Goal: Task Accomplishment & Management: Complete application form

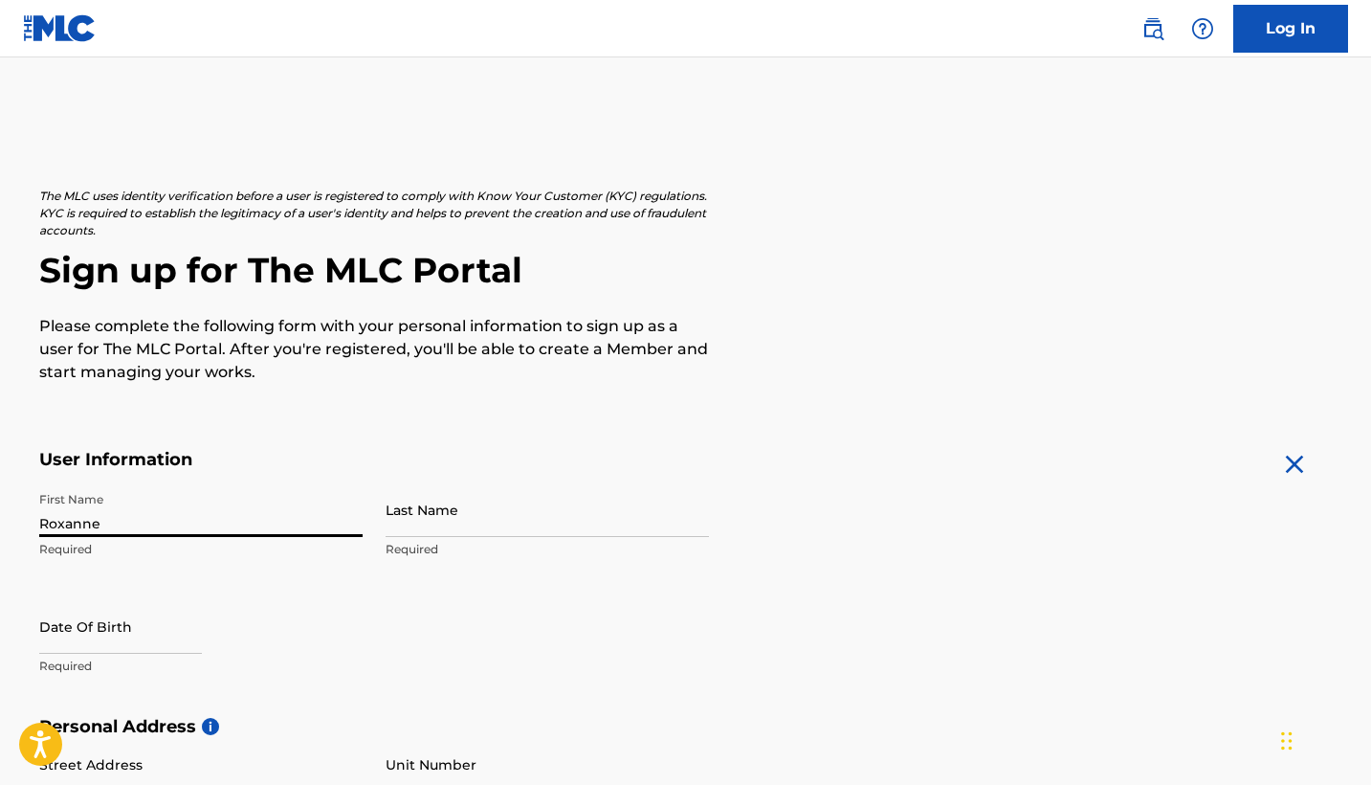
type input "Roxanne"
type input "[PERSON_NAME]"
select select "7"
select select "2025"
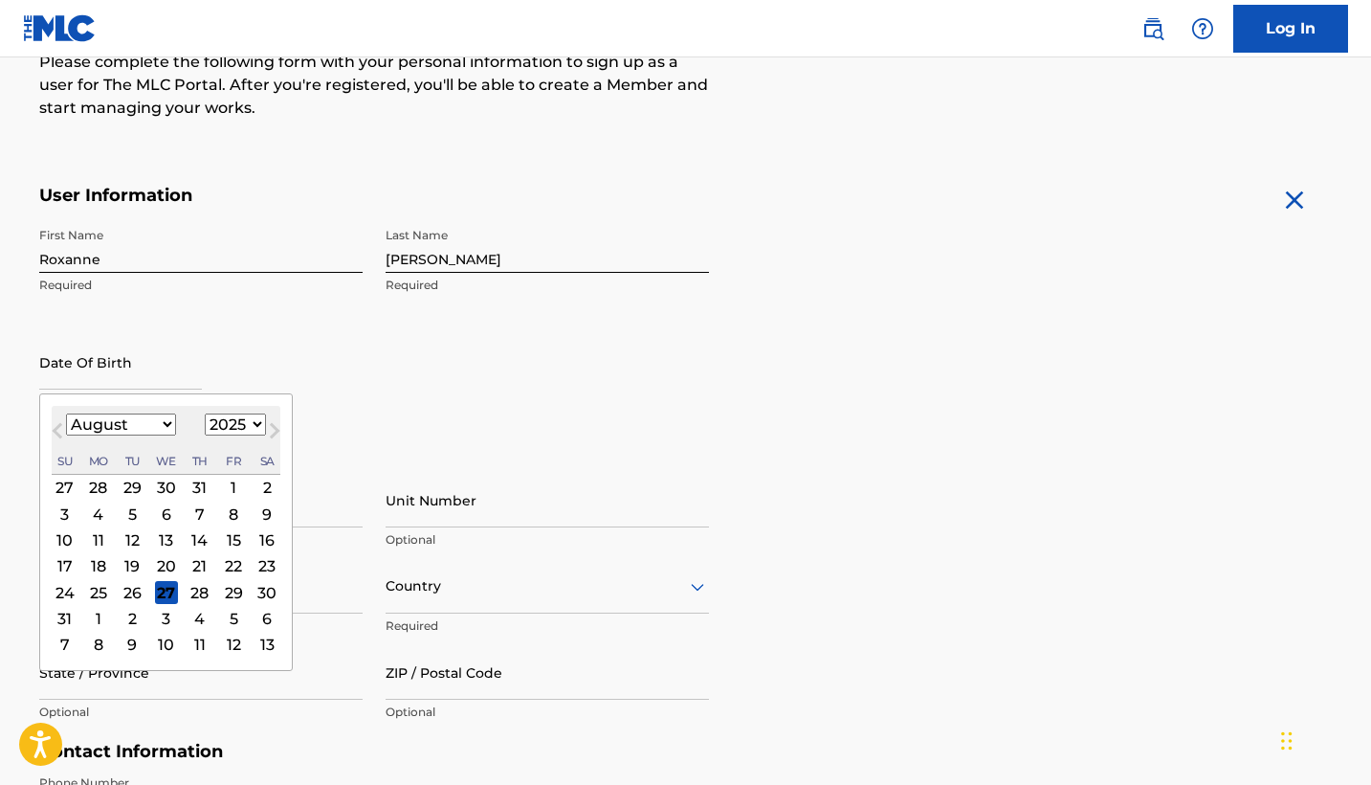
scroll to position [274, 0]
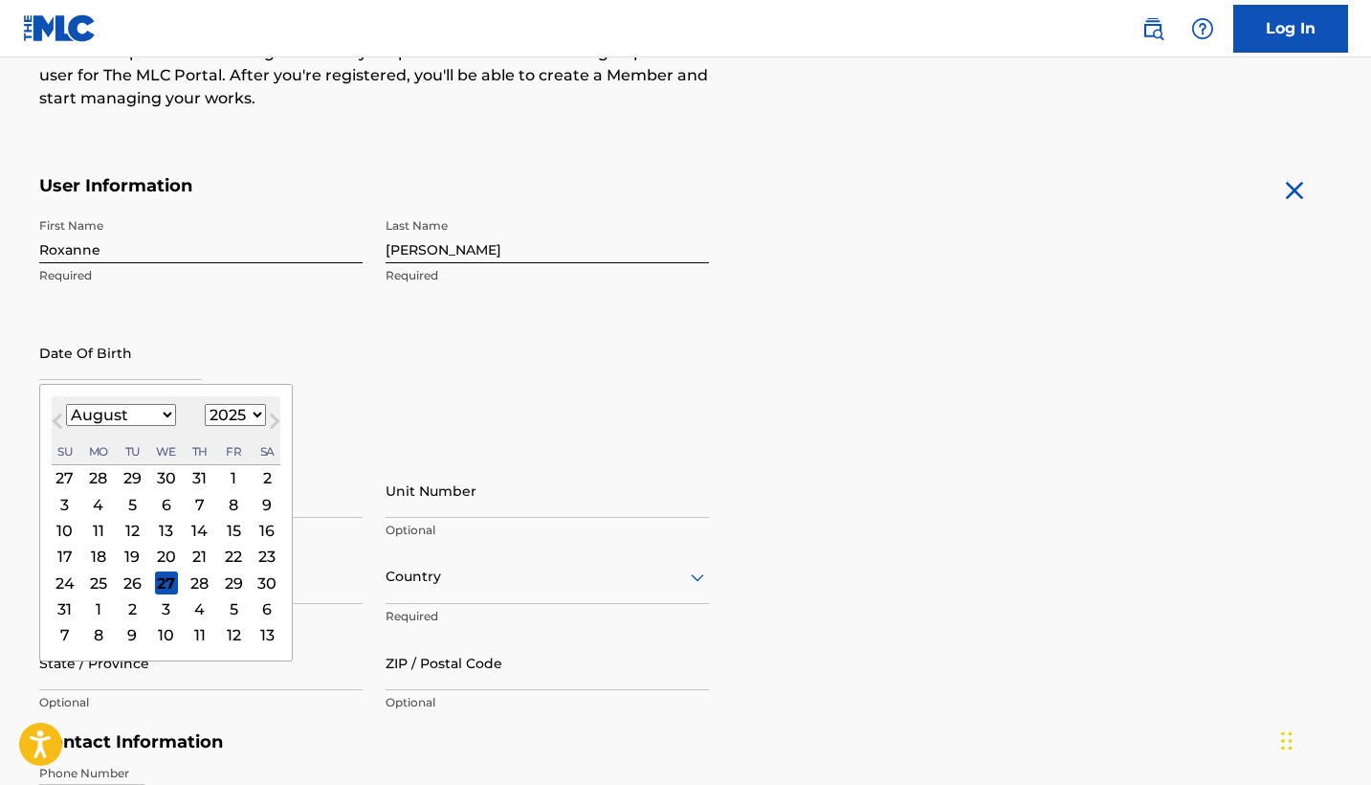
select select "0"
click at [132, 583] on div "28" at bounding box center [132, 582] width 23 height 23
type input "[DATE]"
select select "1991"
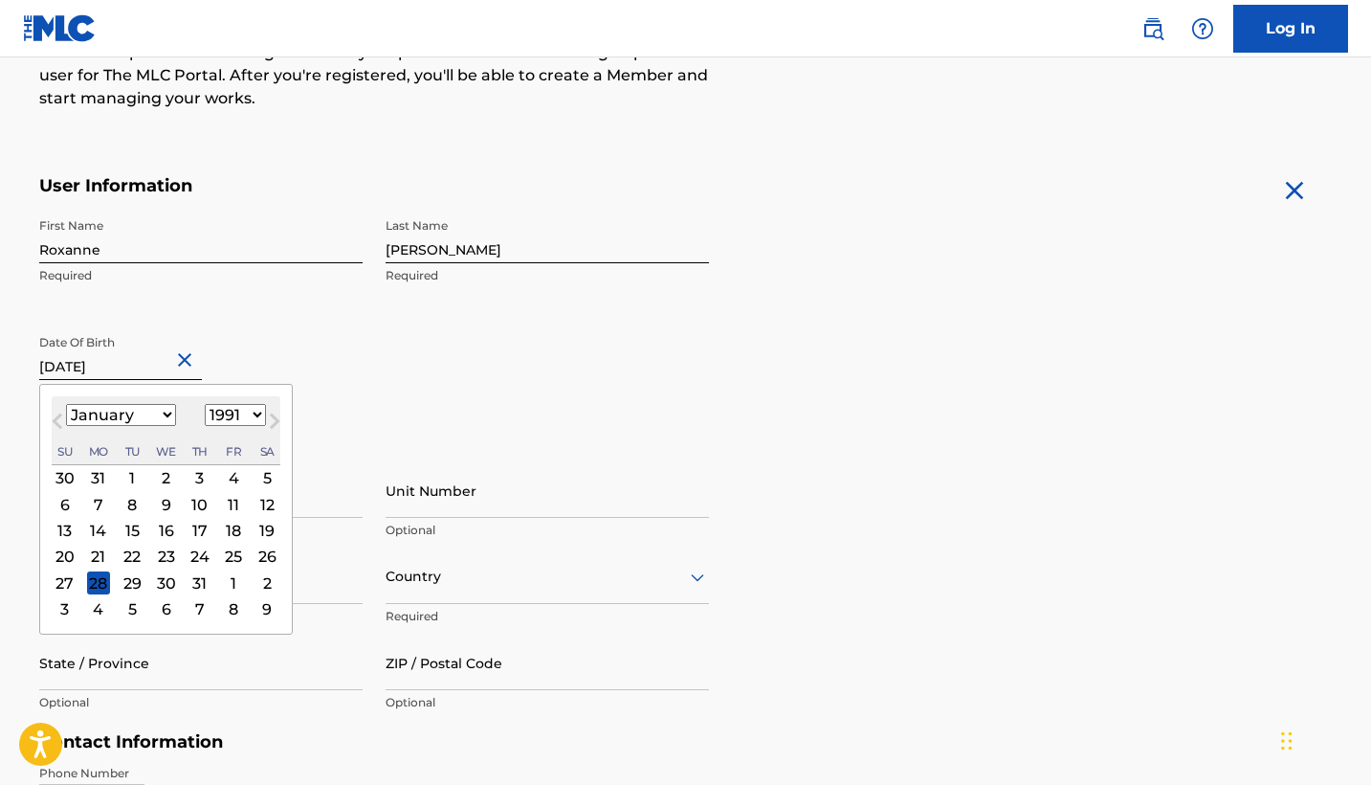
click at [99, 583] on div "28" at bounding box center [97, 582] width 23 height 23
type input "[DATE]"
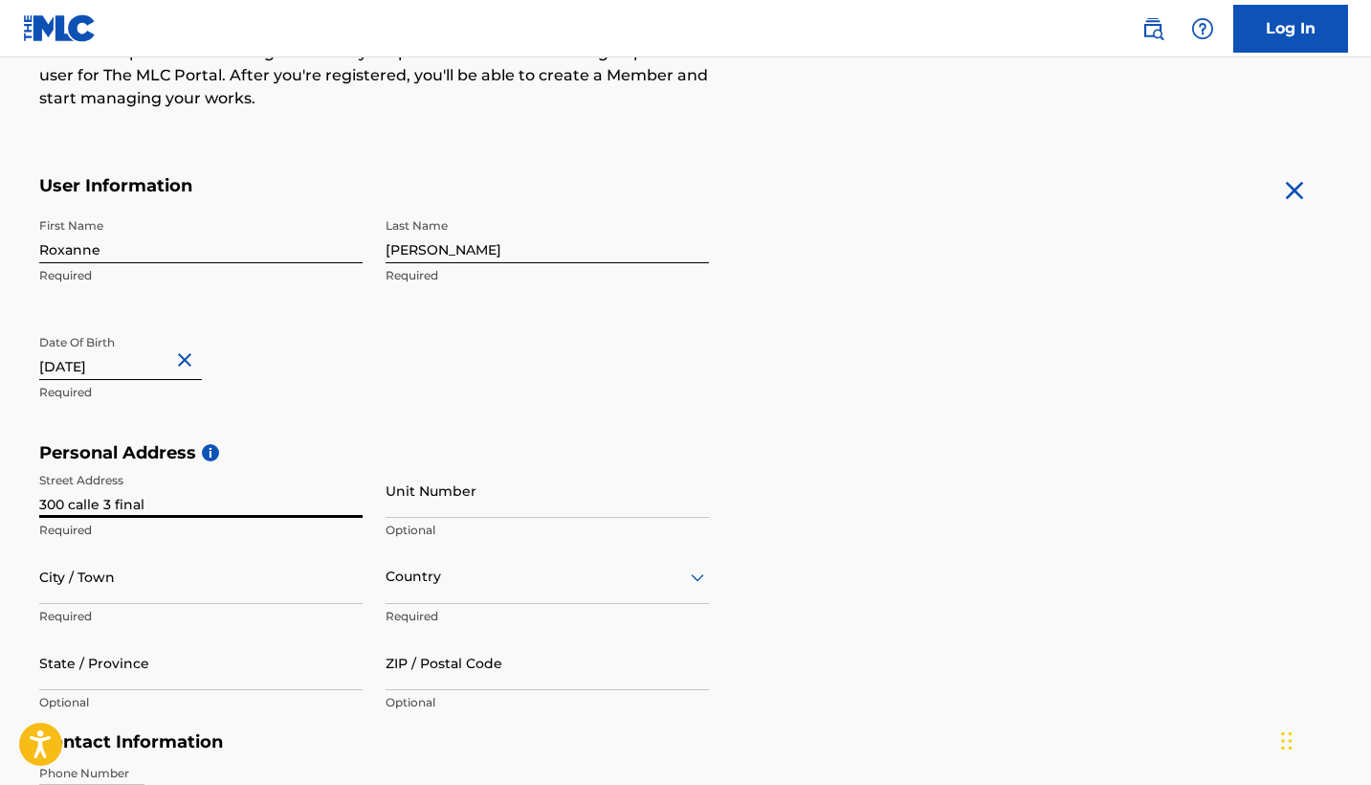
type input "300 calle 3 final"
click at [459, 532] on p "Optional" at bounding box center [547, 529] width 323 height 17
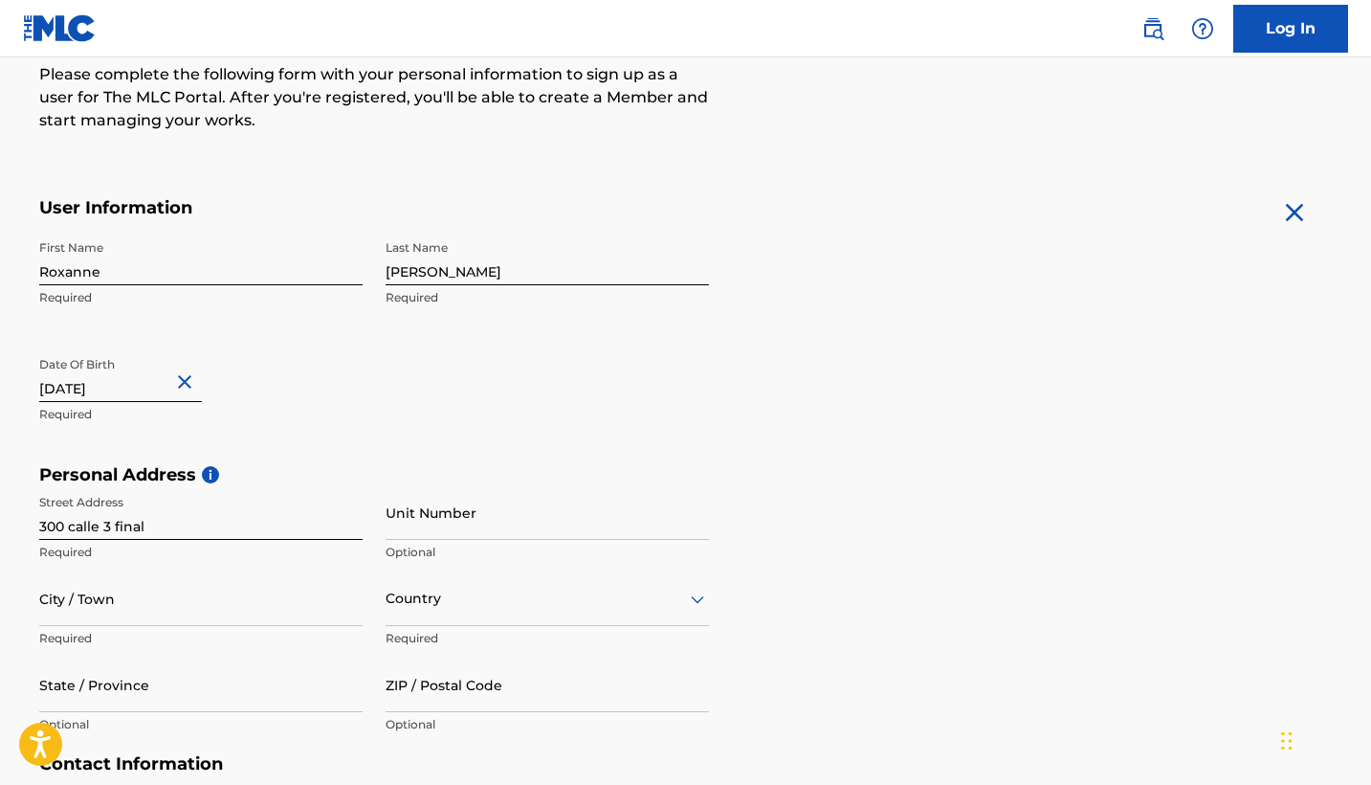
scroll to position [262, 0]
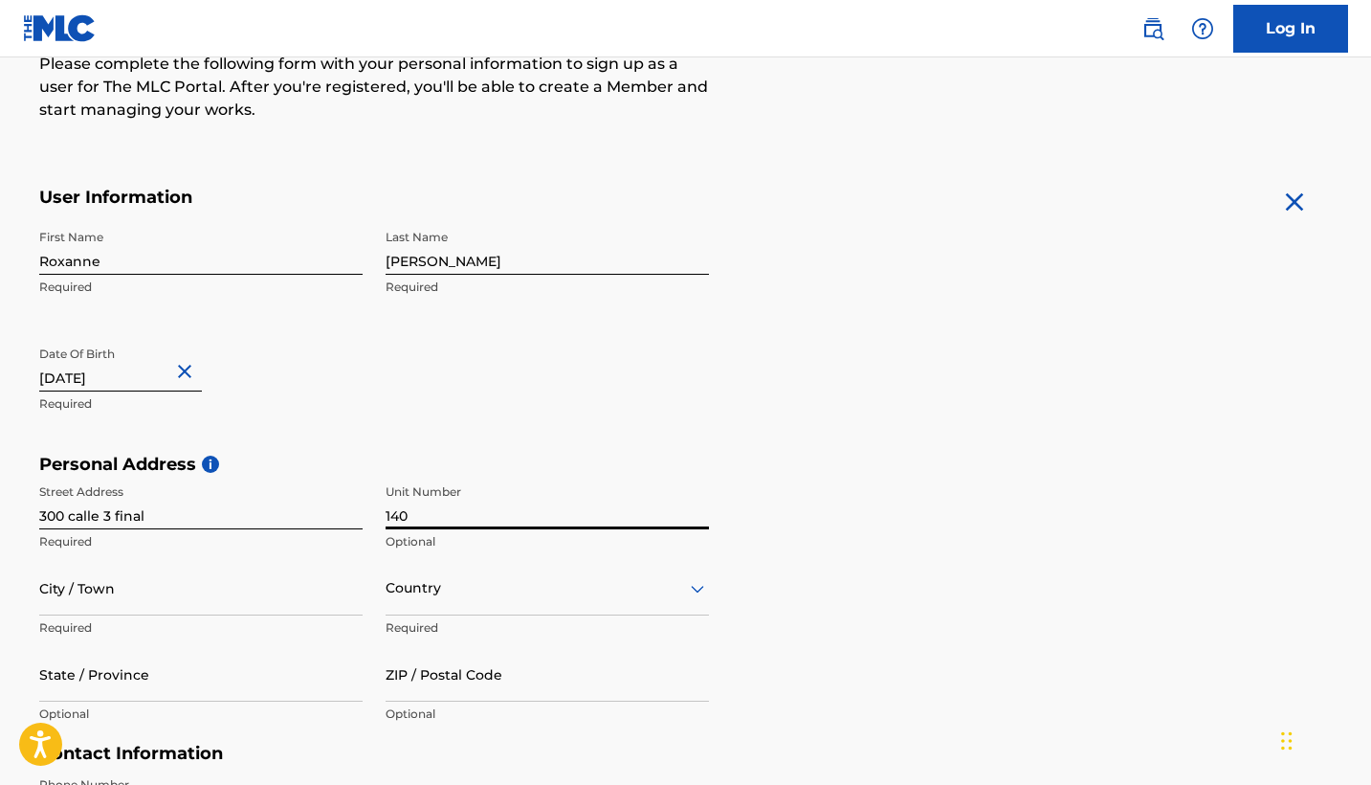
type input "140"
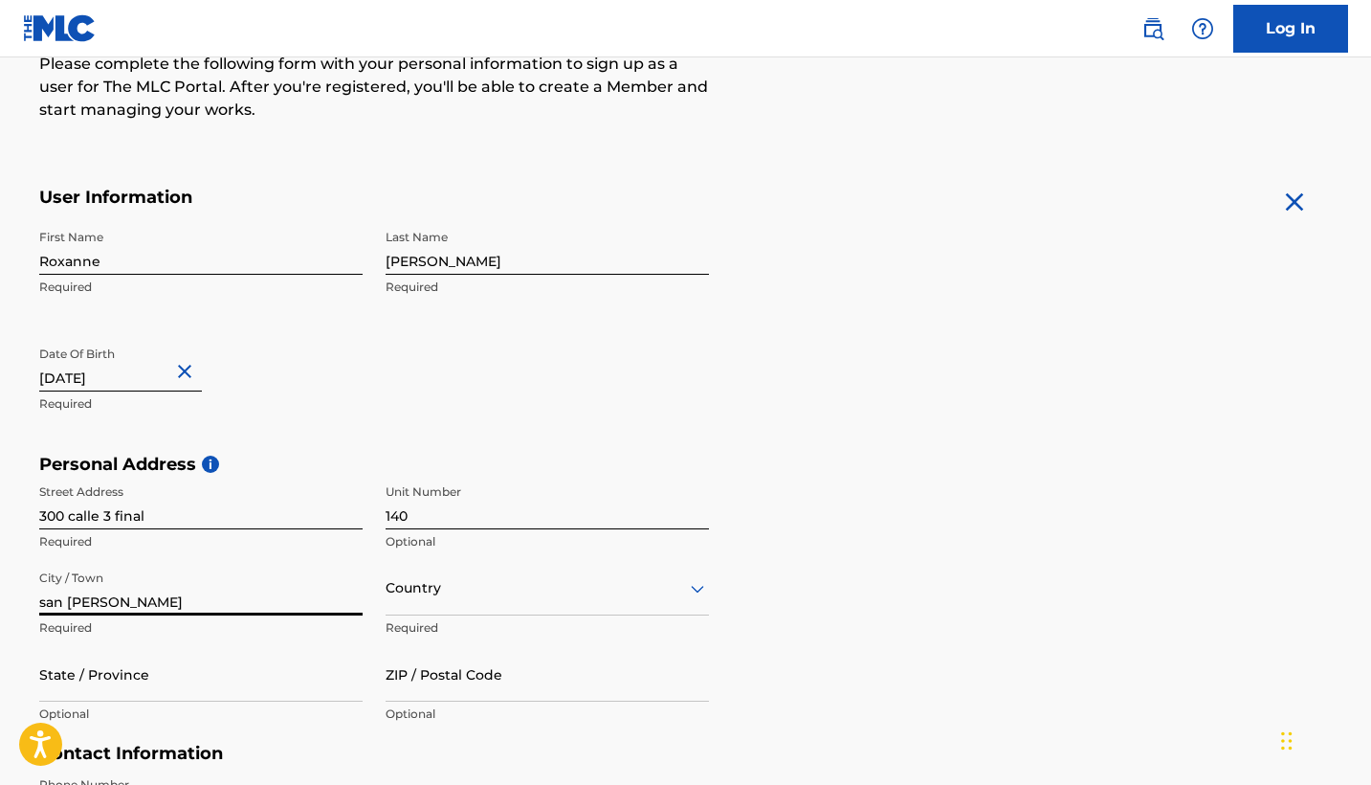
type input "san [PERSON_NAME]"
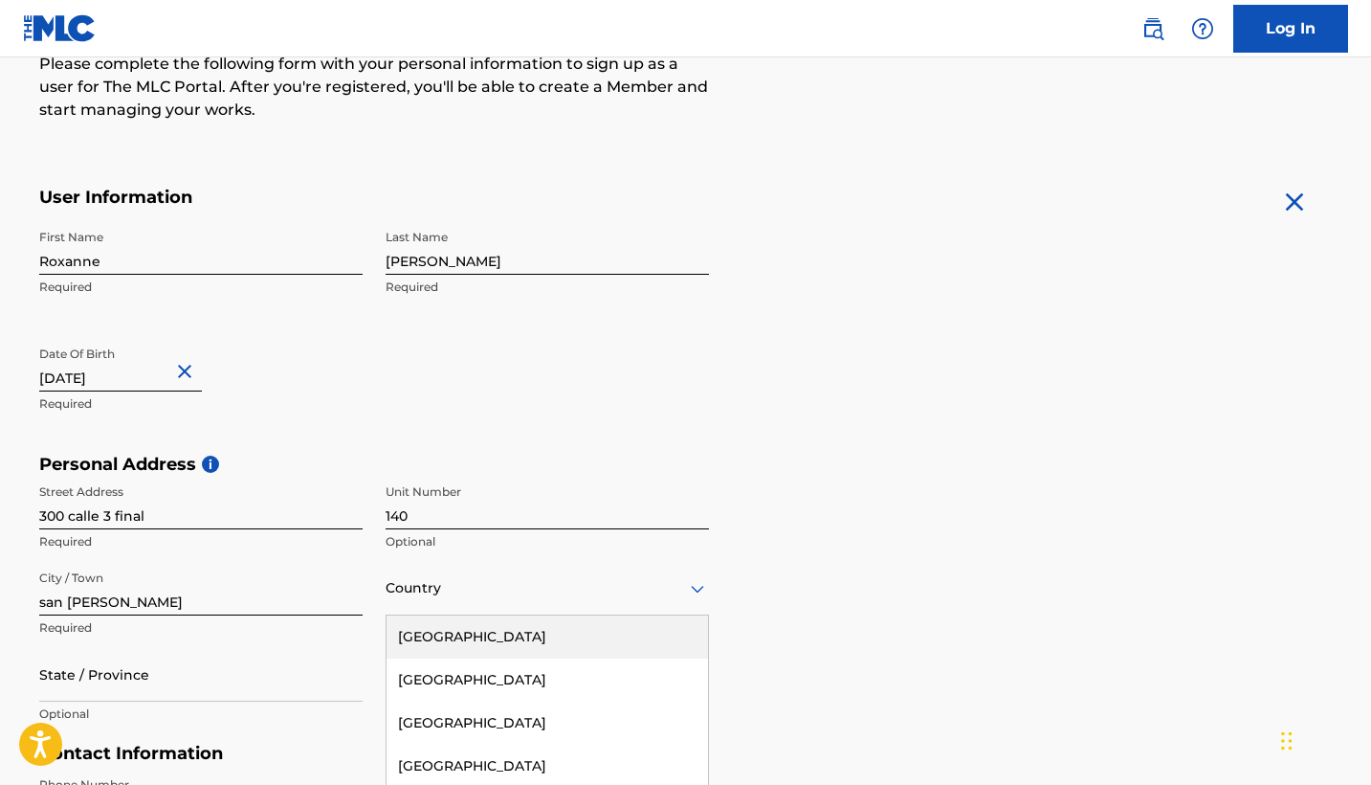
click at [421, 586] on div "[GEOGRAPHIC_DATA], 1 of 223. 223 results available. Use Up and Down to choose o…" at bounding box center [547, 588] width 323 height 55
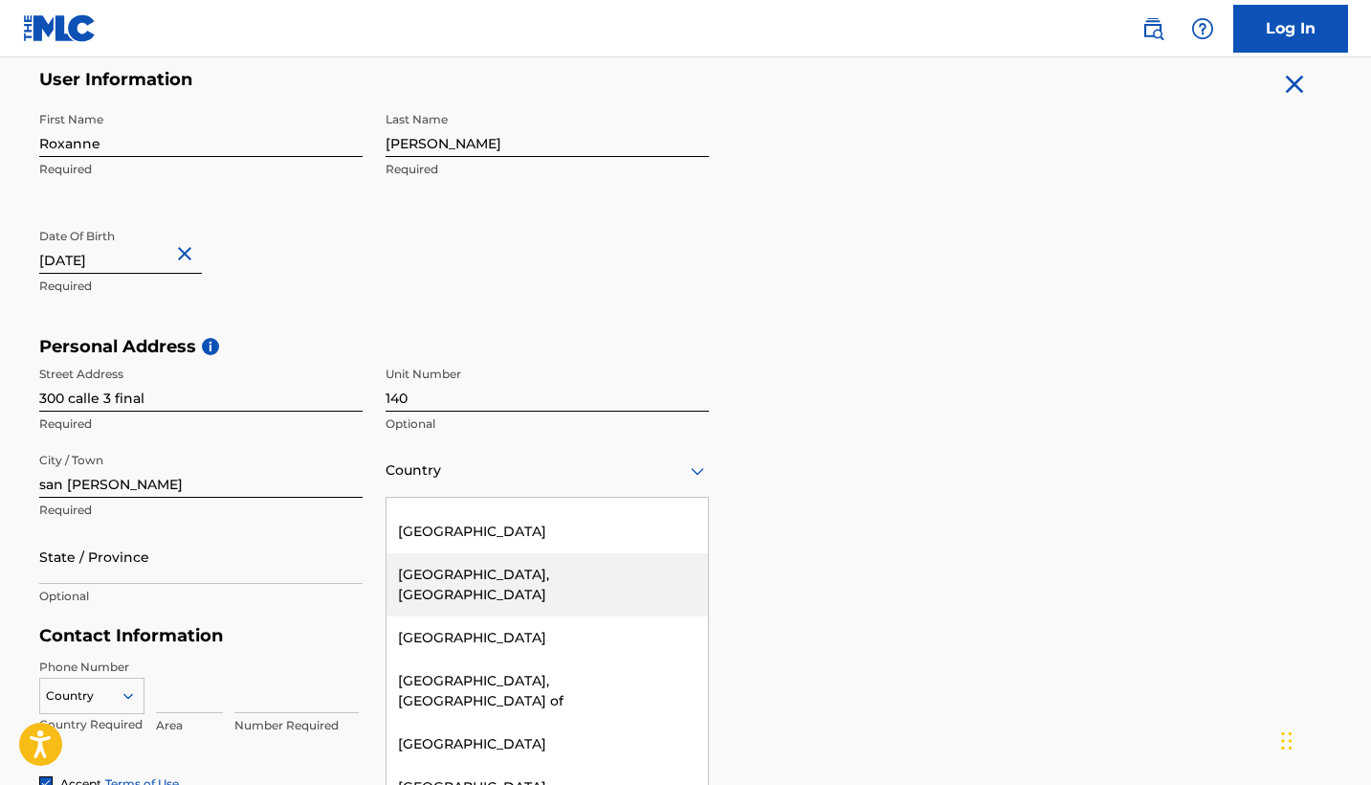
scroll to position [8417, 0]
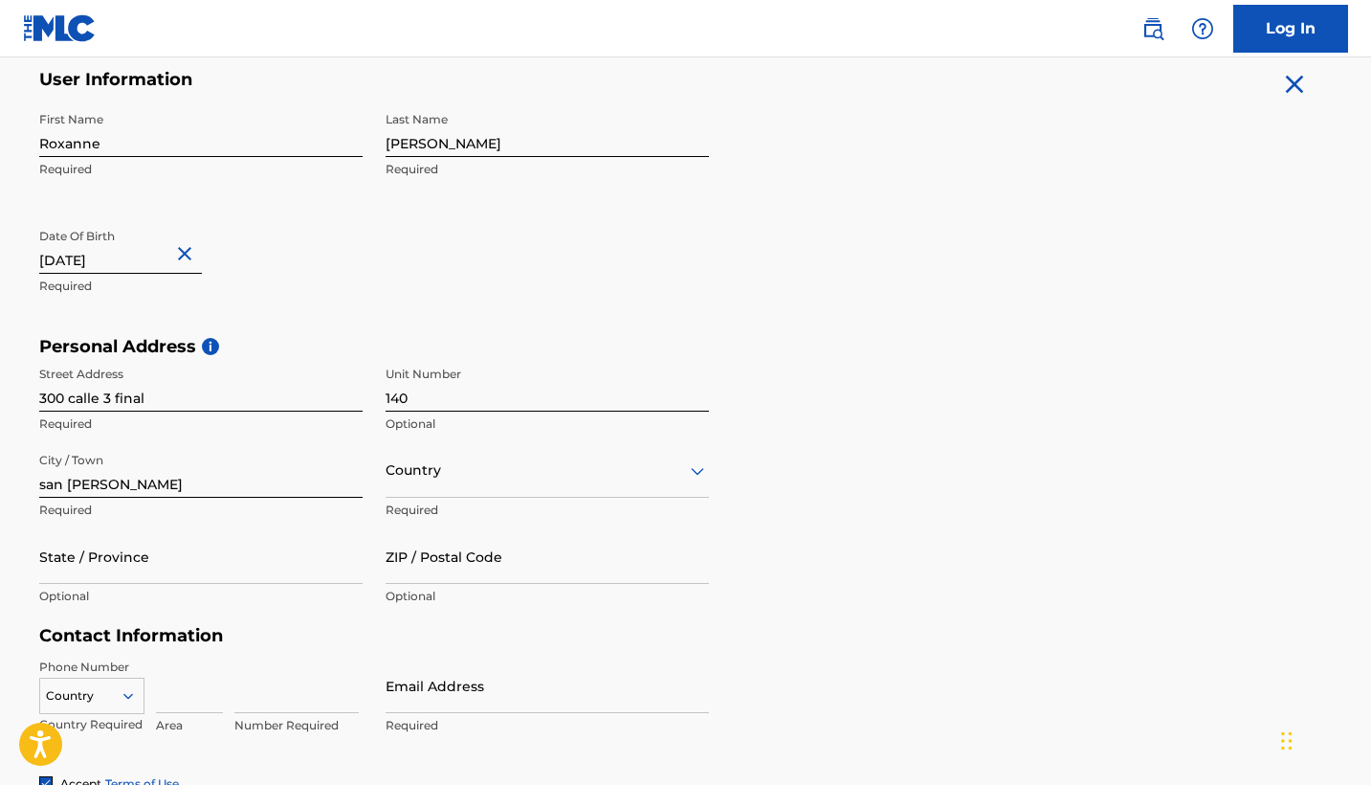
click at [794, 369] on div "Personal Address i Street Address [STREET_ADDRESS] / Town [GEOGRAPHIC_DATA][PER…" at bounding box center [686, 481] width 1294 height 290
click at [268, 423] on p "Required" at bounding box center [200, 423] width 323 height 17
click at [251, 390] on input "300 calle 3 final" at bounding box center [200, 384] width 323 height 55
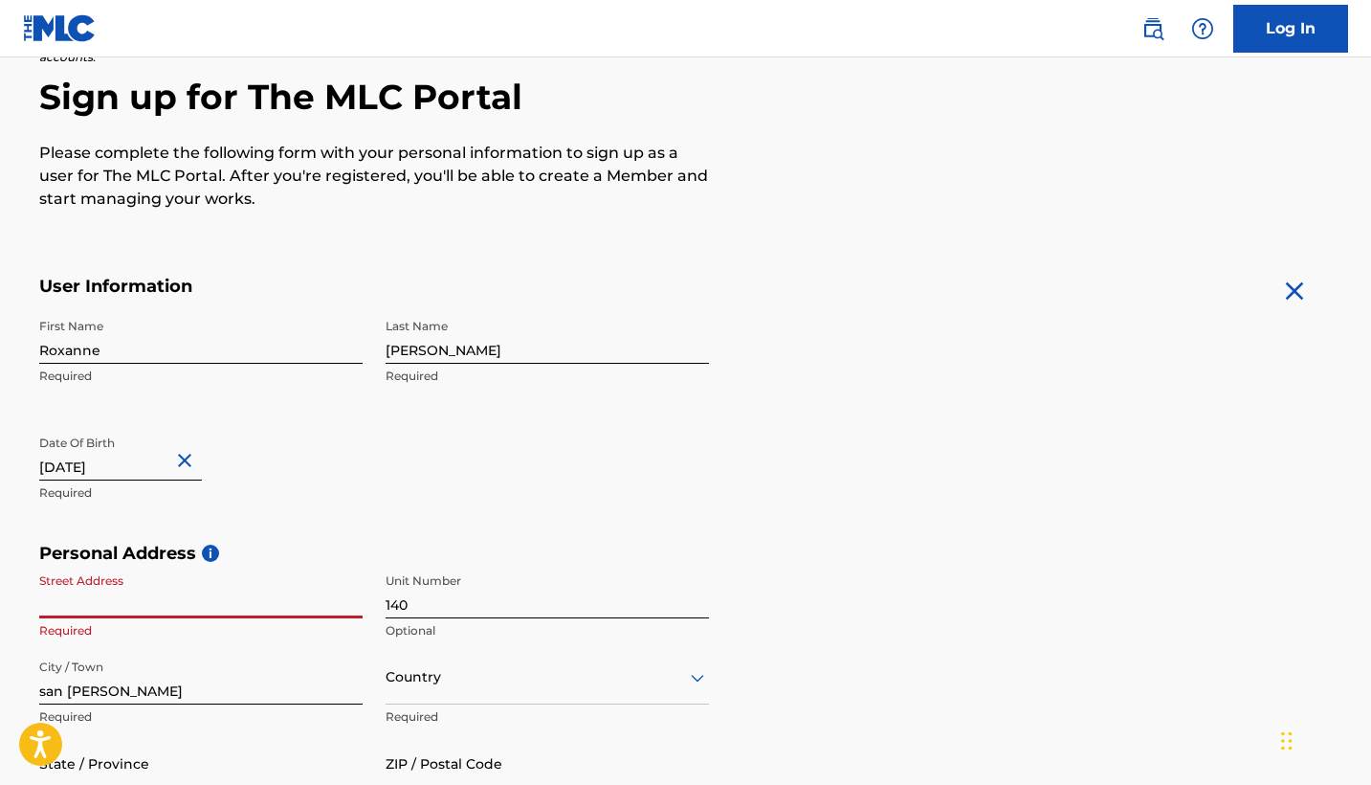
scroll to position [175, 0]
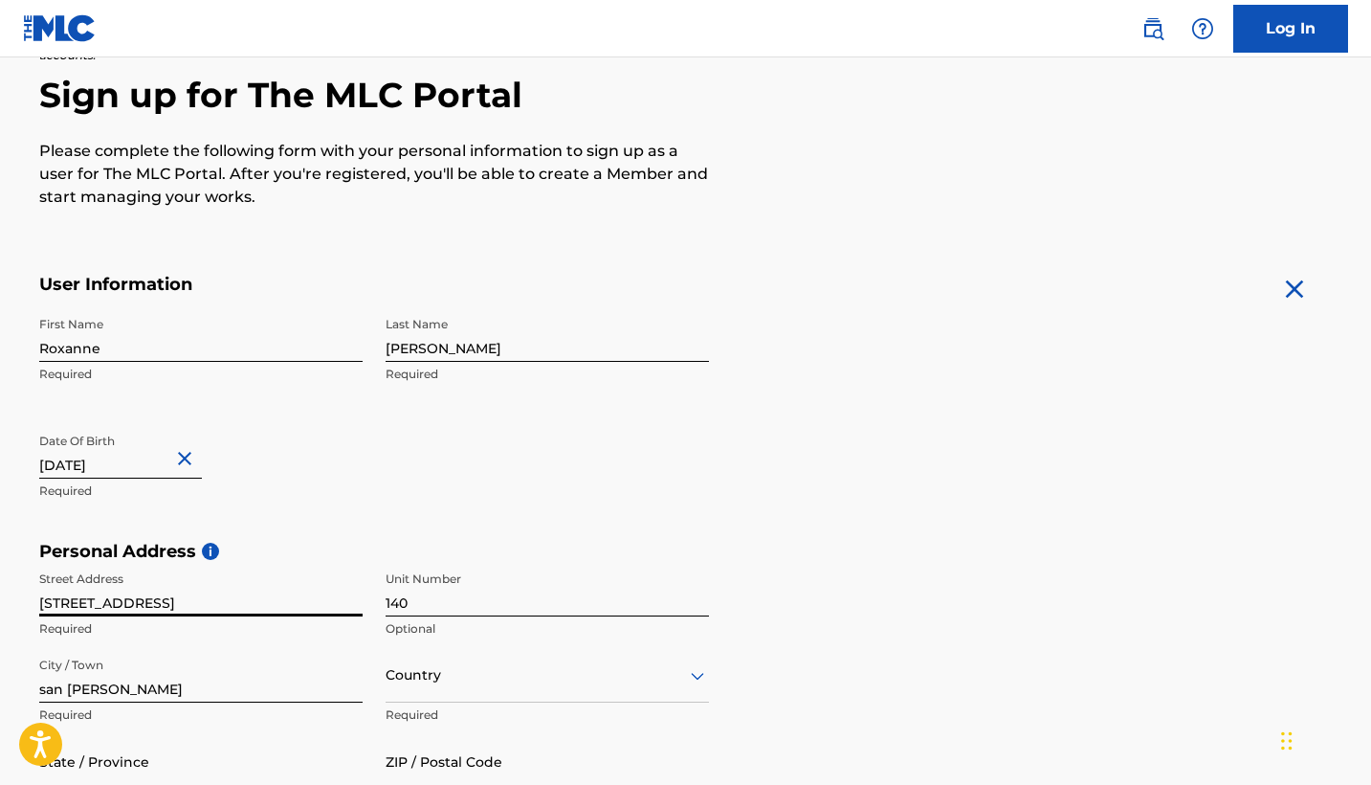
type input "[STREET_ADDRESS]"
click at [484, 594] on input "140" at bounding box center [547, 589] width 323 height 55
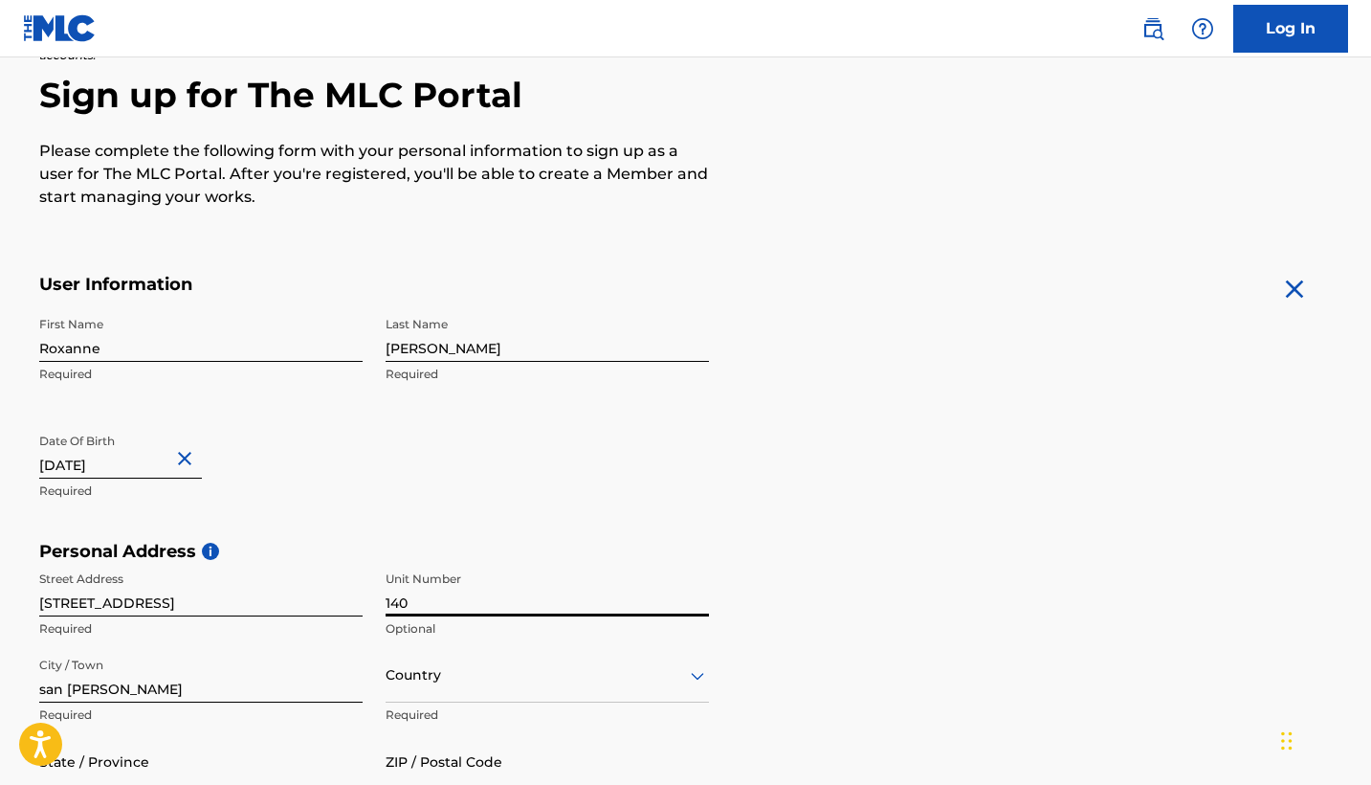
click at [484, 594] on input "140" at bounding box center [547, 589] width 323 height 55
click at [136, 672] on input "san [PERSON_NAME]" at bounding box center [200, 675] width 323 height 55
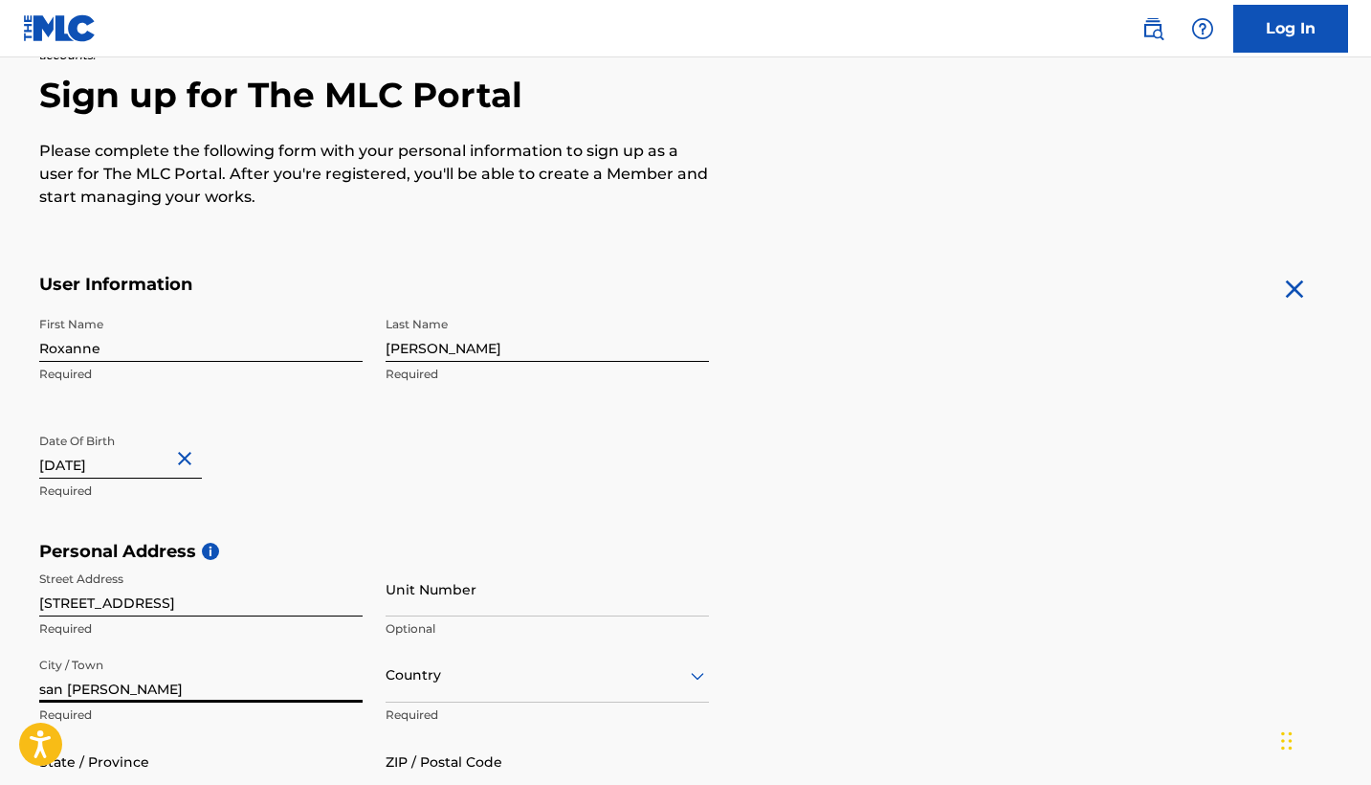
click at [136, 672] on input "san [PERSON_NAME]" at bounding box center [200, 675] width 323 height 55
type input "Kissimmee"
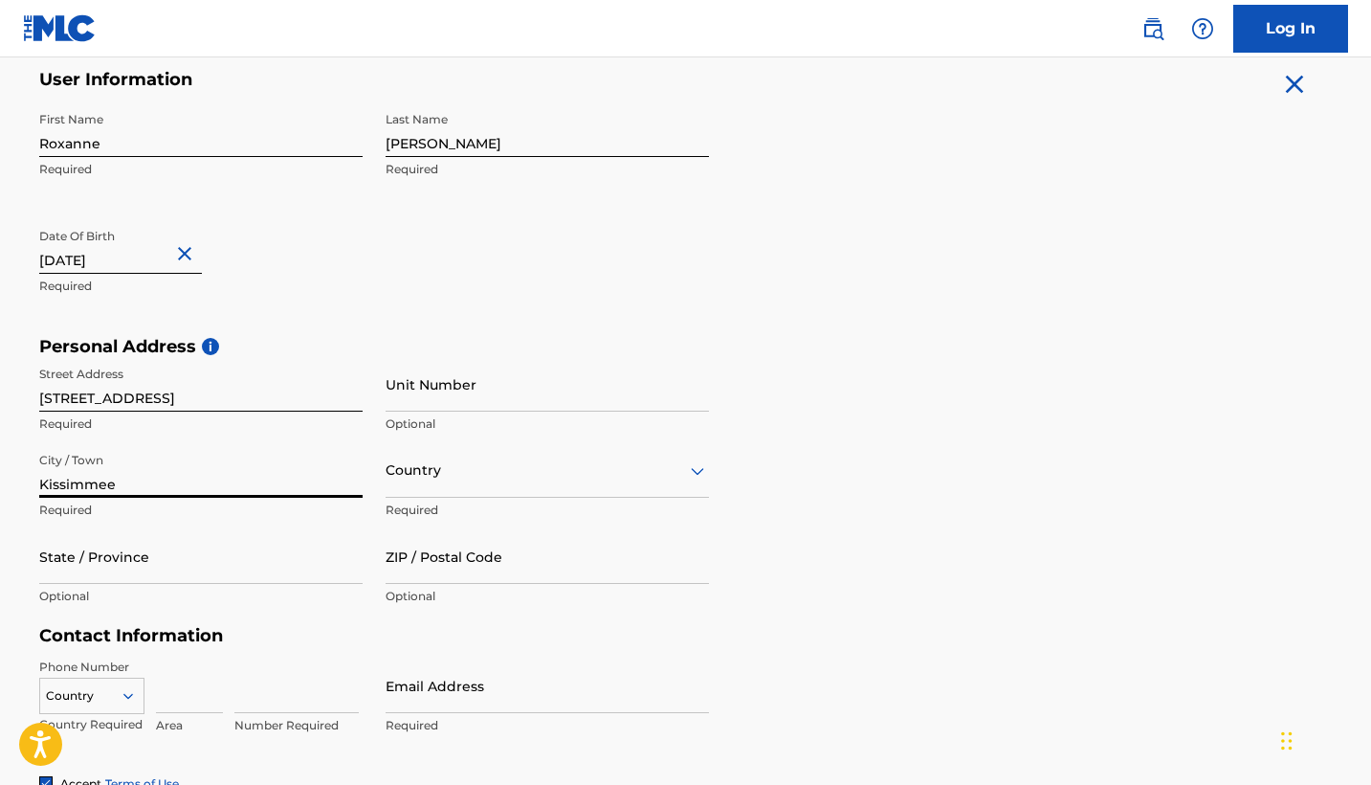
click at [410, 498] on div "Country" at bounding box center [547, 470] width 323 height 55
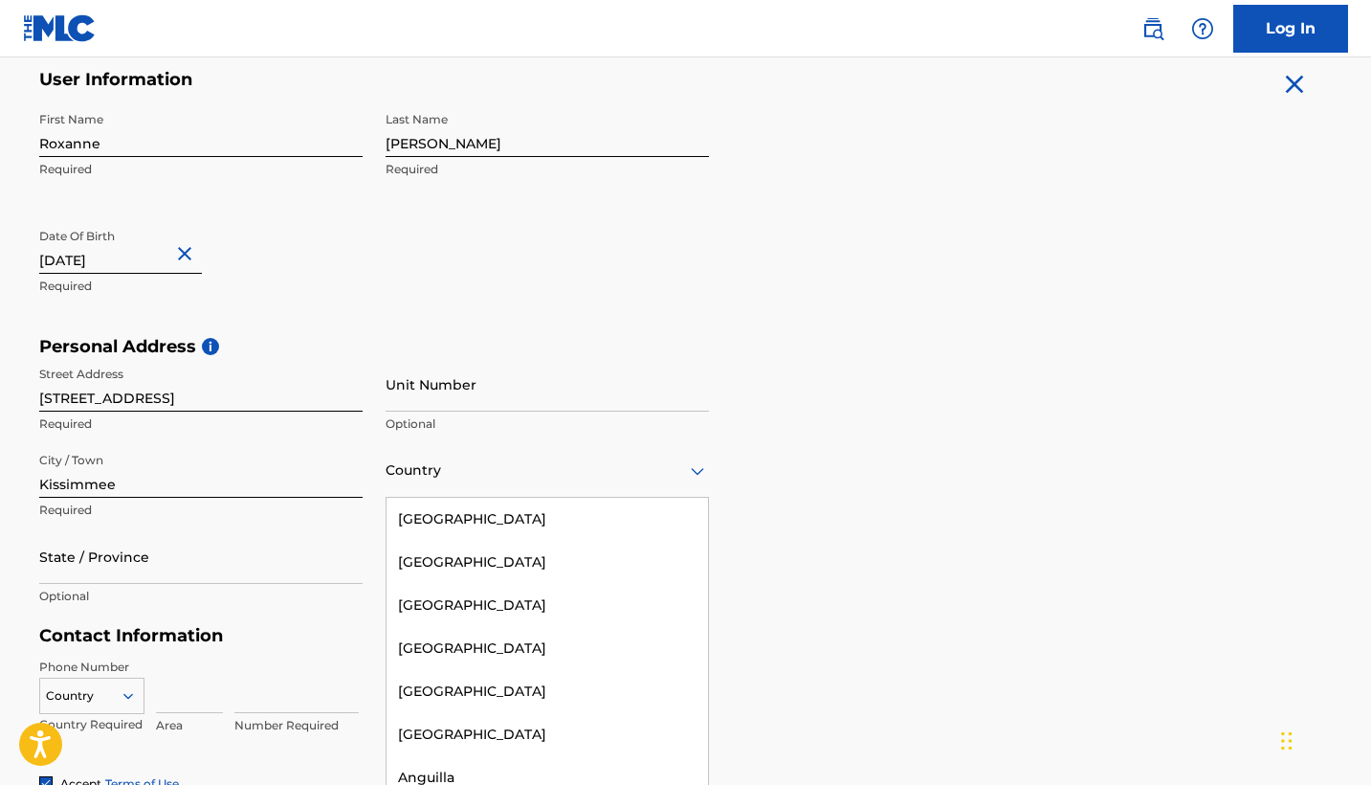
scroll to position [0, 0]
click at [451, 509] on div "[GEOGRAPHIC_DATA]" at bounding box center [547, 519] width 321 height 43
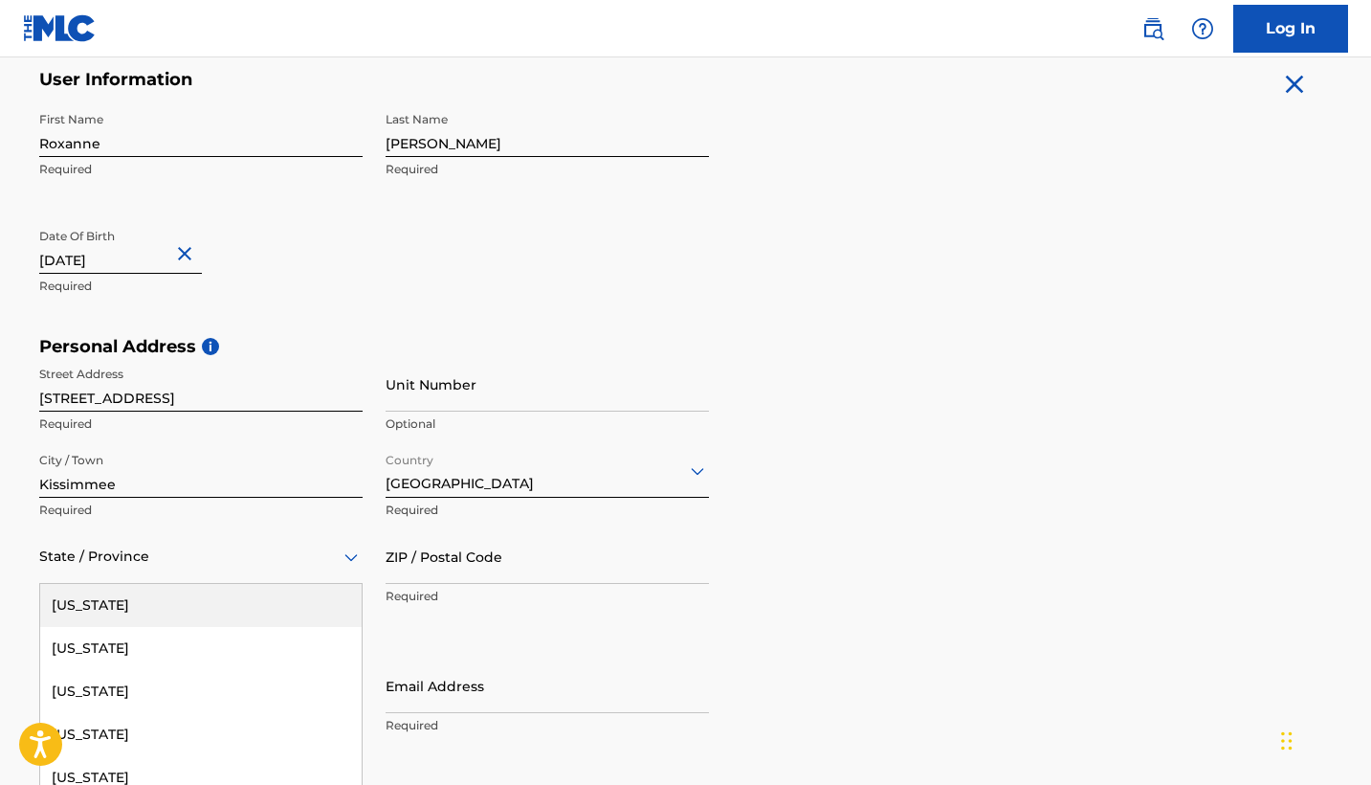
click at [109, 565] on div "[US_STATE], 1 of 57. 57 results available. Use Up and Down to choose options, p…" at bounding box center [200, 556] width 323 height 55
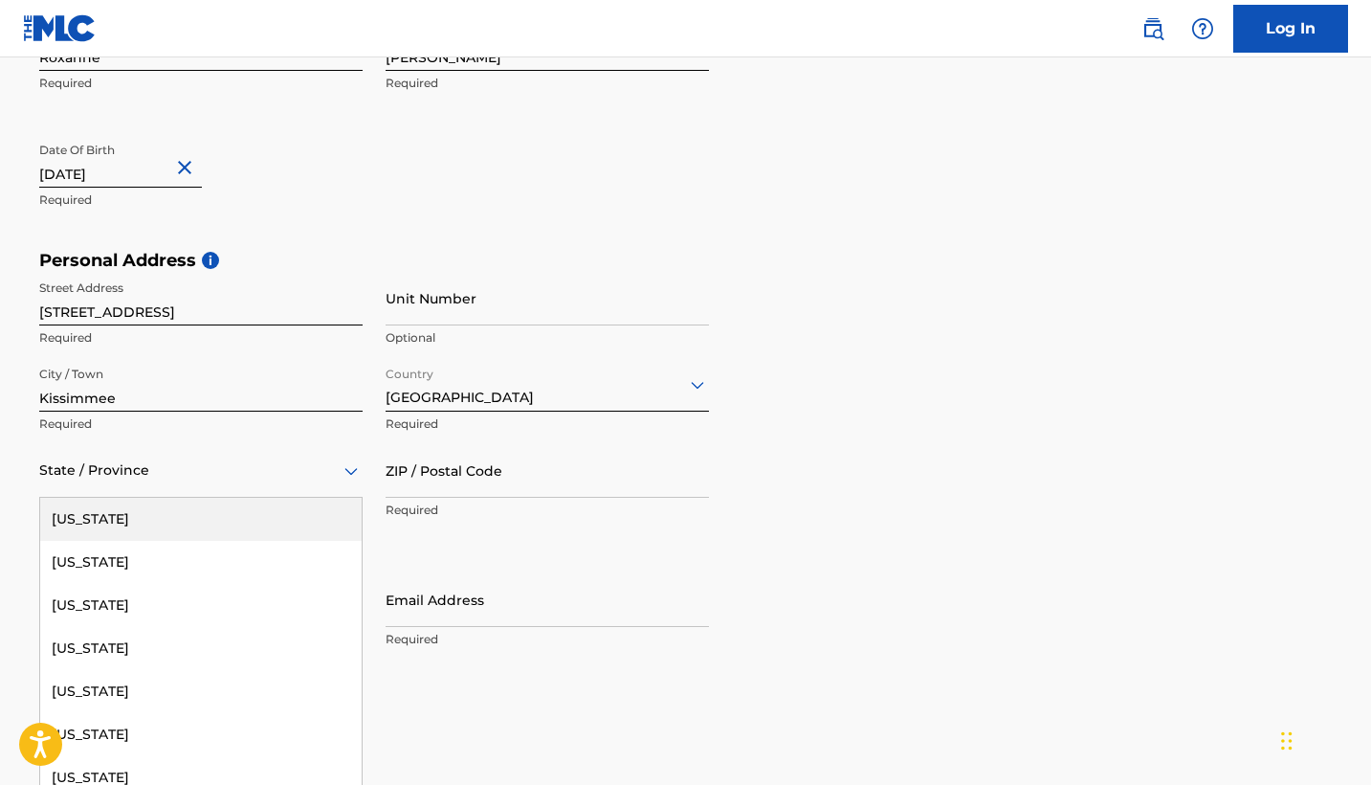
type input "f"
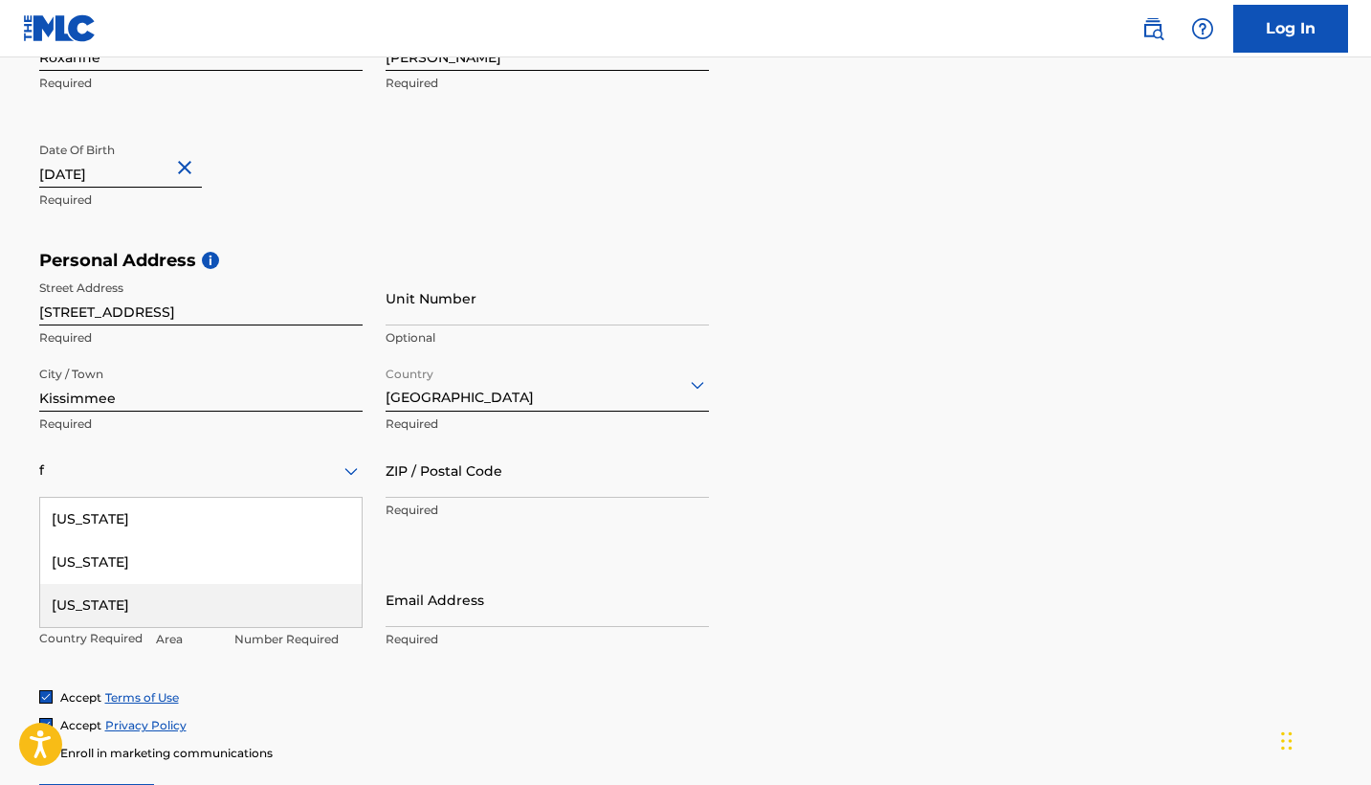
click at [78, 604] on div "[US_STATE]" at bounding box center [200, 605] width 321 height 43
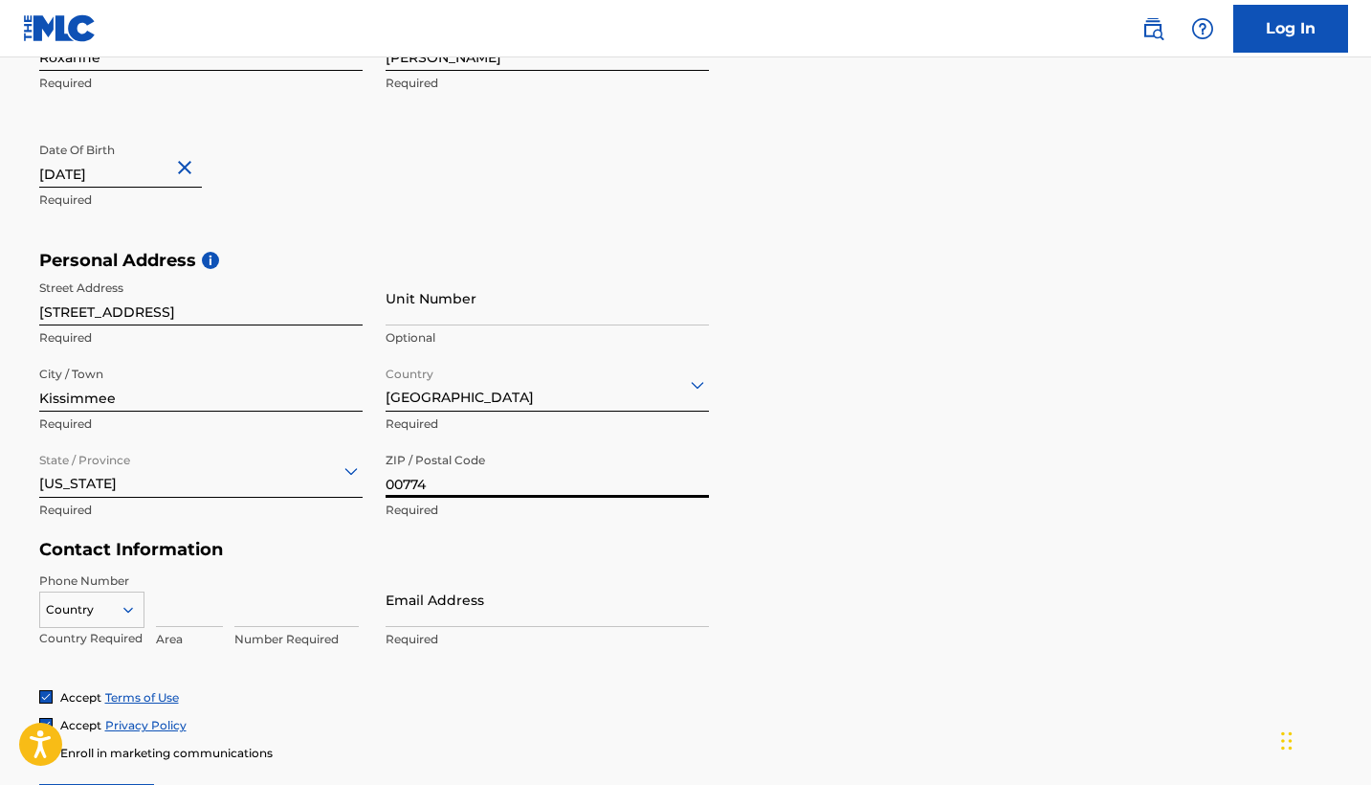
type input "00774"
click at [113, 598] on div "Country" at bounding box center [91, 605] width 105 height 29
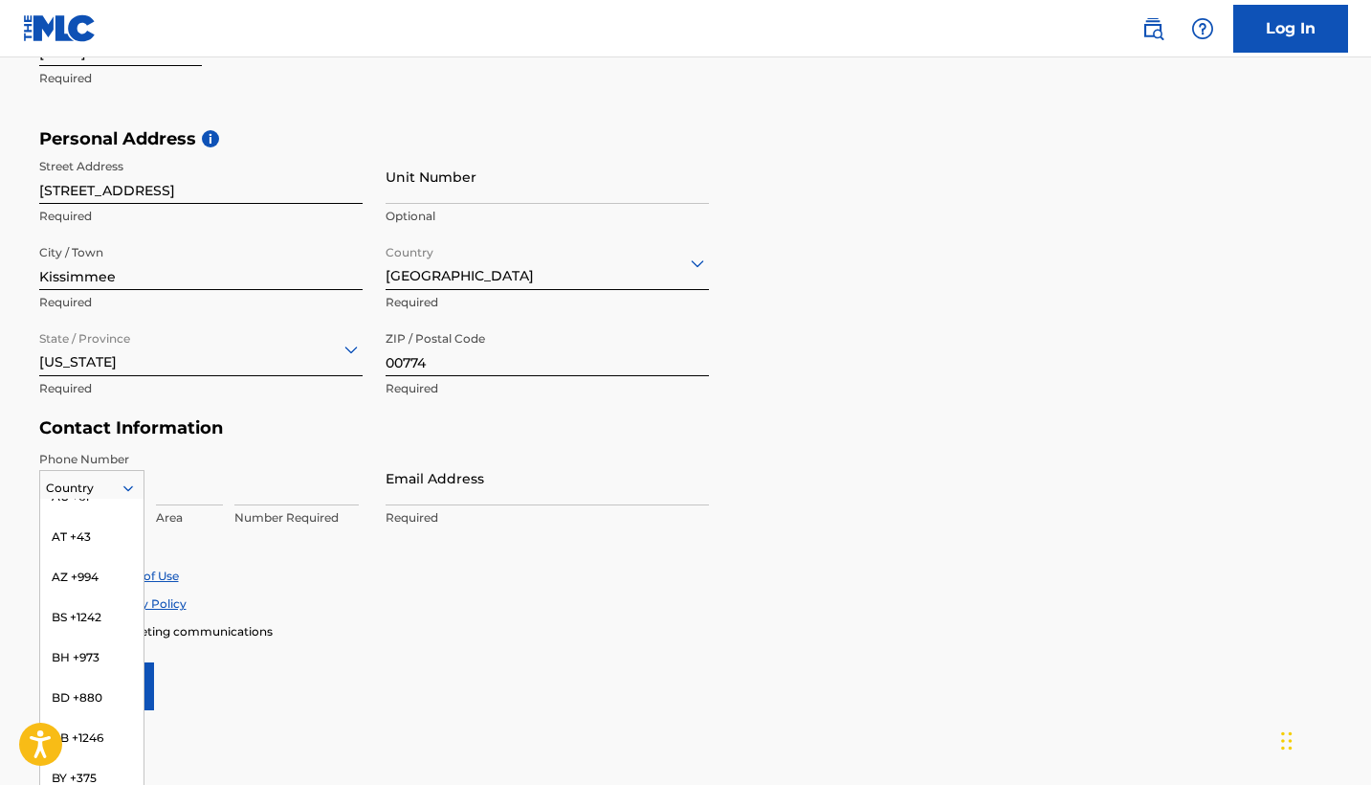
scroll to position [0, 0]
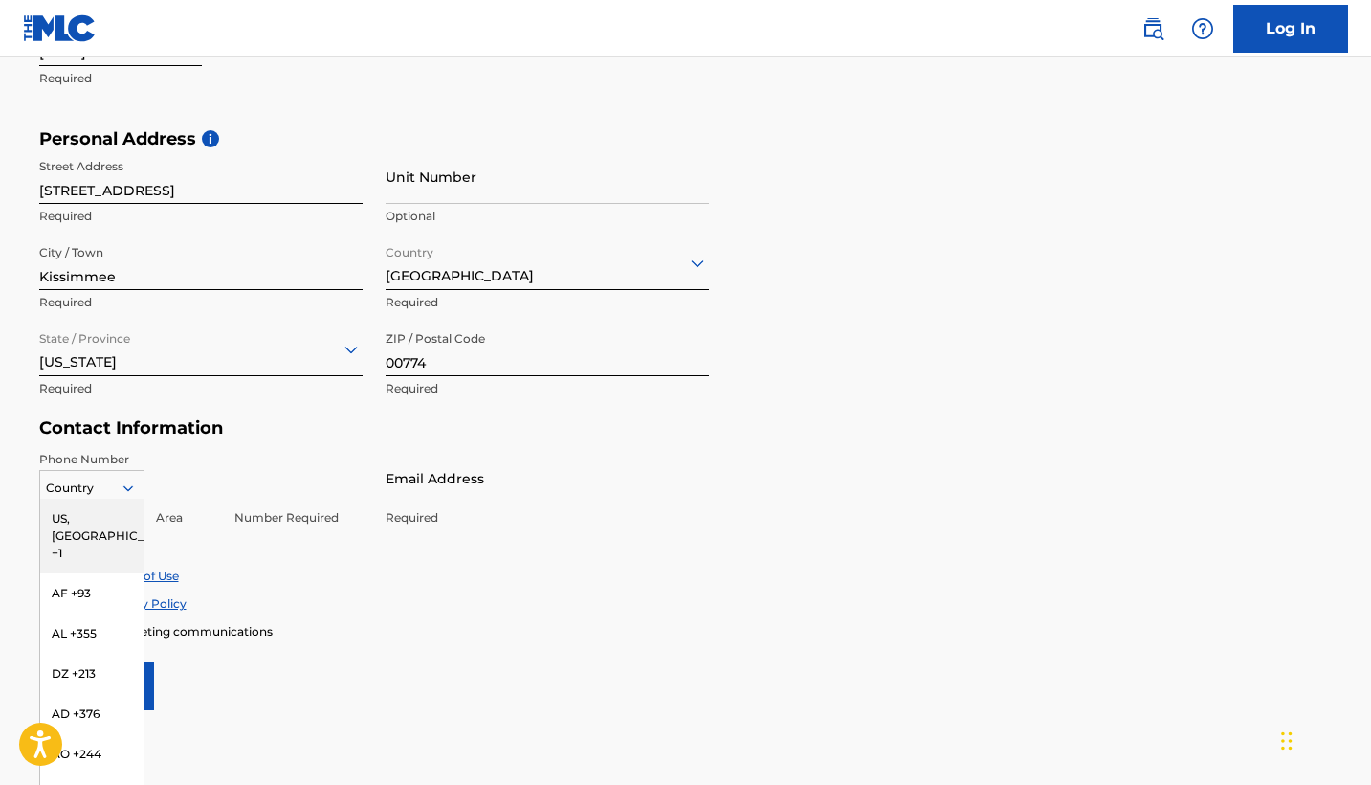
click at [98, 516] on div "US, [GEOGRAPHIC_DATA] +1" at bounding box center [91, 536] width 103 height 75
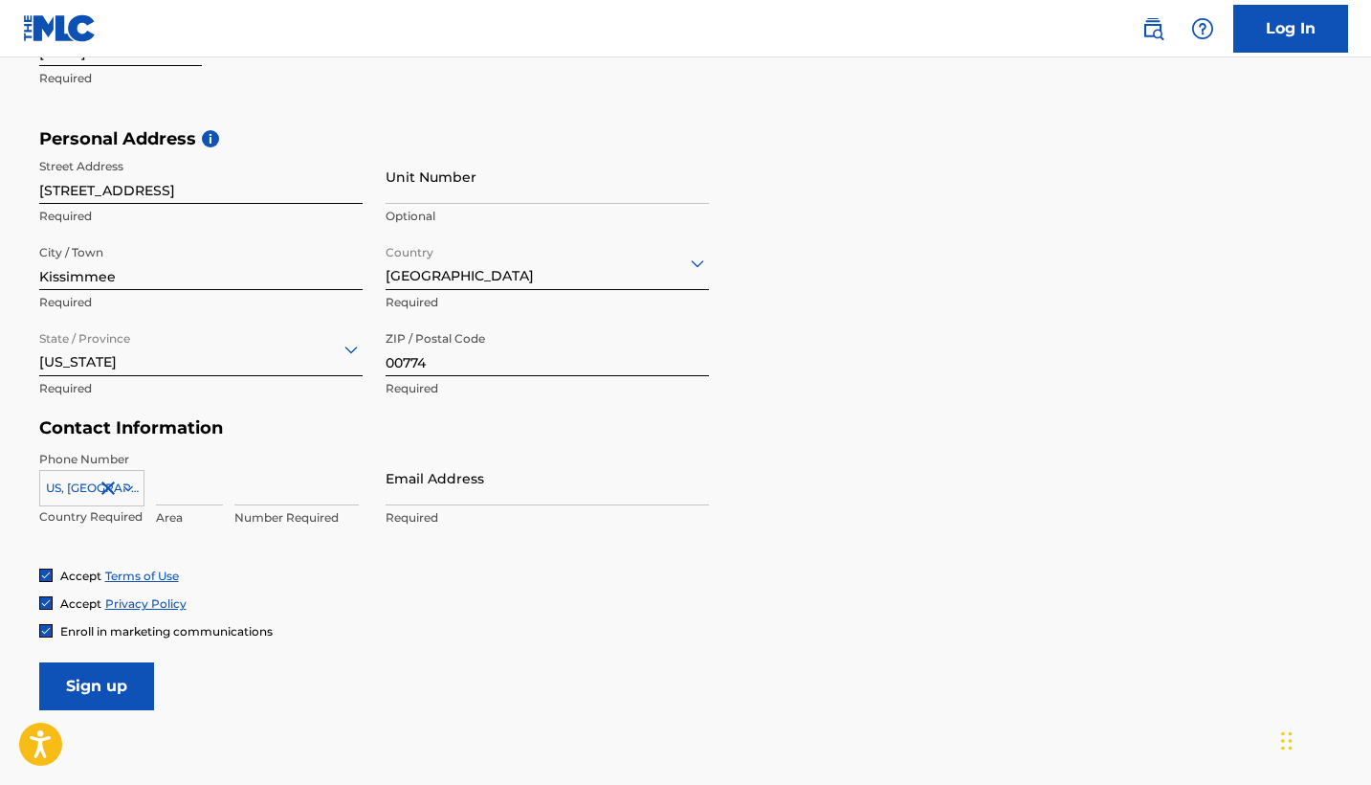
click at [158, 484] on input at bounding box center [189, 478] width 67 height 55
type input "787"
type input "2990816"
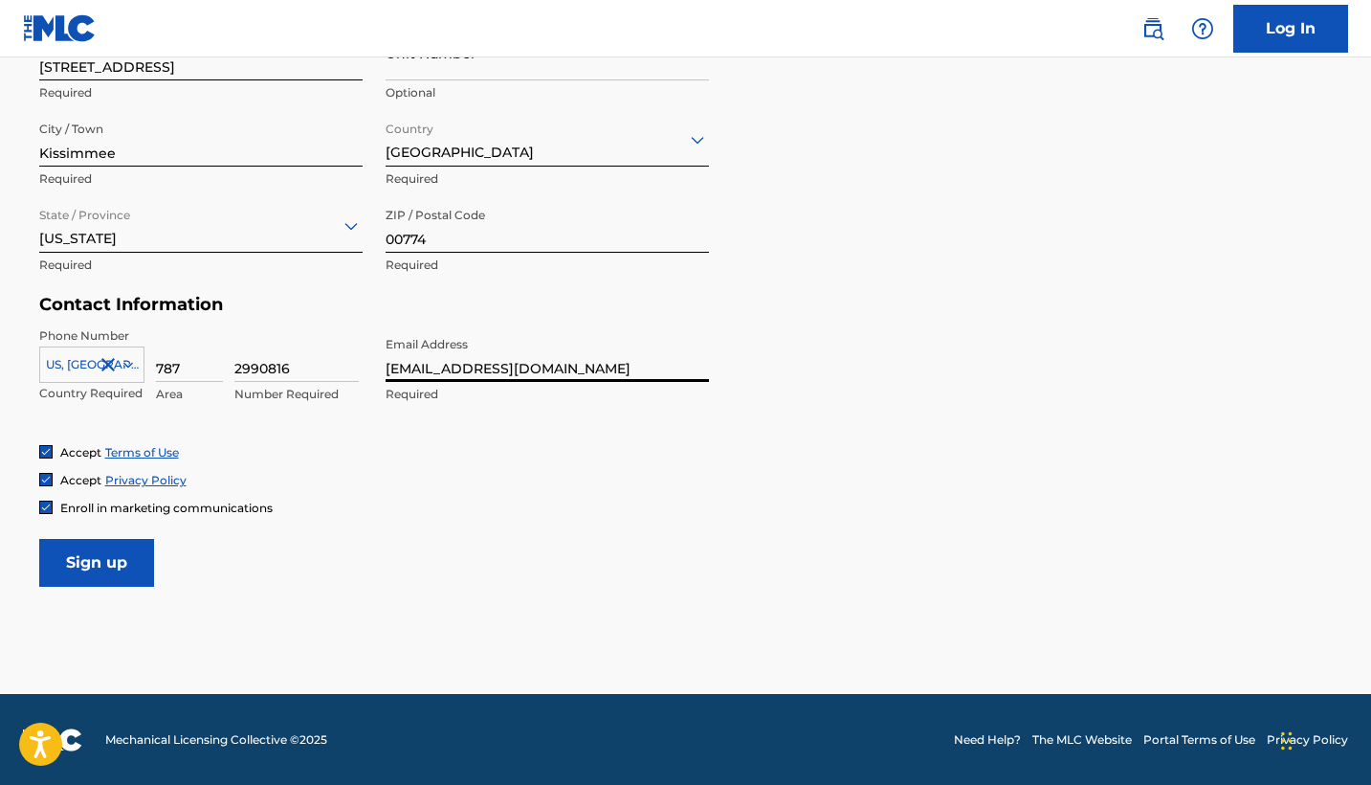
scroll to position [710, 0]
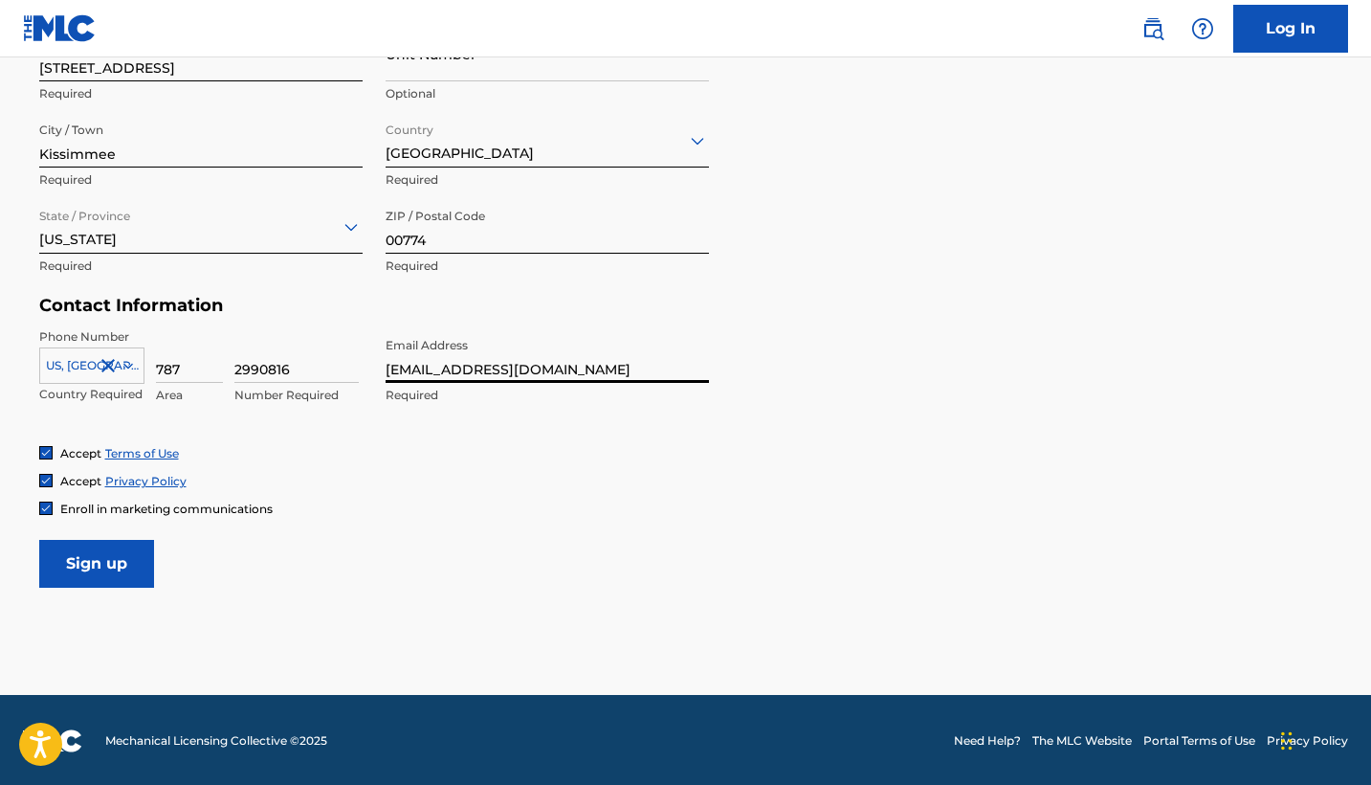
type input "[EMAIL_ADDRESS][DOMAIN_NAME]"
click at [113, 566] on input "Sign up" at bounding box center [96, 564] width 115 height 48
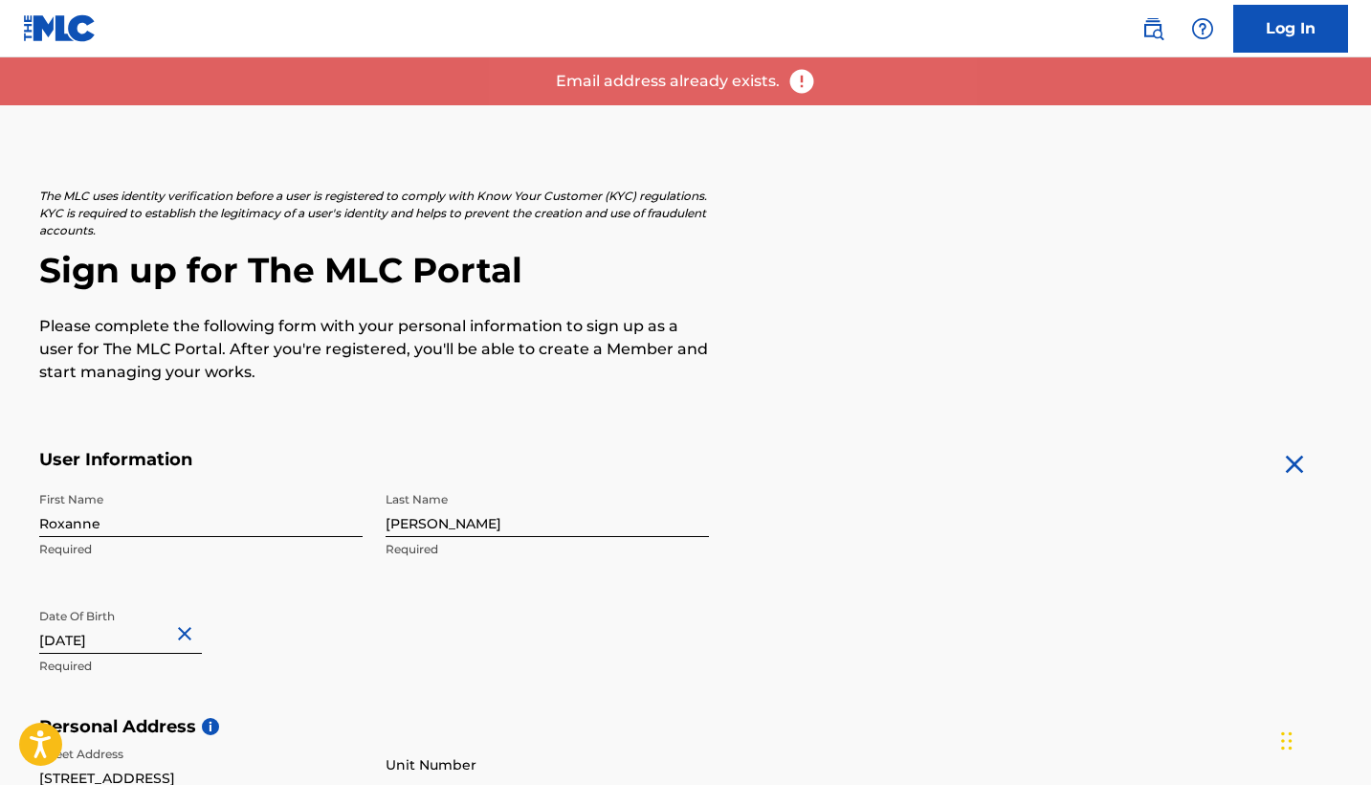
scroll to position [0, 0]
click at [1264, 21] on link "Log In" at bounding box center [1290, 29] width 115 height 48
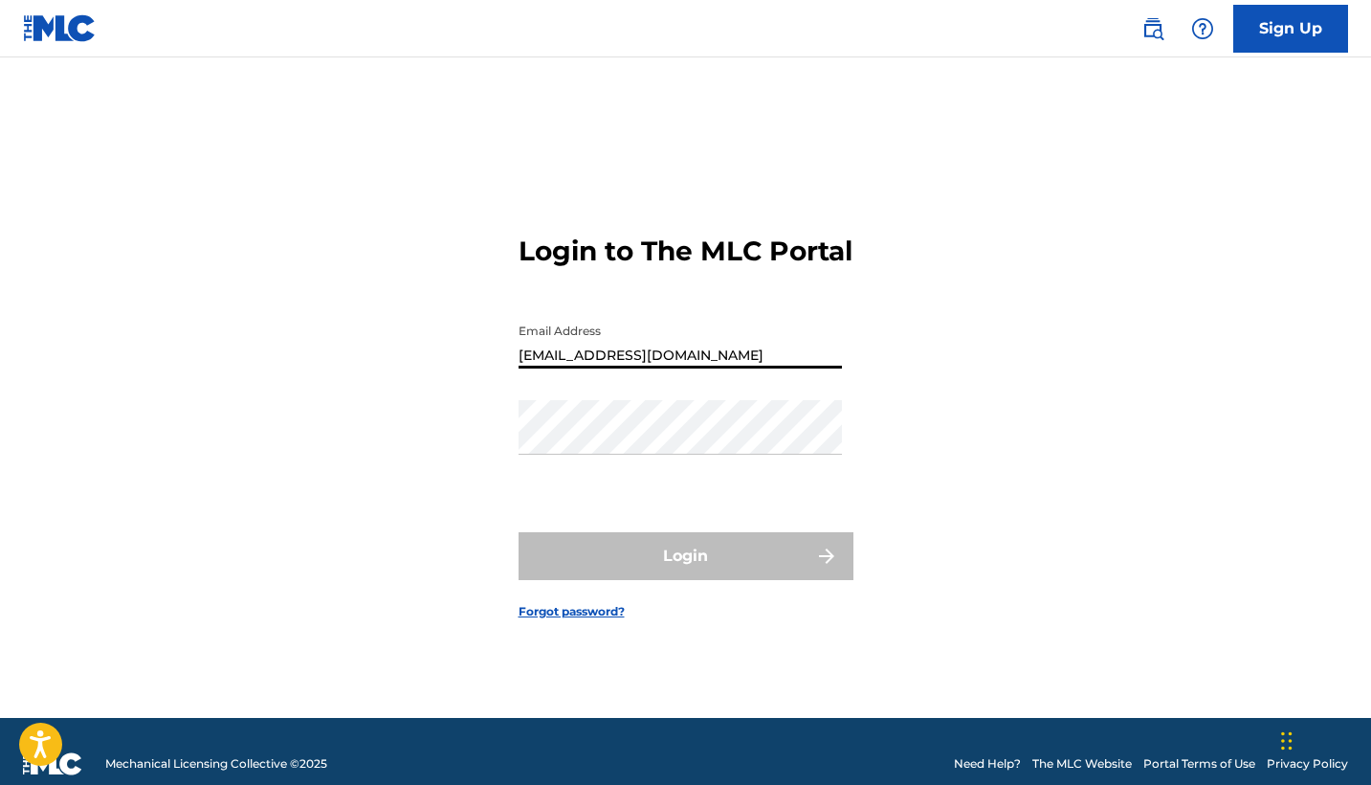
type input "[EMAIL_ADDRESS][DOMAIN_NAME]"
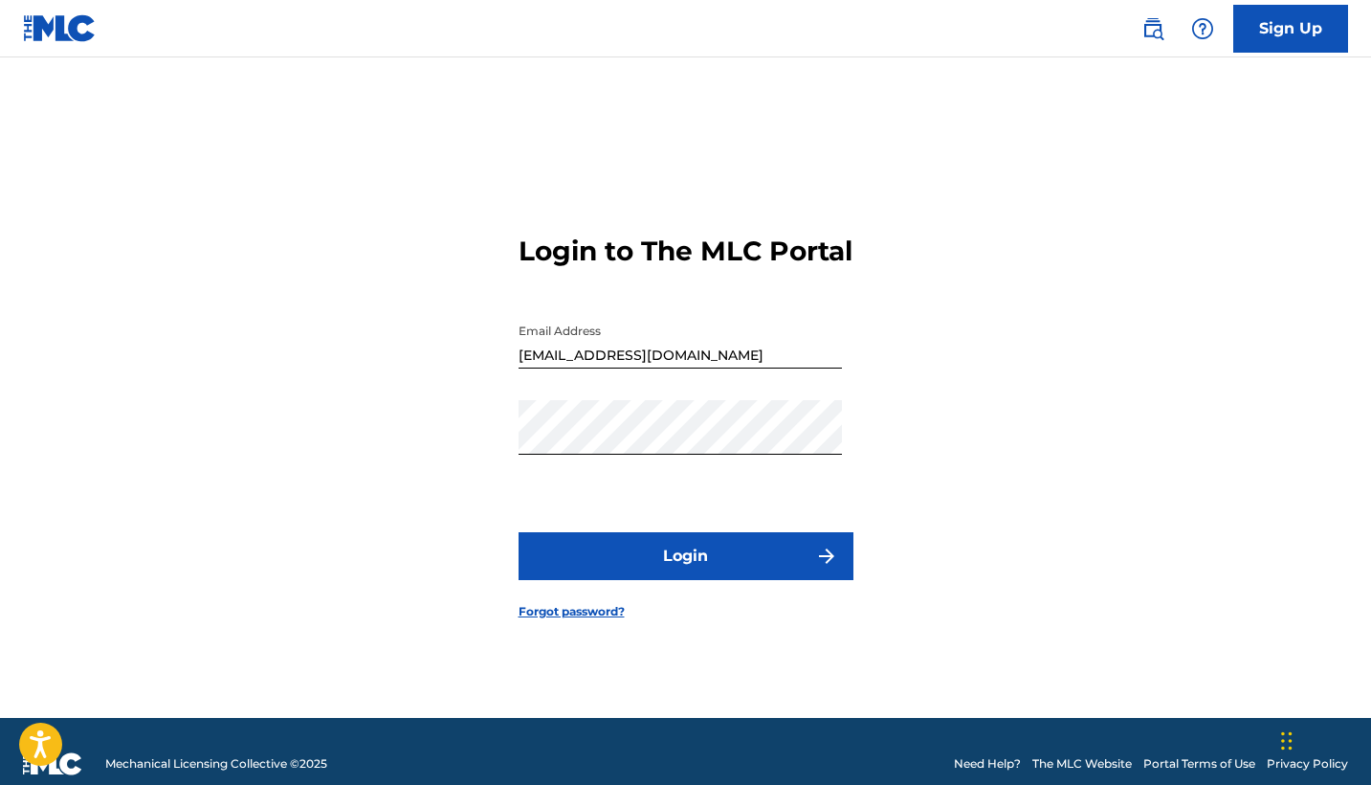
click at [649, 580] on button "Login" at bounding box center [686, 556] width 335 height 48
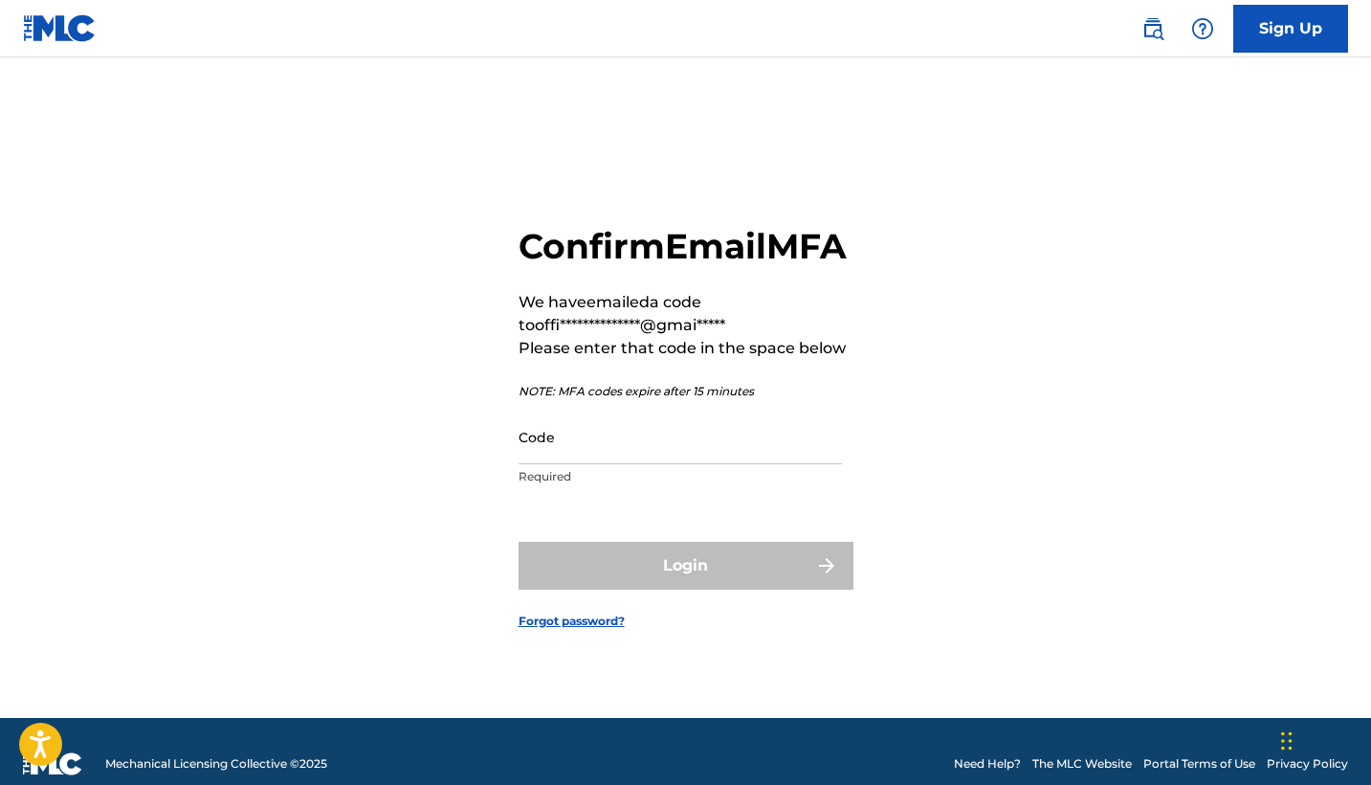
click at [552, 464] on input "Code" at bounding box center [680, 437] width 323 height 55
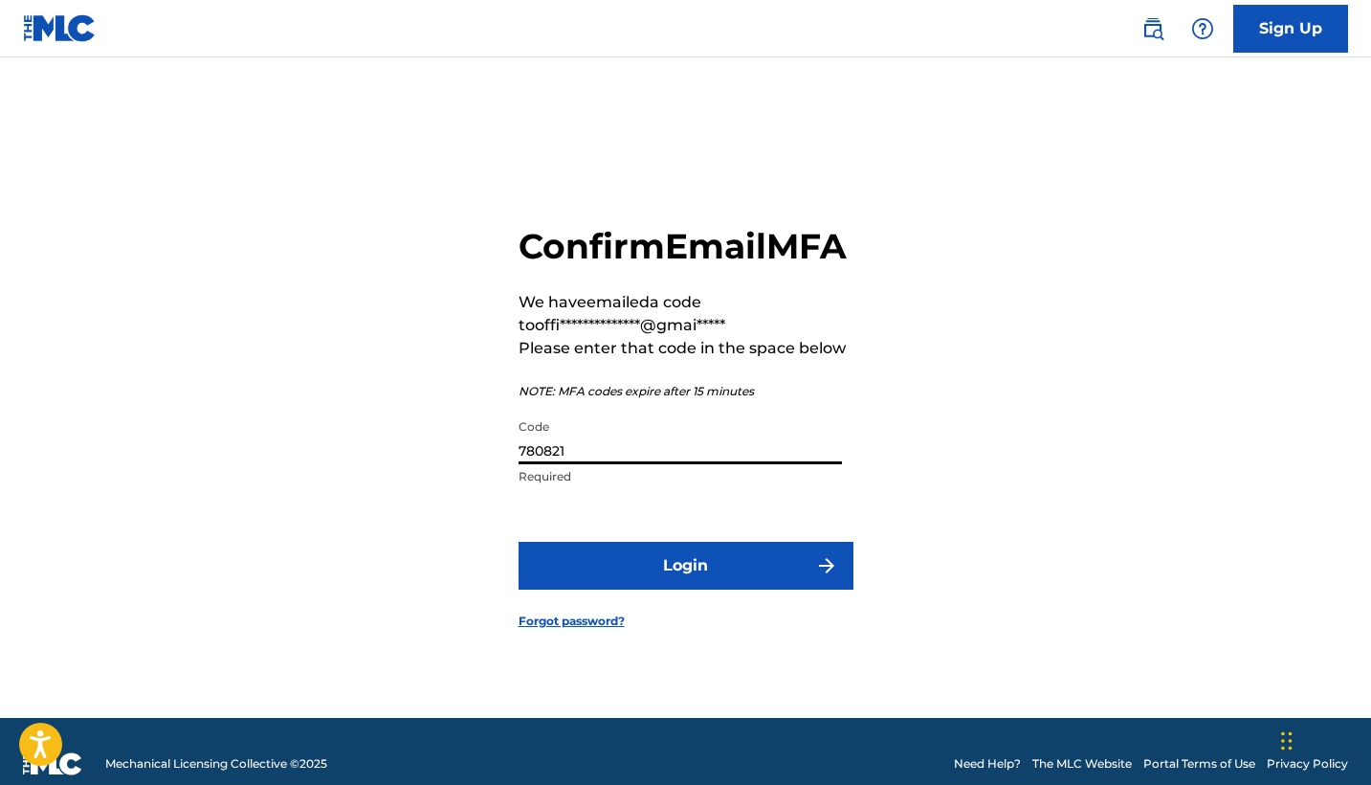
type input "780821"
click at [680, 589] on button "Login" at bounding box center [686, 566] width 335 height 48
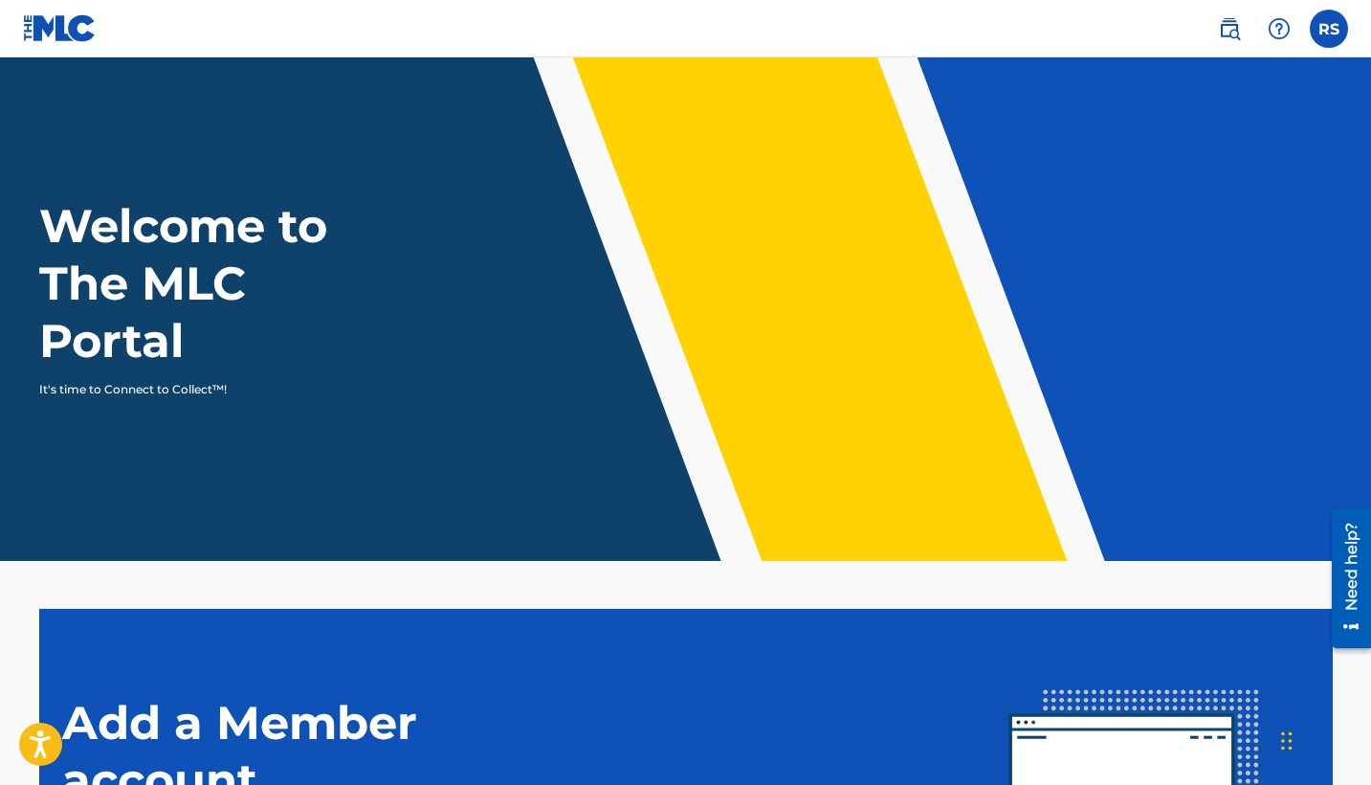
click at [1316, 28] on label at bounding box center [1329, 29] width 38 height 38
click at [1329, 29] on input "RS [PERSON_NAME] [EMAIL_ADDRESS][DOMAIN_NAME] Notification Preferences Profile …" at bounding box center [1329, 29] width 0 height 0
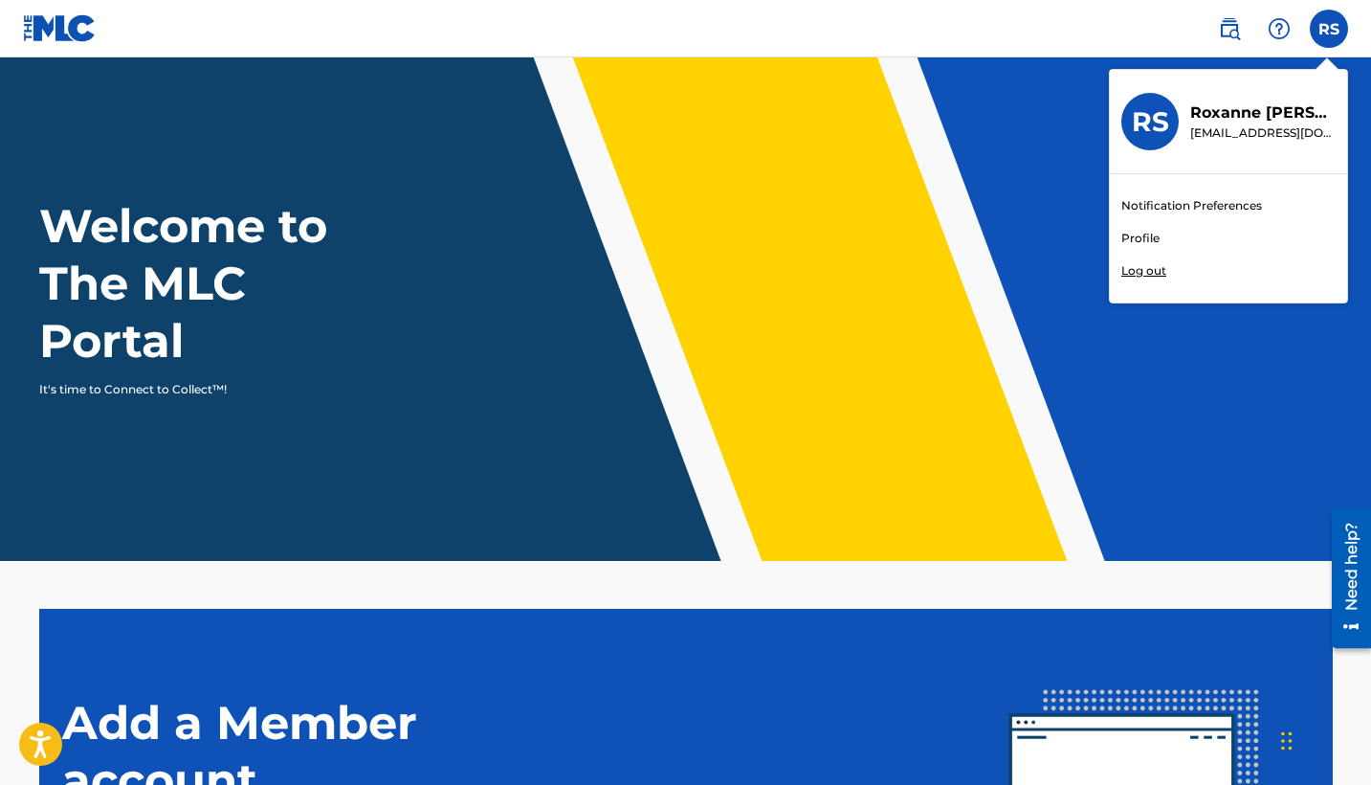
click at [1143, 240] on link "Profile" at bounding box center [1140, 238] width 38 height 17
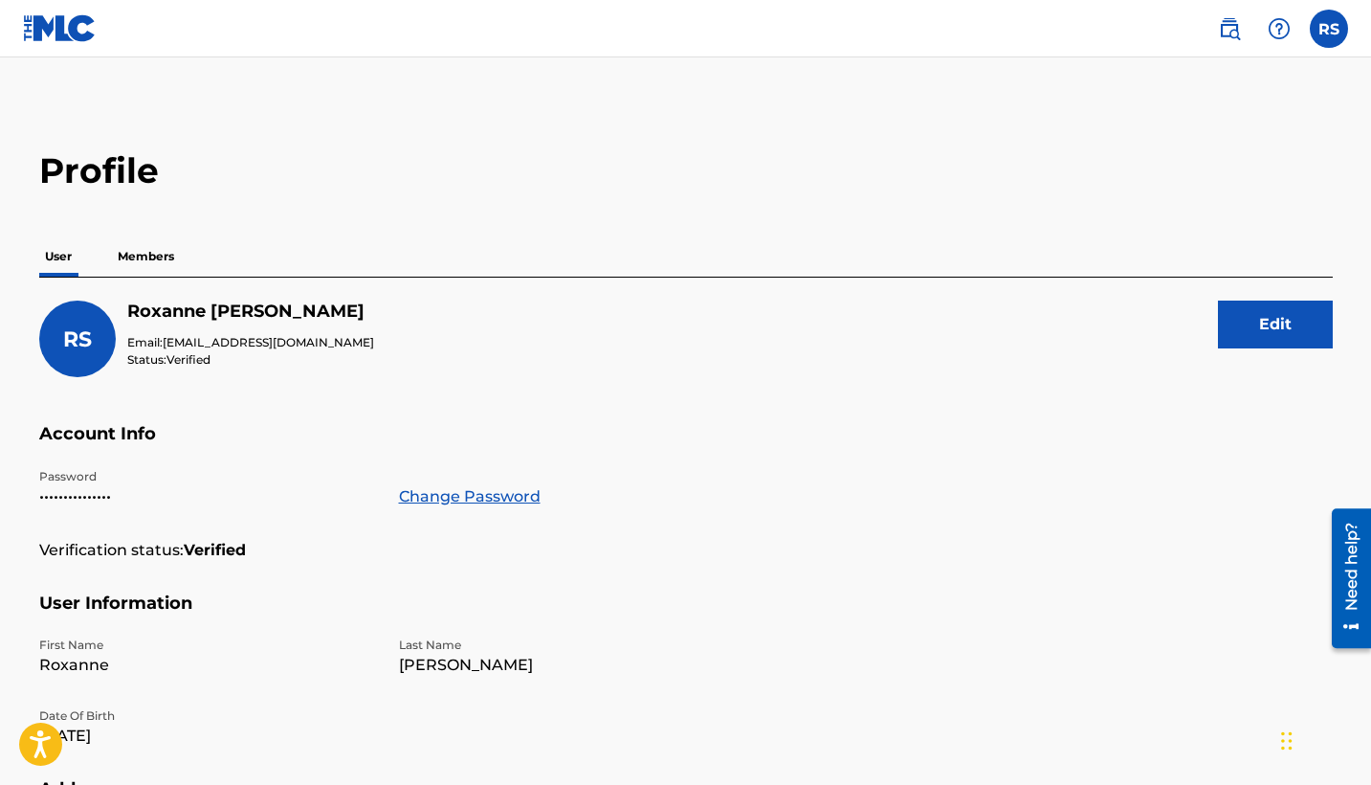
click at [139, 266] on p "Members" at bounding box center [146, 256] width 68 height 40
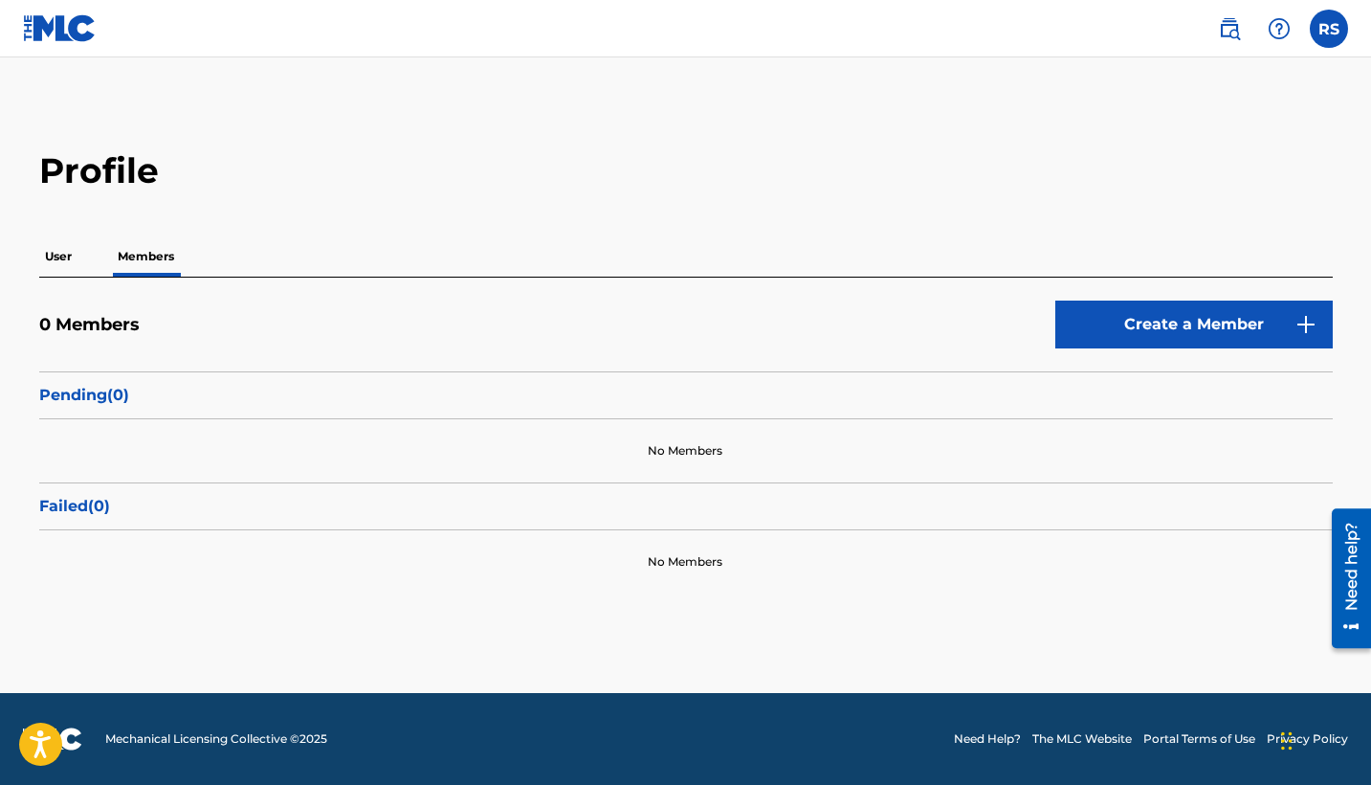
click at [1203, 328] on link "Create a Member" at bounding box center [1193, 324] width 277 height 48
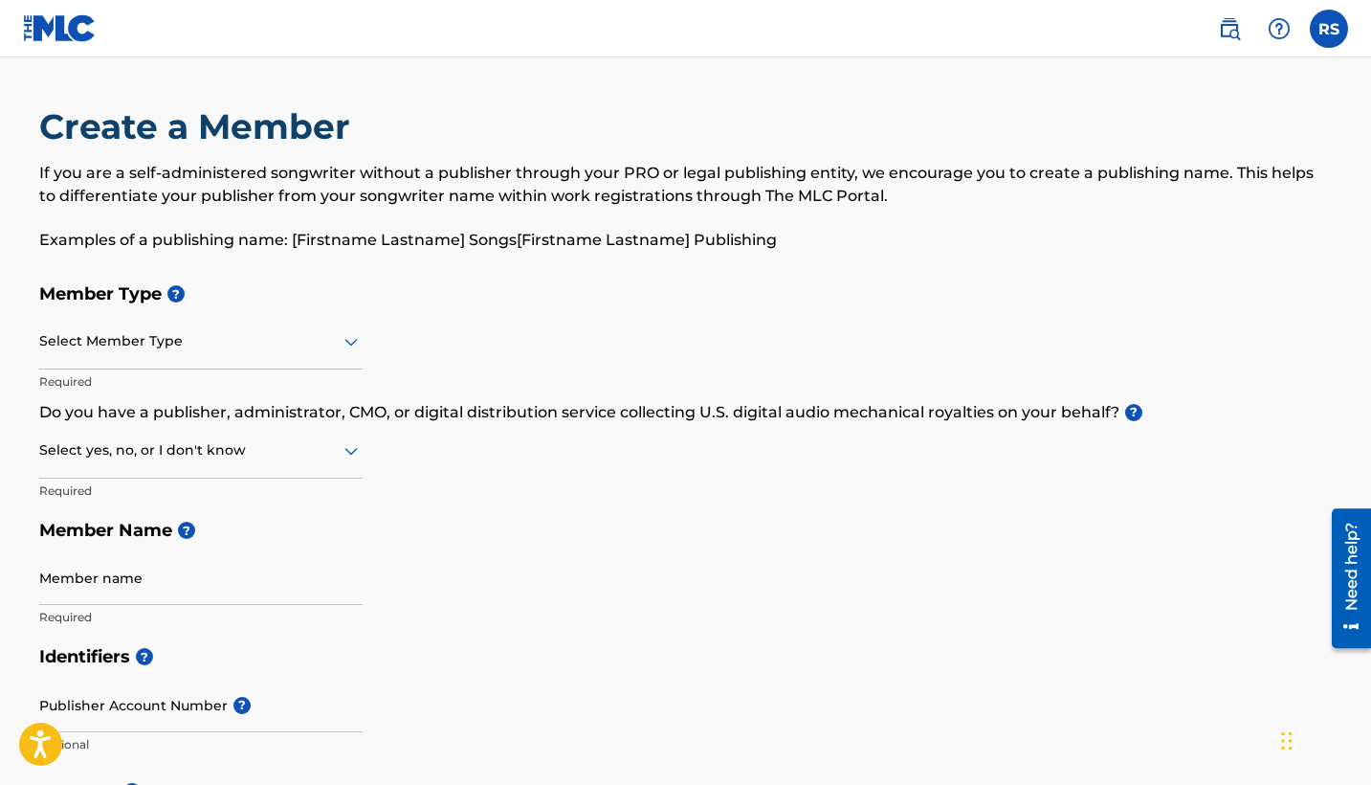
click at [279, 321] on div "Select Member Type" at bounding box center [200, 342] width 323 height 55
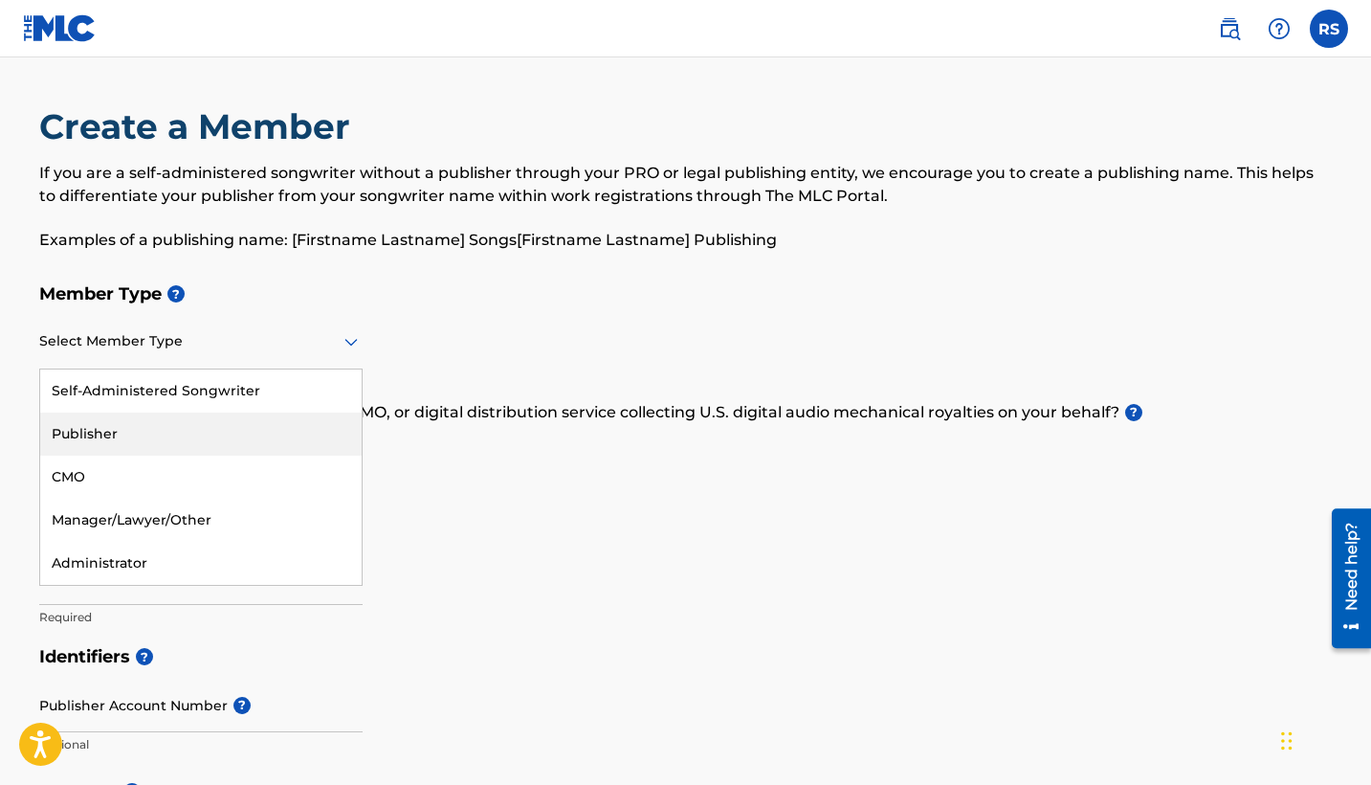
click at [116, 422] on div "Publisher" at bounding box center [200, 433] width 321 height 43
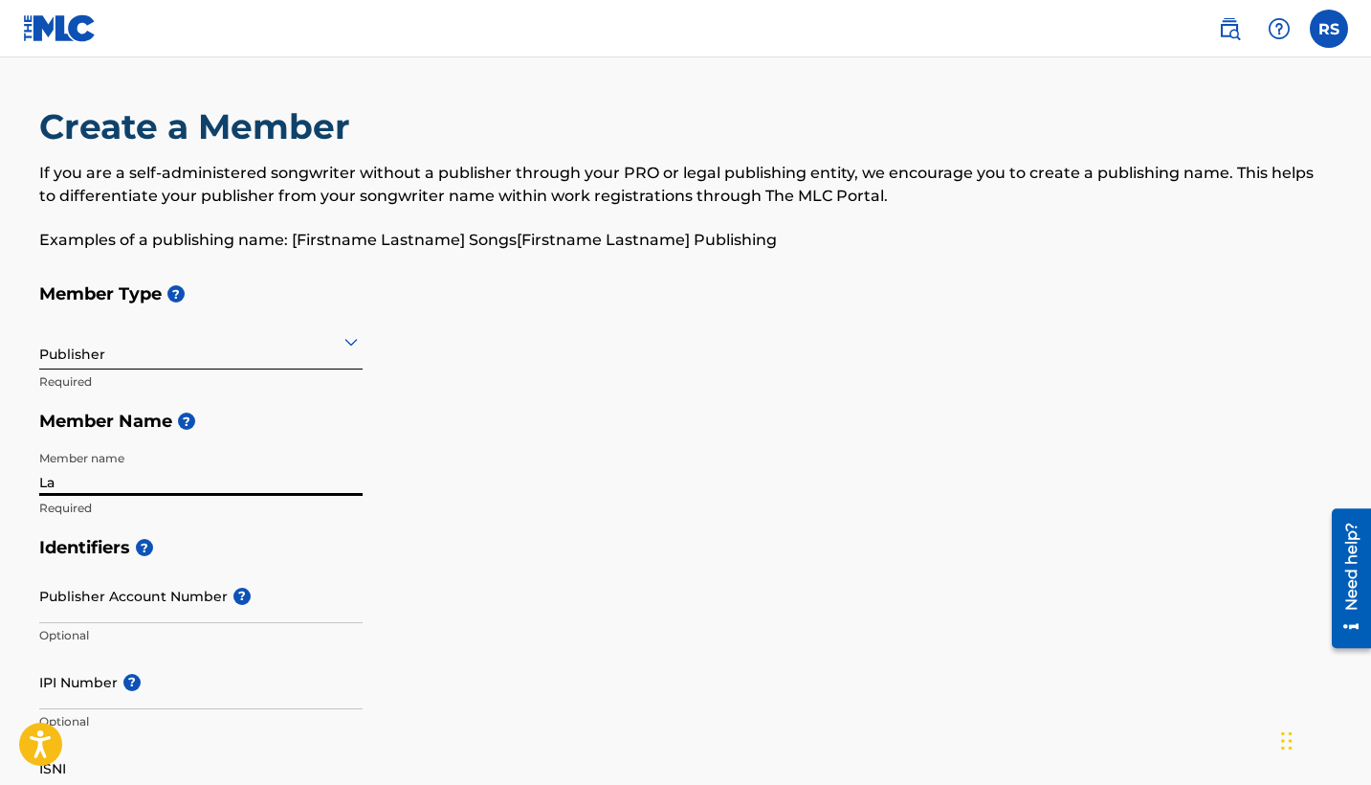
type input "L"
type input "R"
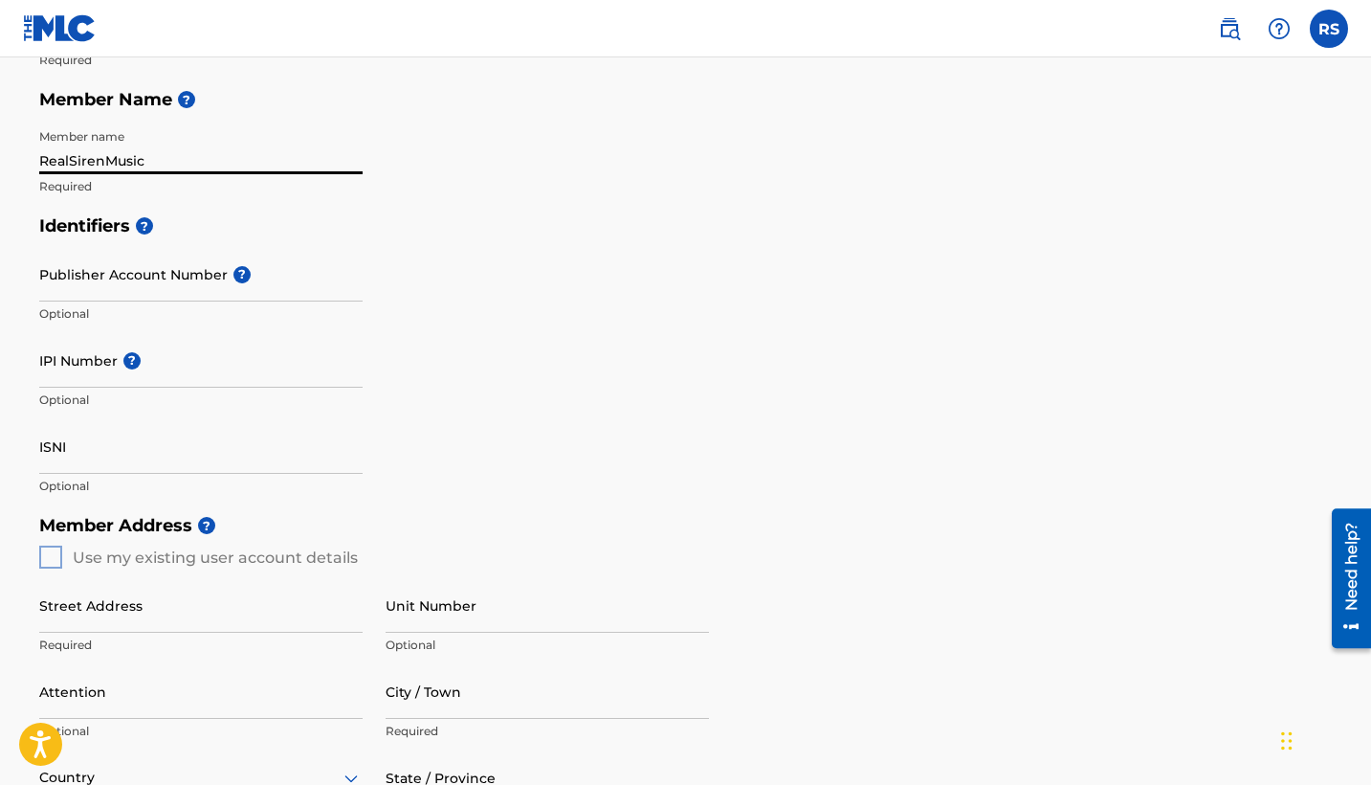
scroll to position [322, 0]
type input "RealSirenMusic"
click at [118, 362] on span "?" at bounding box center [129, 359] width 23 height 17
click at [117, 362] on input "IPI Number ?" at bounding box center [200, 359] width 323 height 55
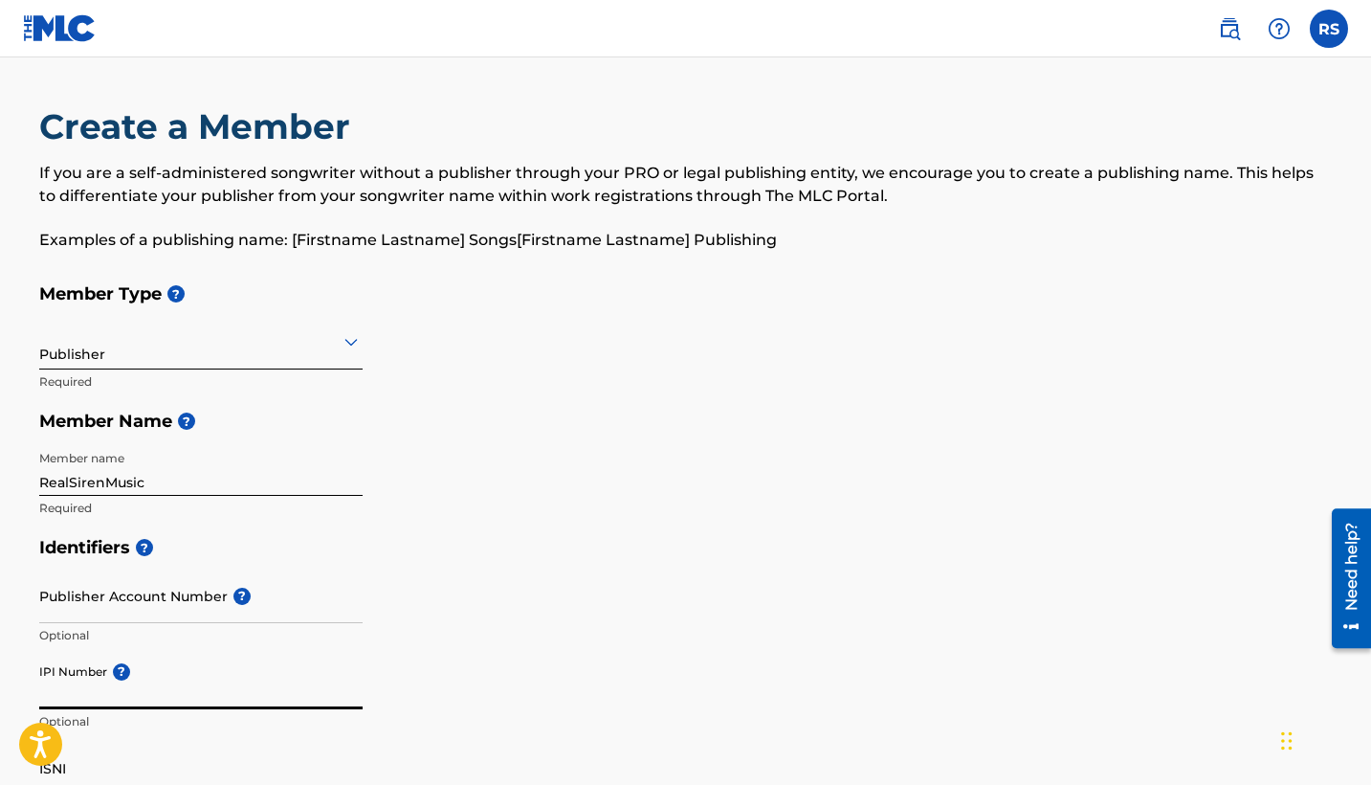
scroll to position [0, 0]
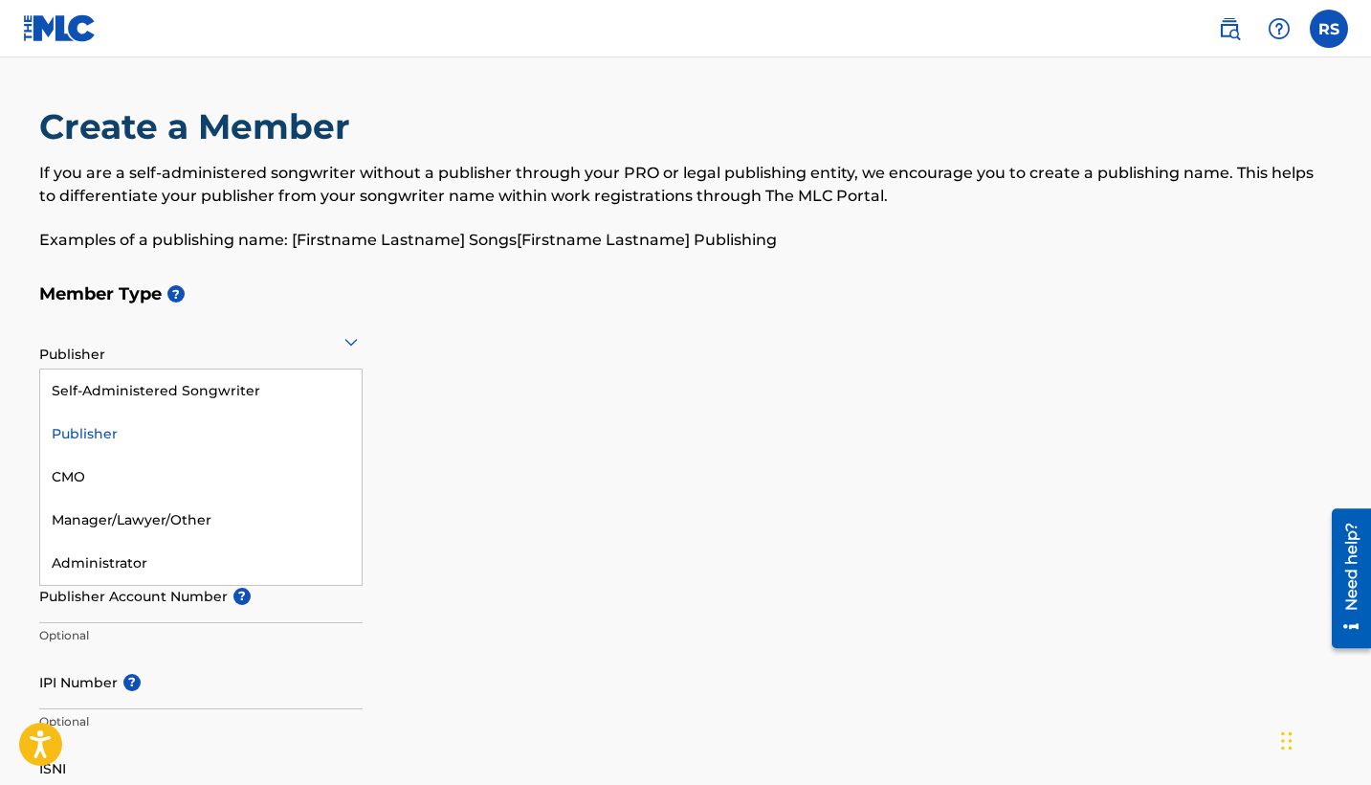
click at [173, 335] on div at bounding box center [200, 341] width 323 height 24
click at [98, 432] on div "Publisher" at bounding box center [200, 433] width 321 height 43
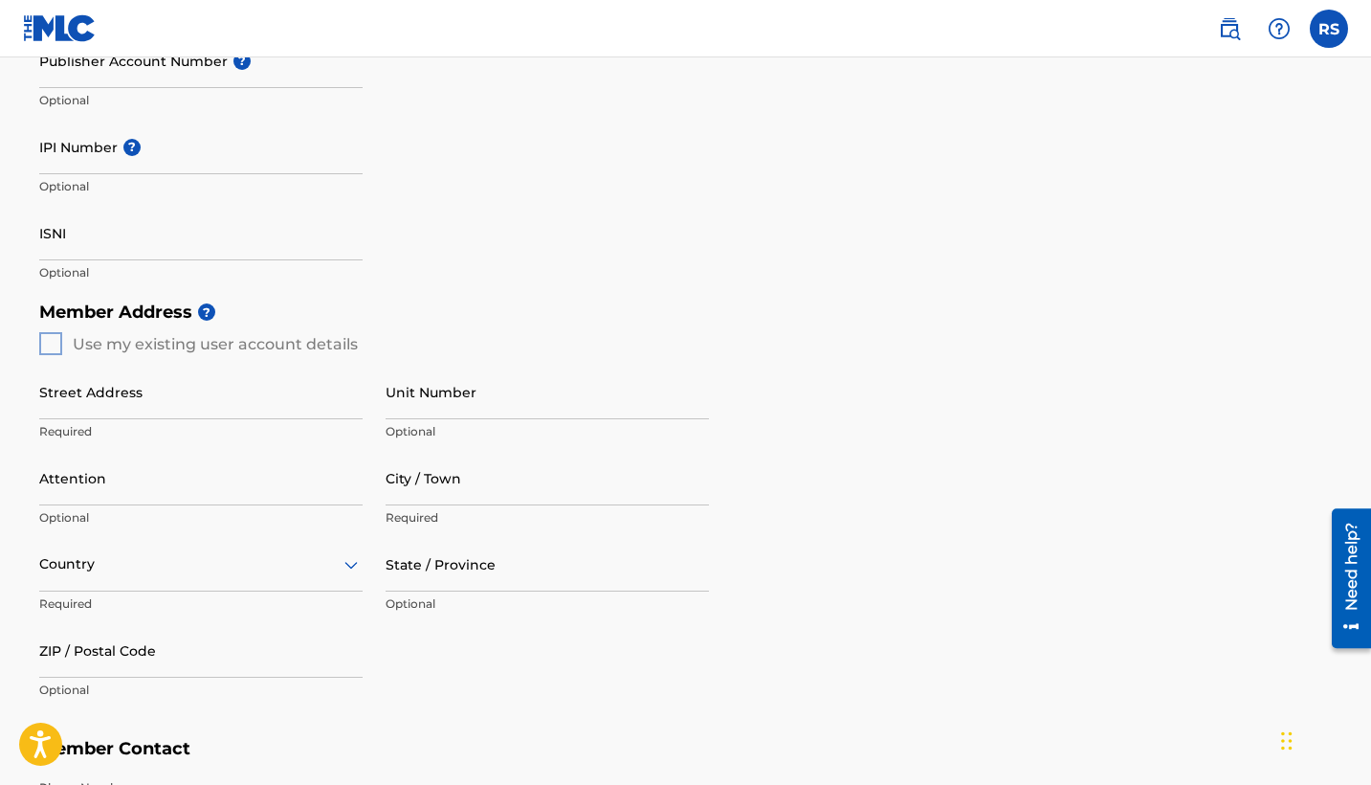
scroll to position [542, 0]
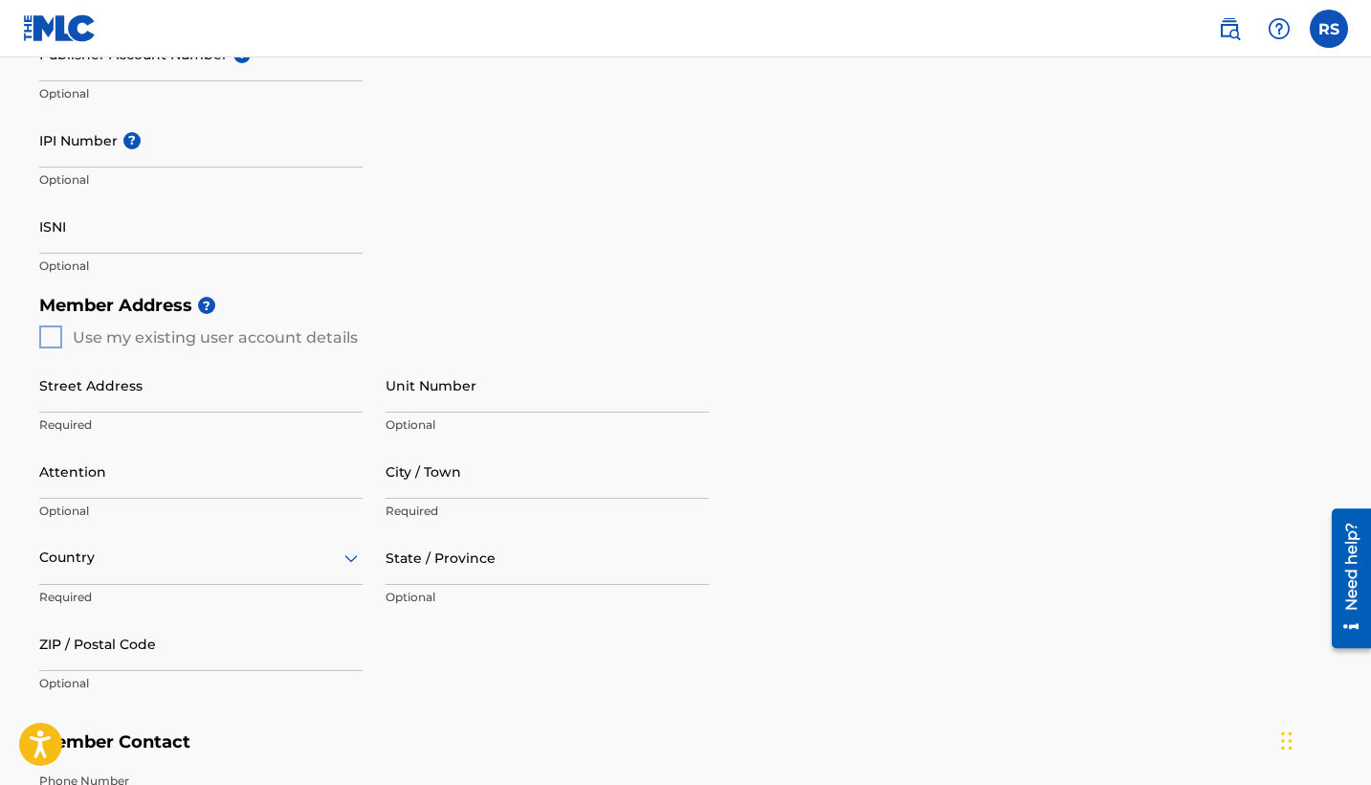
click at [46, 343] on div "Member Address ? Use my existing user account details Street Address Required U…" at bounding box center [686, 503] width 1294 height 437
click at [46, 336] on div "Member Address ? Use my existing user account details Street Address Required U…" at bounding box center [686, 503] width 1294 height 437
type input "[STREET_ADDRESS]"
type input "F"
type input "Kissimmee"
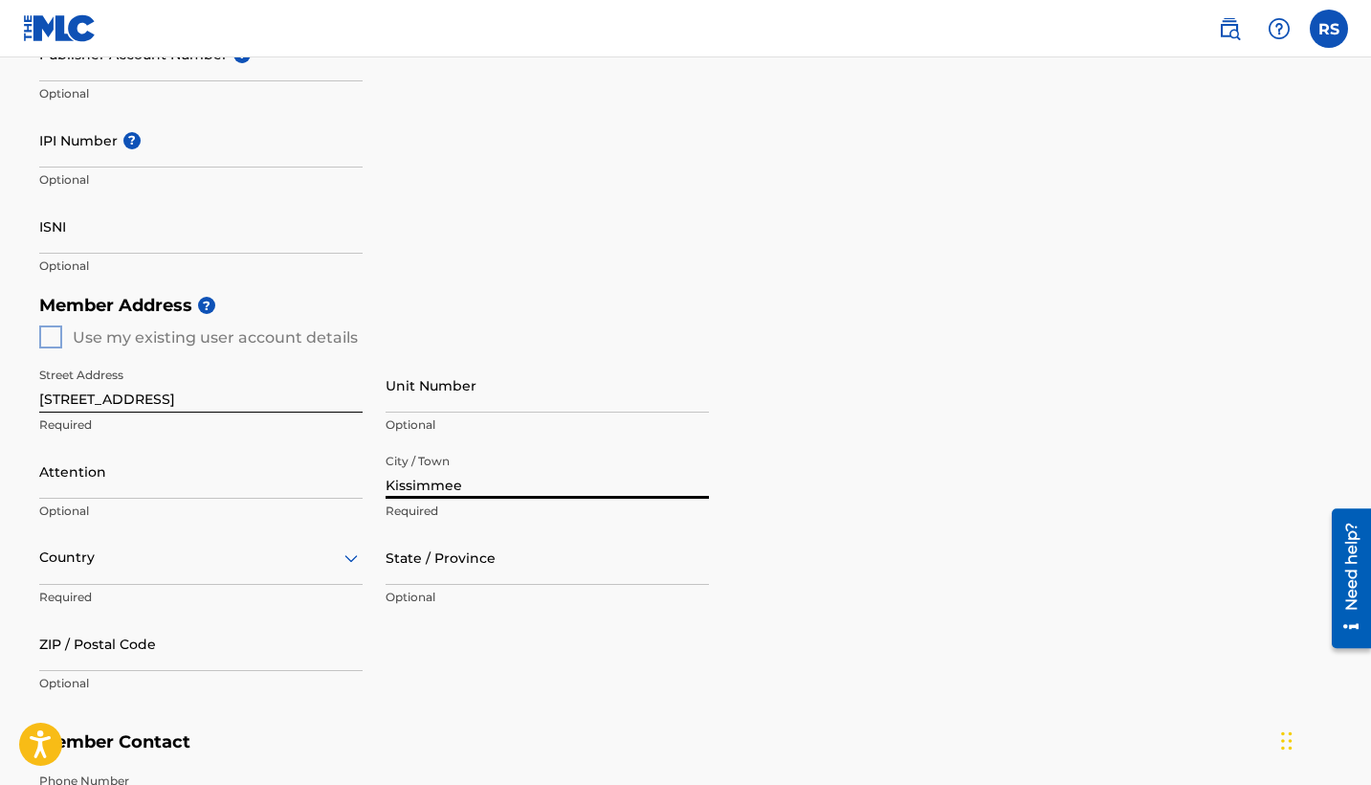
click at [167, 577] on div "Country" at bounding box center [200, 557] width 323 height 55
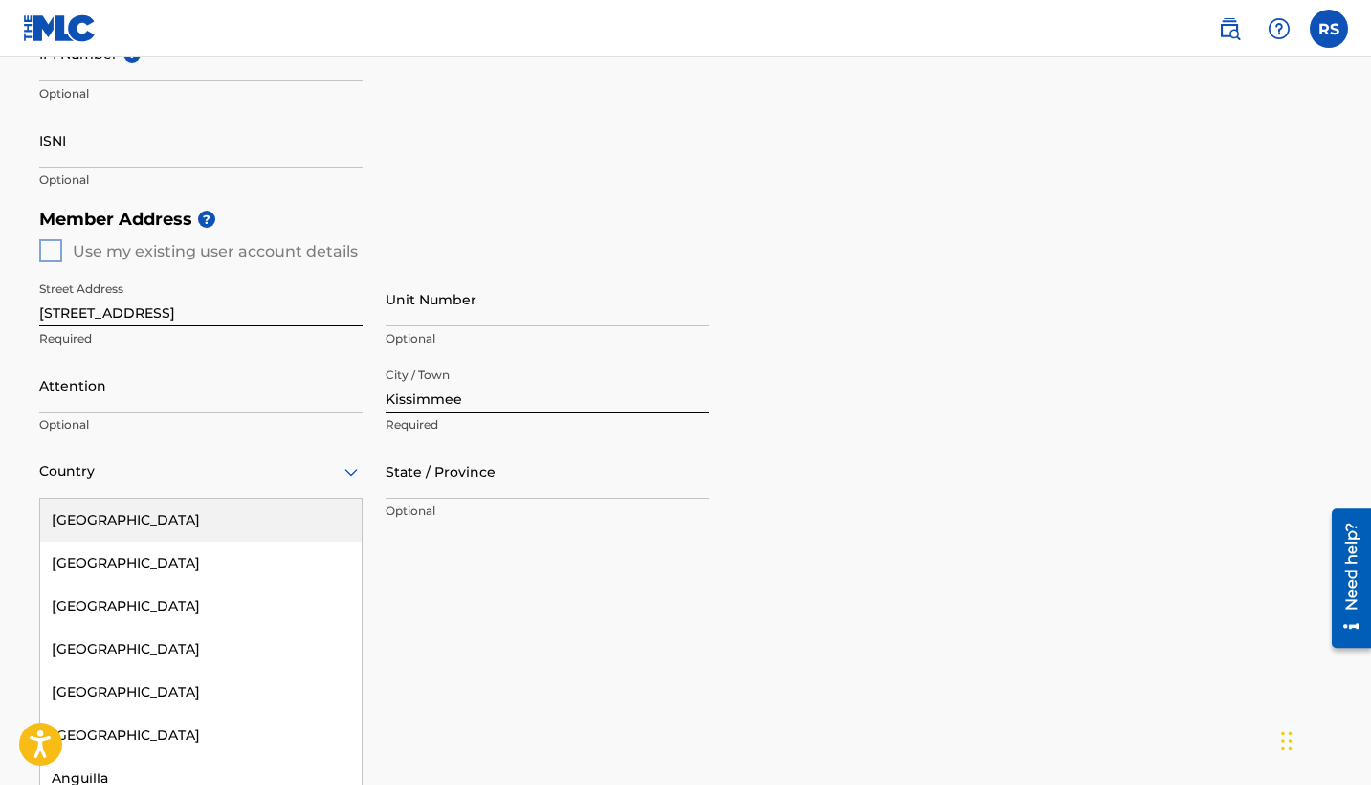
click at [170, 532] on div "[GEOGRAPHIC_DATA]" at bounding box center [200, 520] width 321 height 43
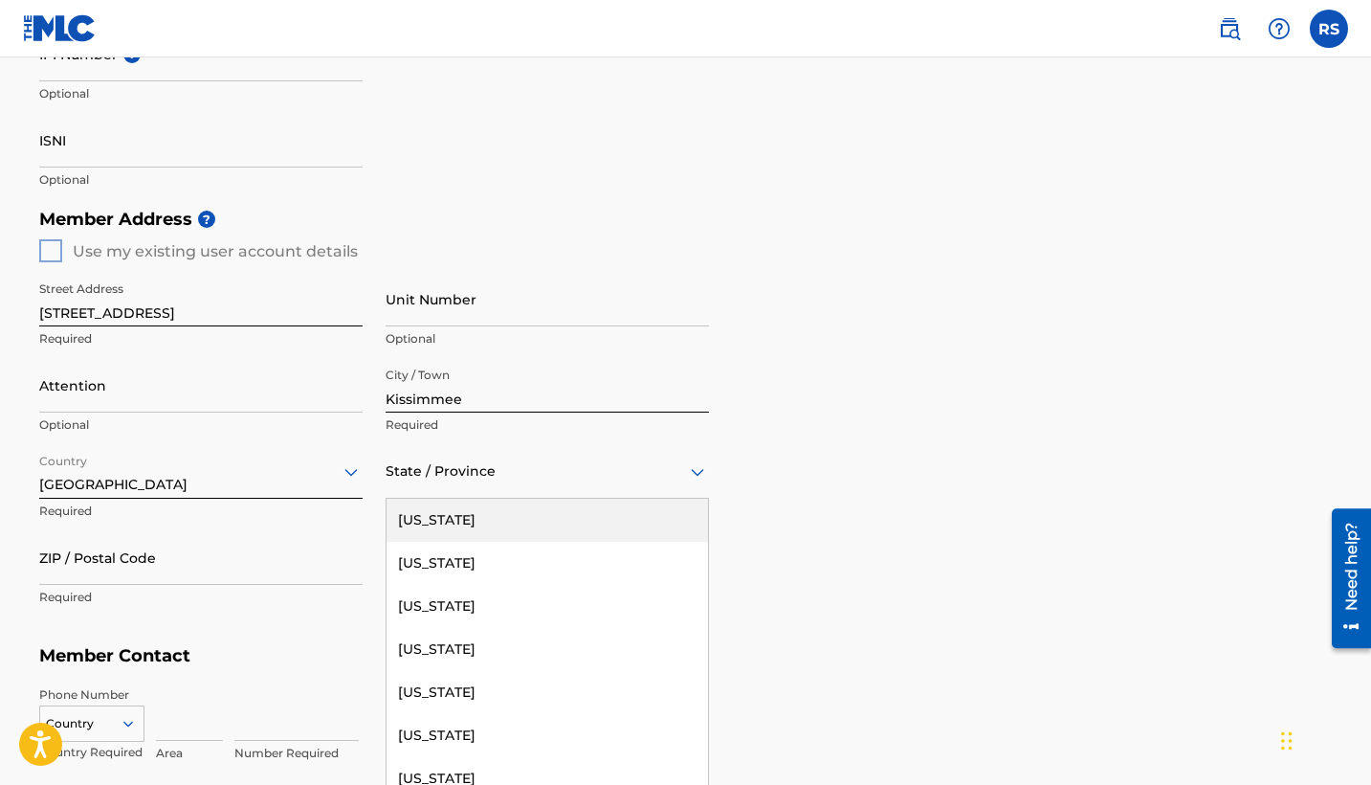
click at [477, 495] on div "State / Province" at bounding box center [547, 471] width 323 height 55
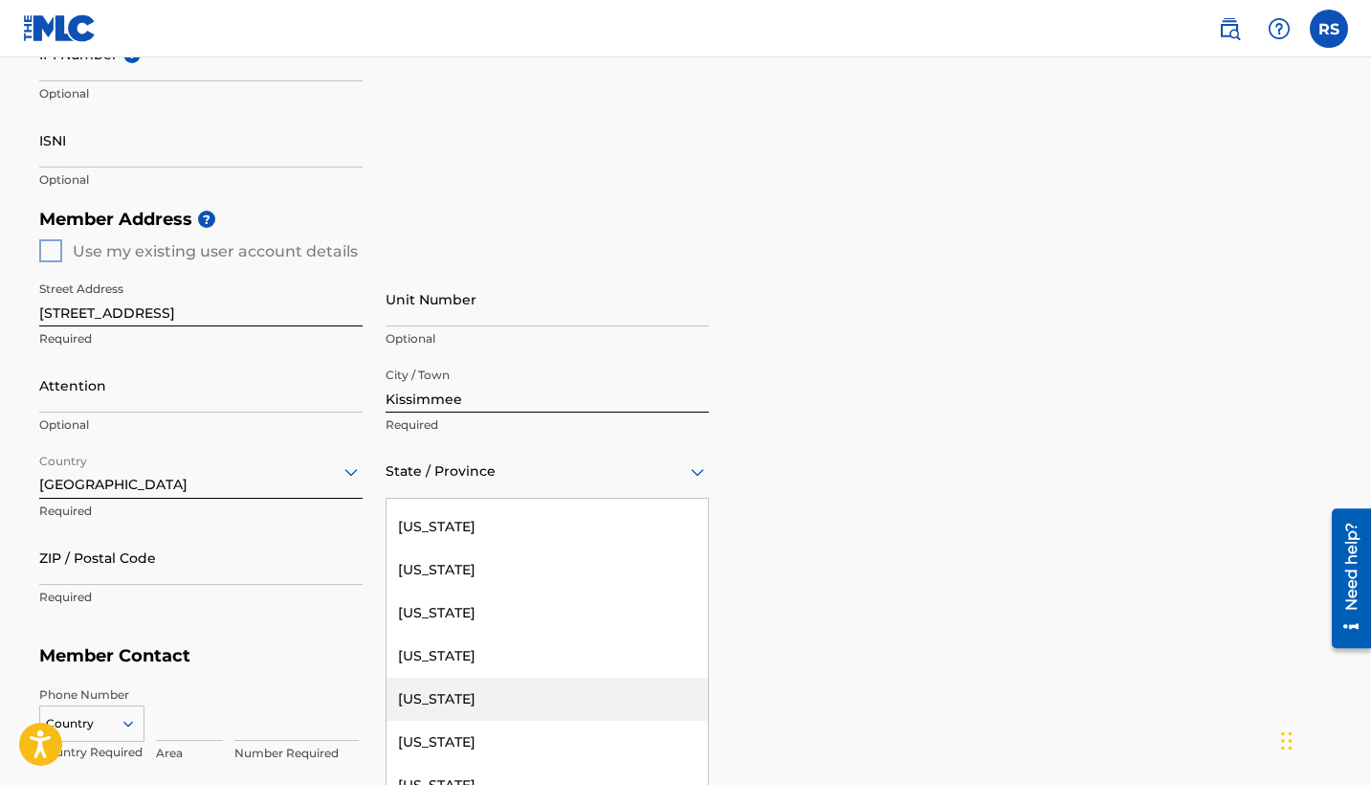
scroll to position [370, 0]
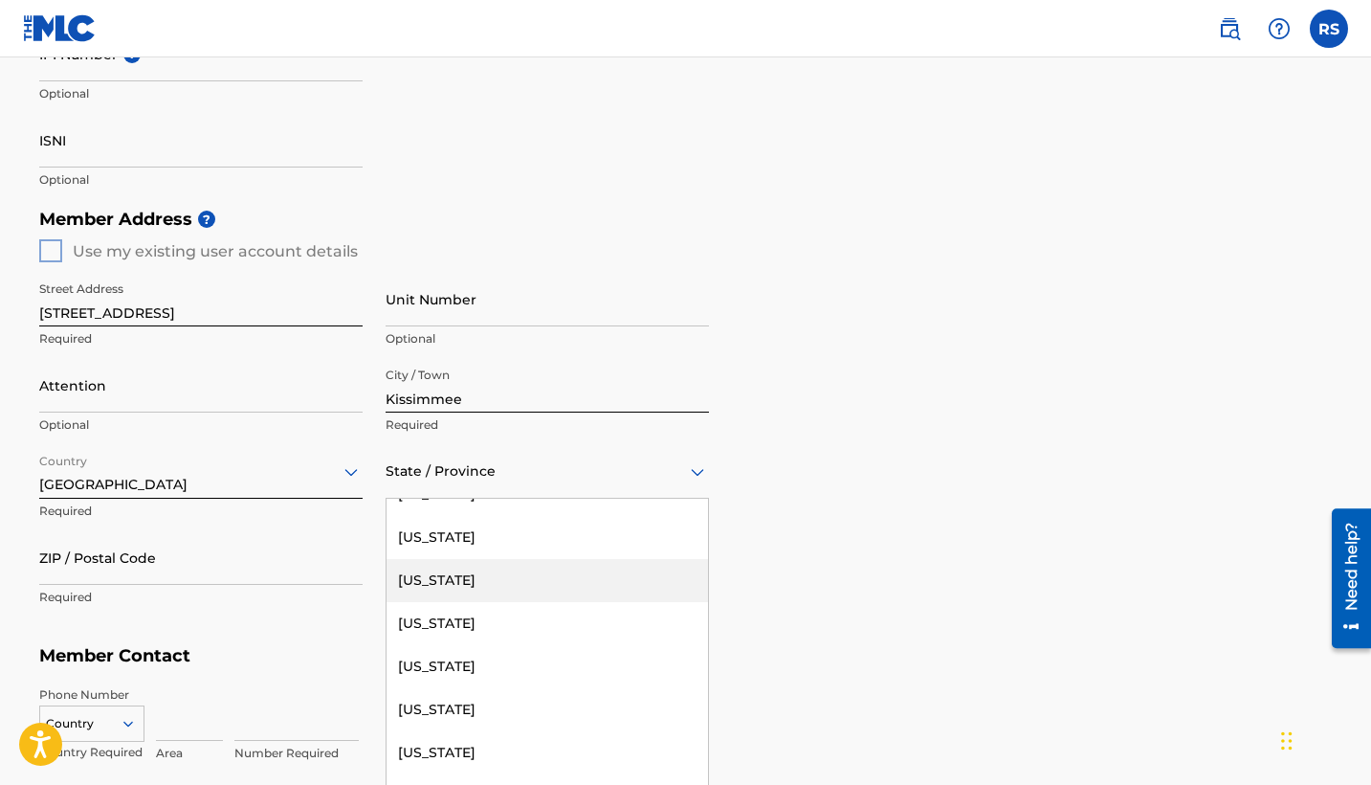
click at [428, 580] on div "[US_STATE]" at bounding box center [547, 580] width 321 height 43
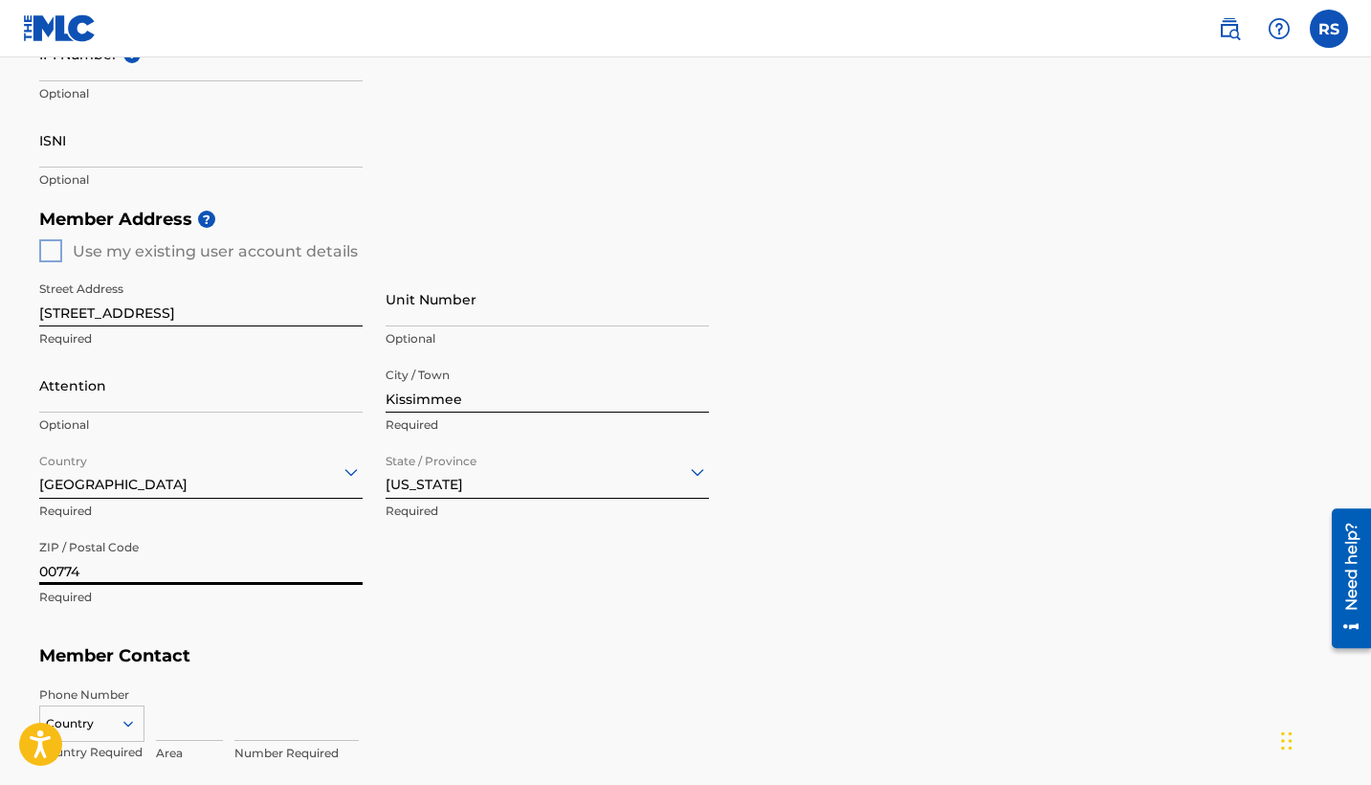
click at [195, 563] on input "00774" at bounding box center [200, 557] width 323 height 55
type input "0"
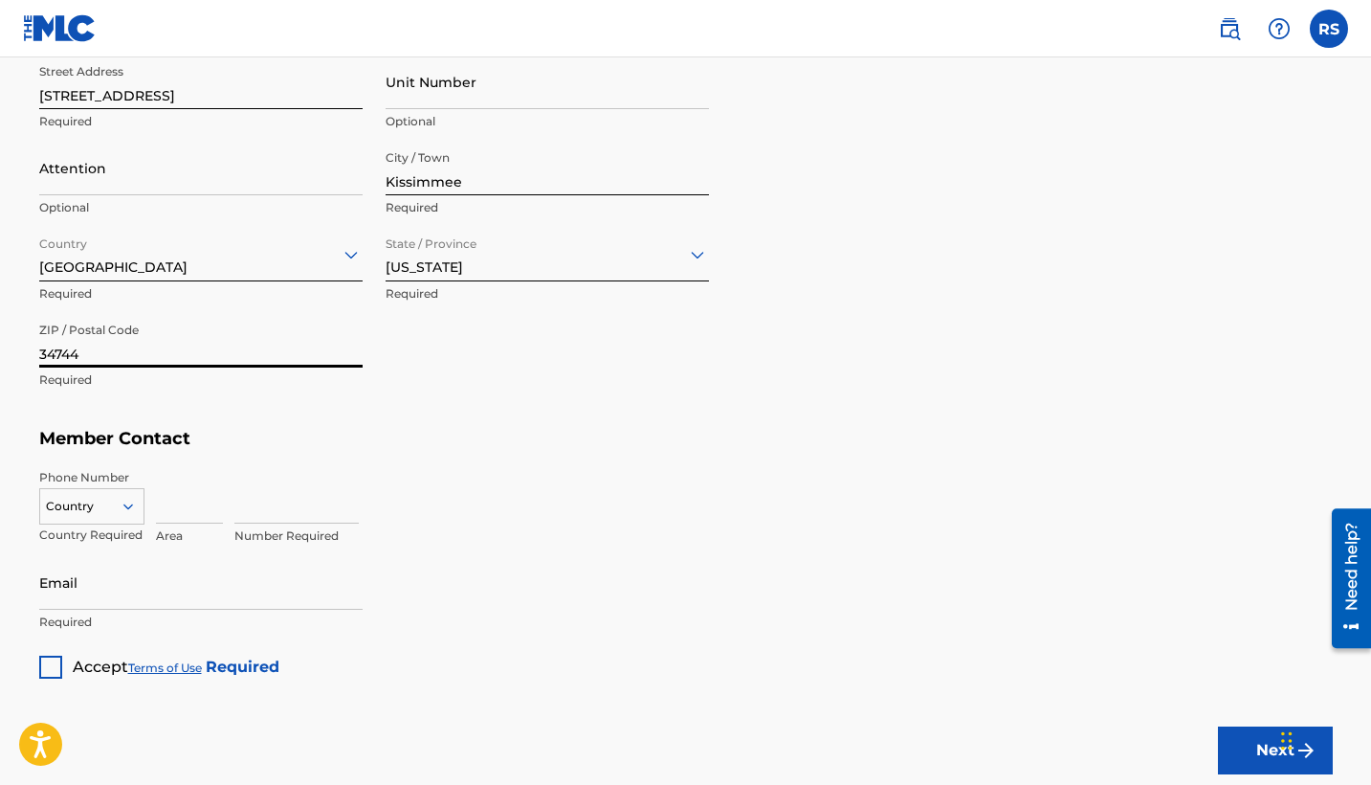
scroll to position [846, 0]
type input "34744"
click at [122, 497] on div "Country" at bounding box center [91, 501] width 105 height 29
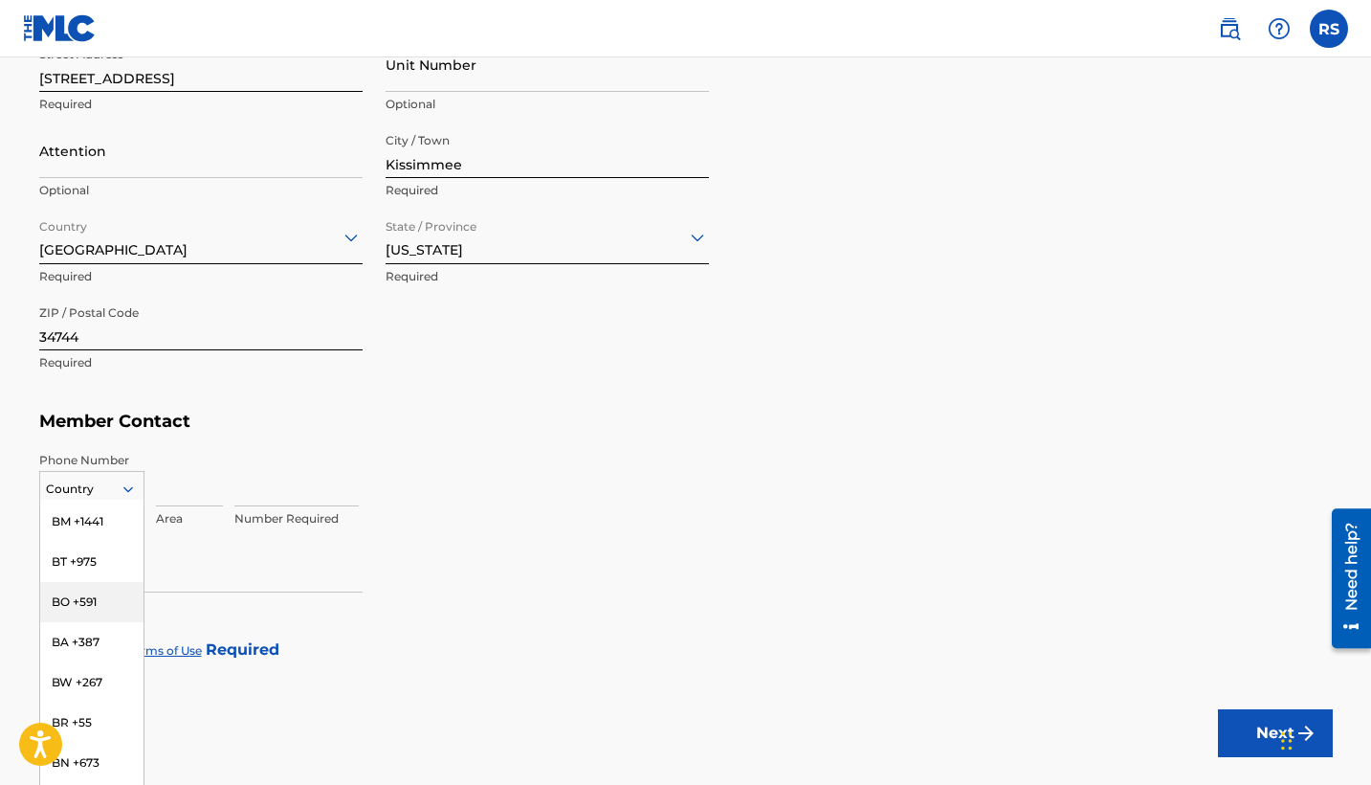
scroll to position [0, 0]
click at [100, 514] on div "US, [GEOGRAPHIC_DATA] +1" at bounding box center [91, 536] width 103 height 75
click at [182, 499] on input at bounding box center [189, 479] width 67 height 55
type input "787"
type input "2990816"
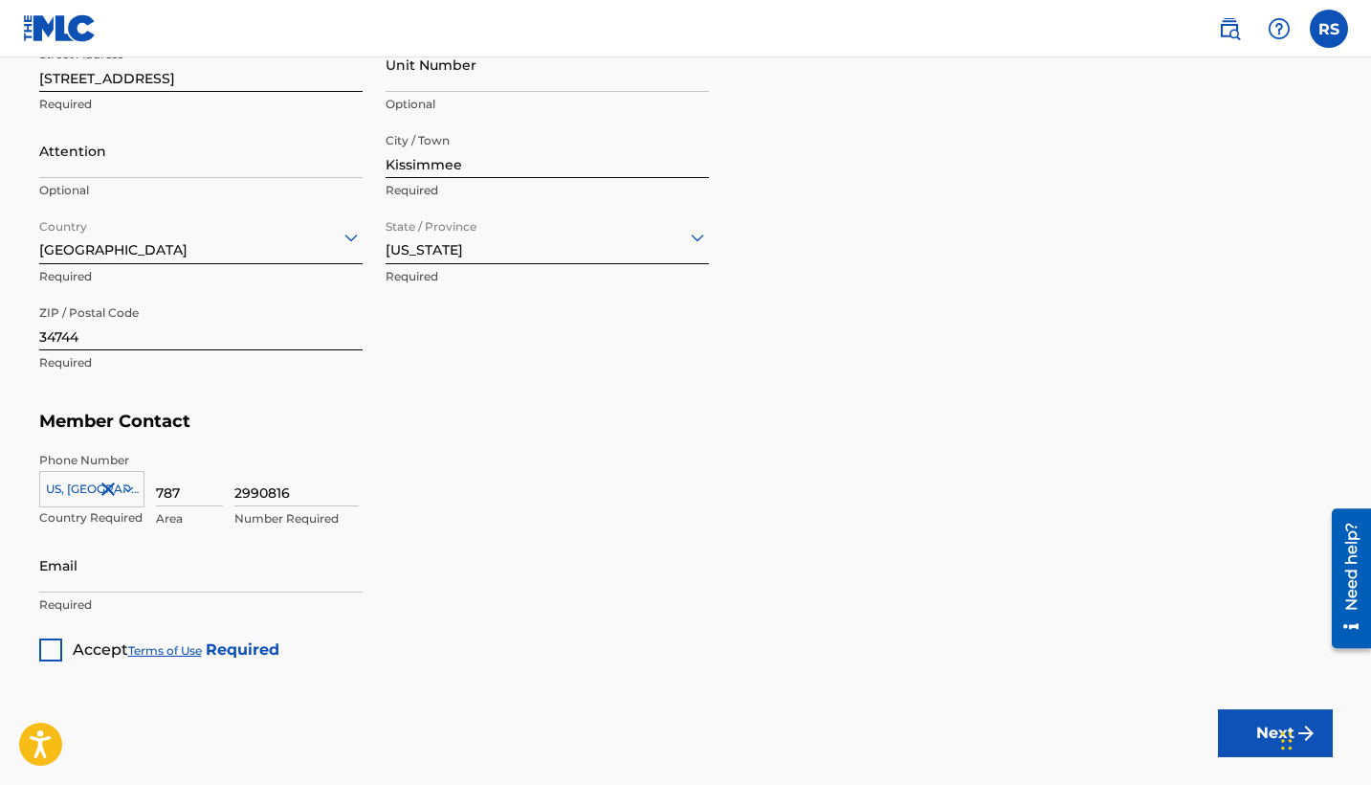
click at [59, 605] on p "Required" at bounding box center [200, 604] width 323 height 17
type input "officialroxie"
click at [142, 575] on input "officialroxie" at bounding box center [200, 565] width 323 height 55
type input "[EMAIL_ADDRESS][DOMAIN_NAME]"
click at [161, 614] on div "Email [EMAIL_ADDRESS][DOMAIN_NAME] Required" at bounding box center [200, 581] width 323 height 86
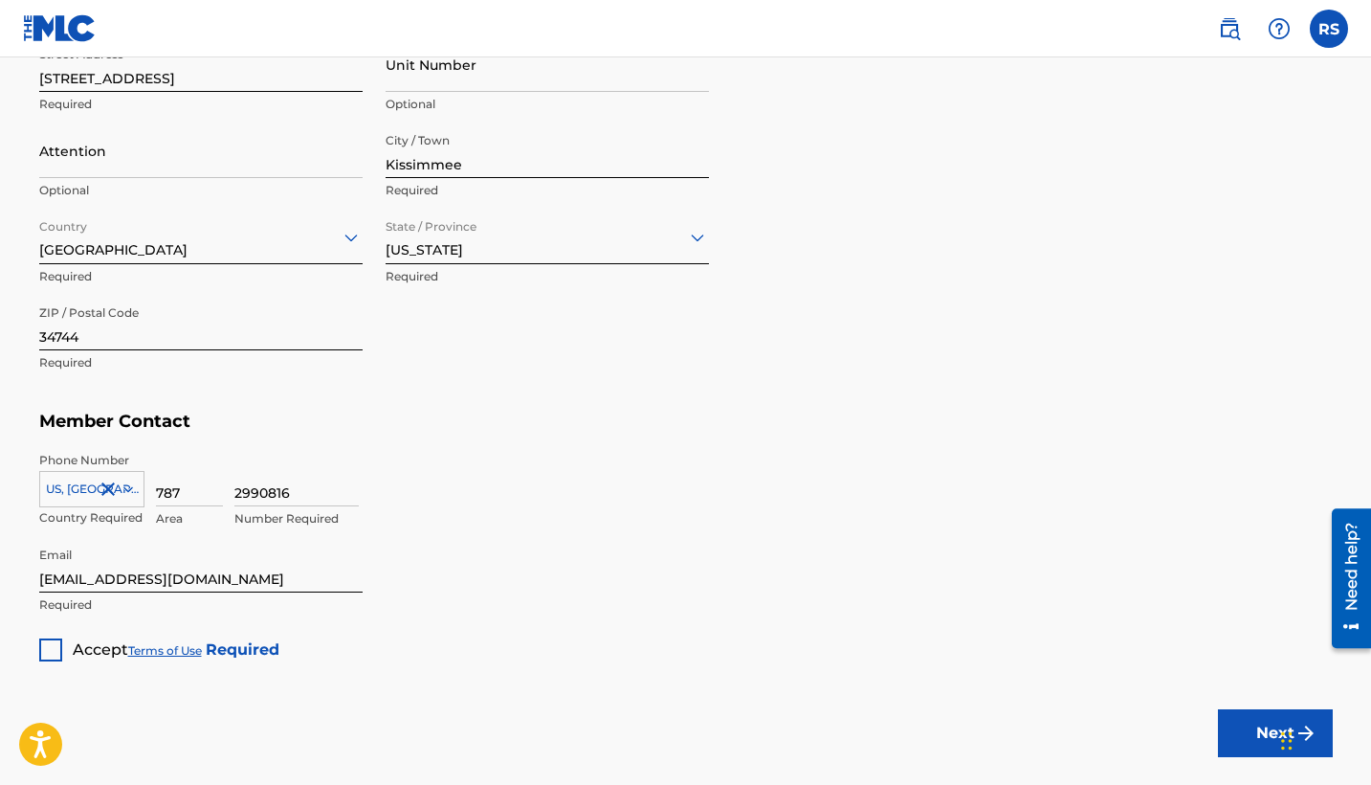
click at [52, 648] on div at bounding box center [50, 649] width 23 height 23
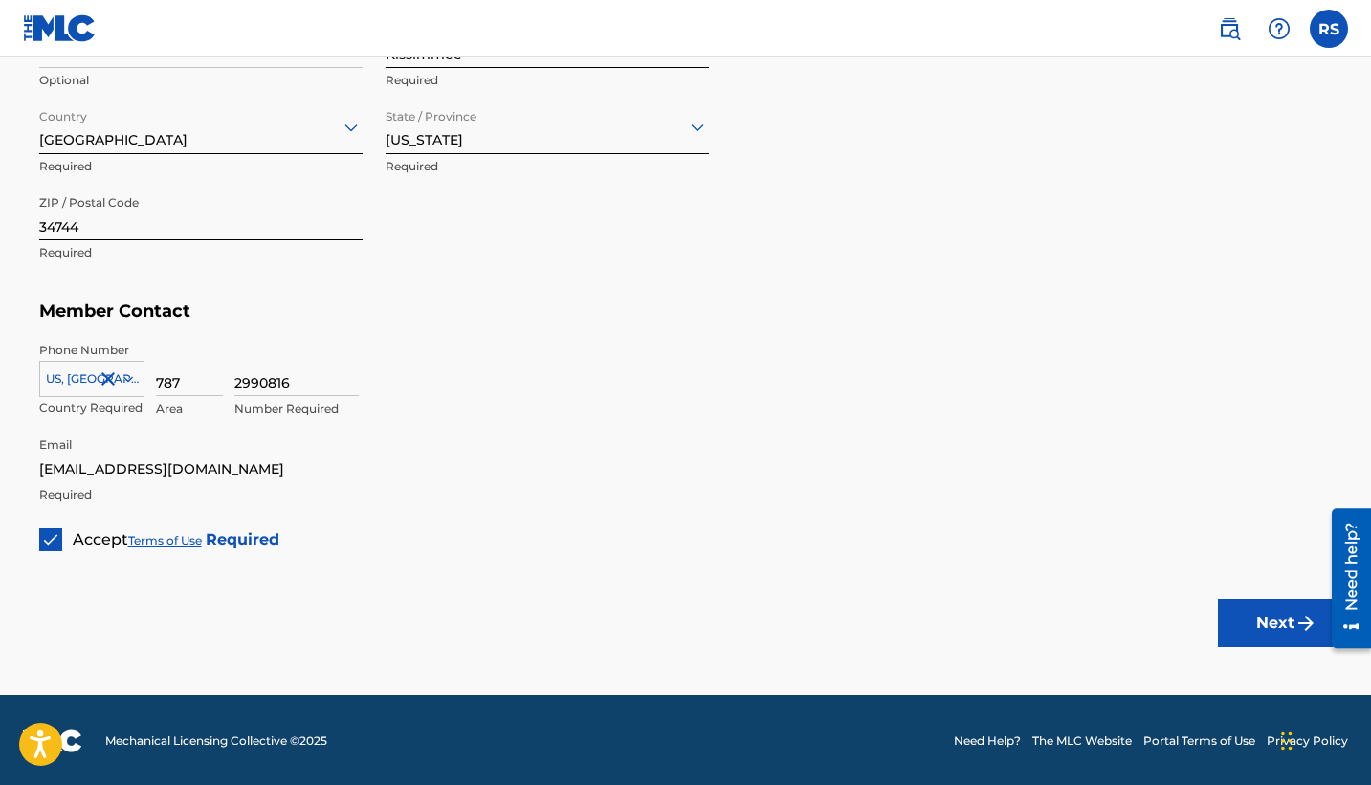
scroll to position [971, 0]
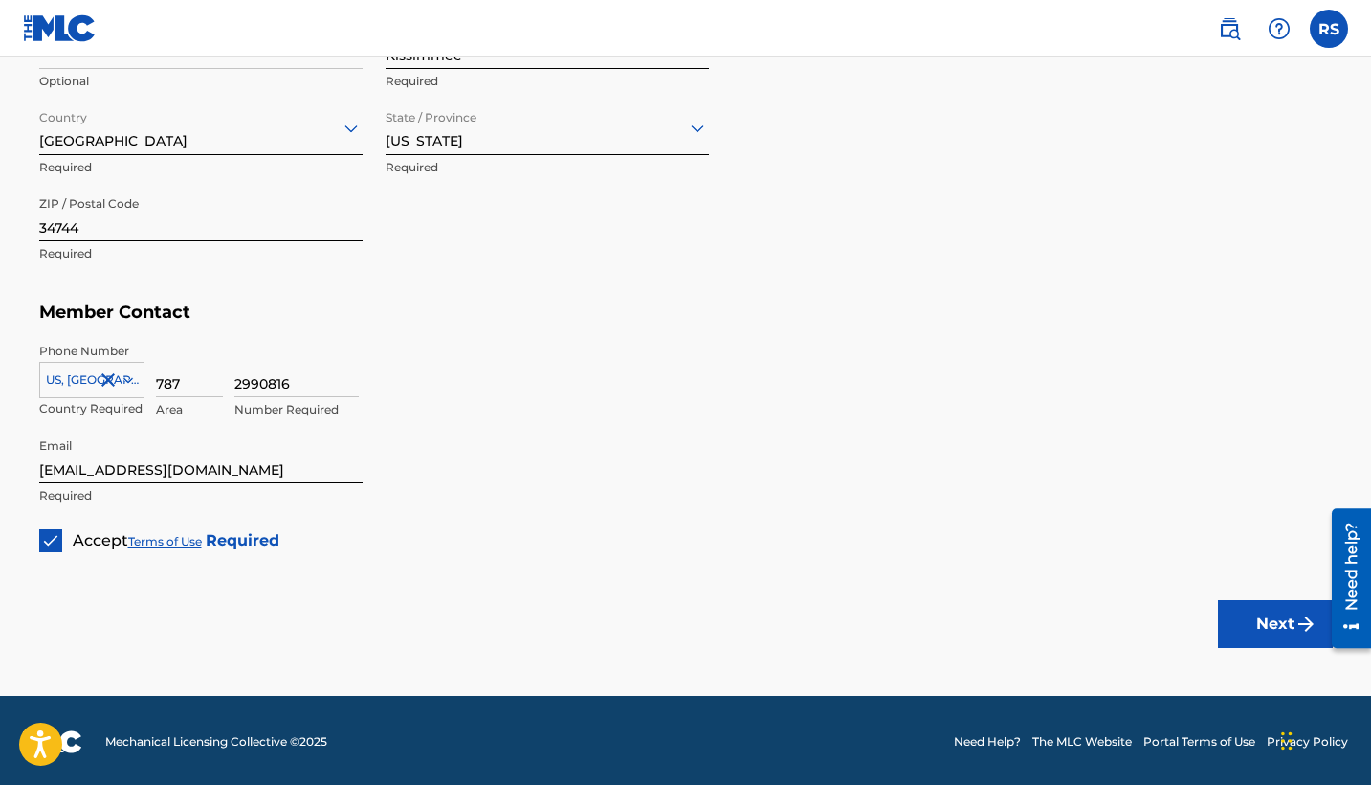
click at [1271, 619] on button "Next" at bounding box center [1275, 624] width 115 height 48
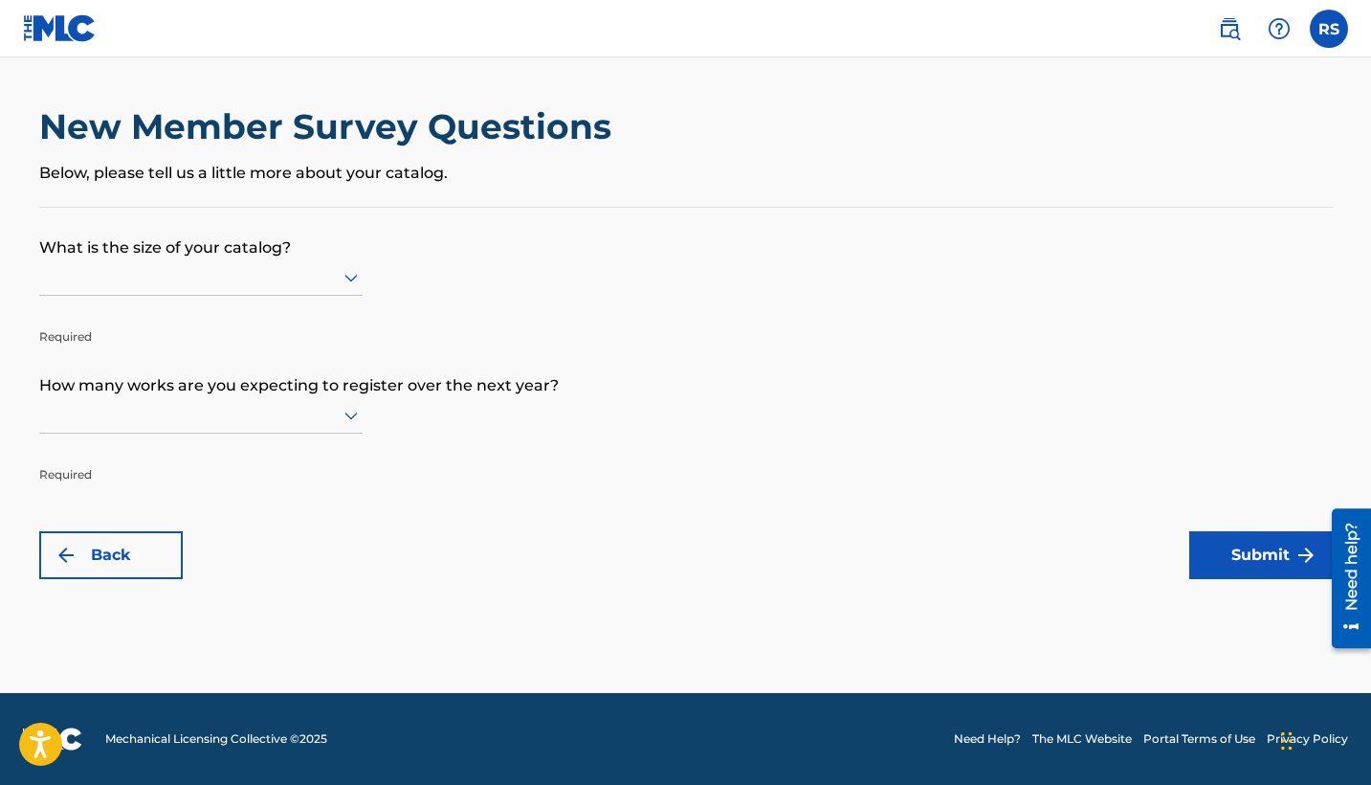
click at [351, 282] on icon at bounding box center [350, 279] width 13 height 8
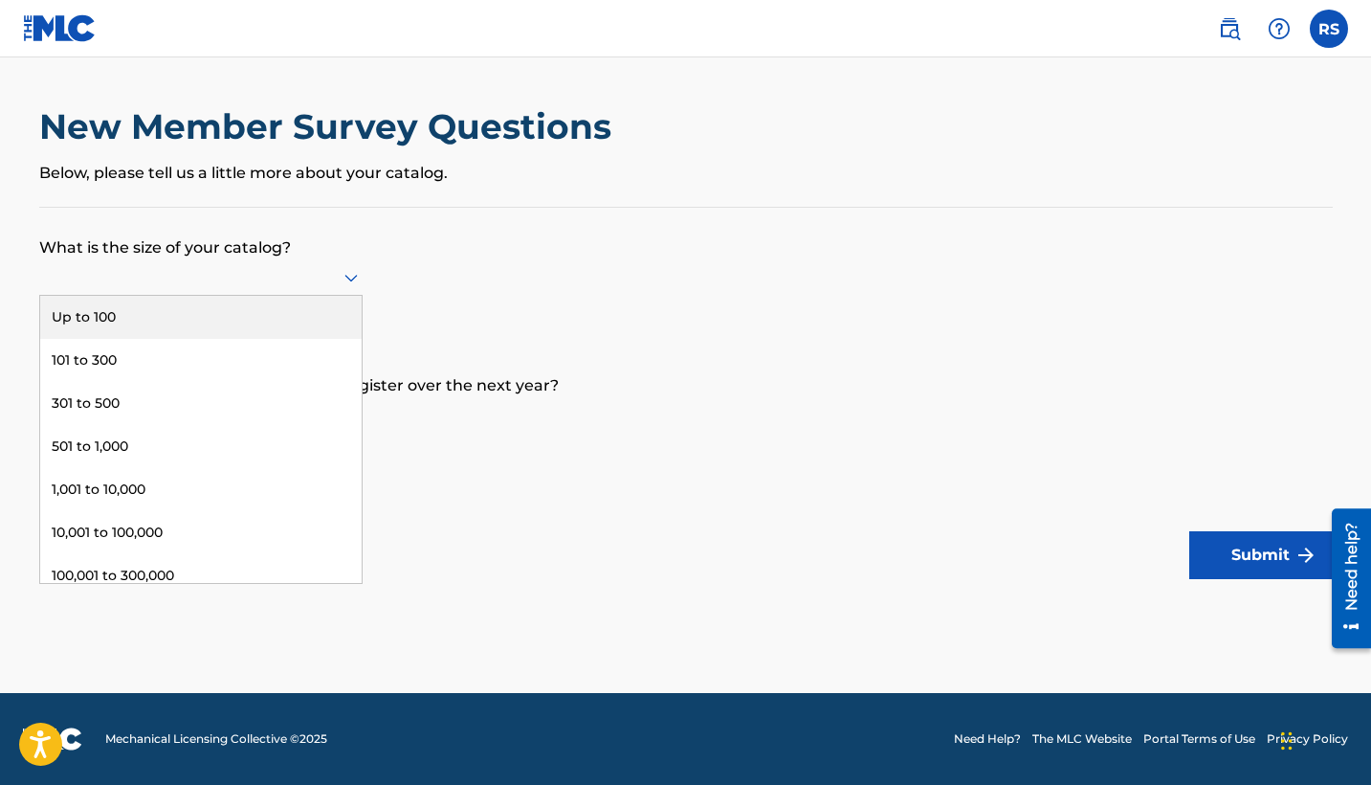
click at [140, 338] on div "Up to 100" at bounding box center [200, 317] width 321 height 43
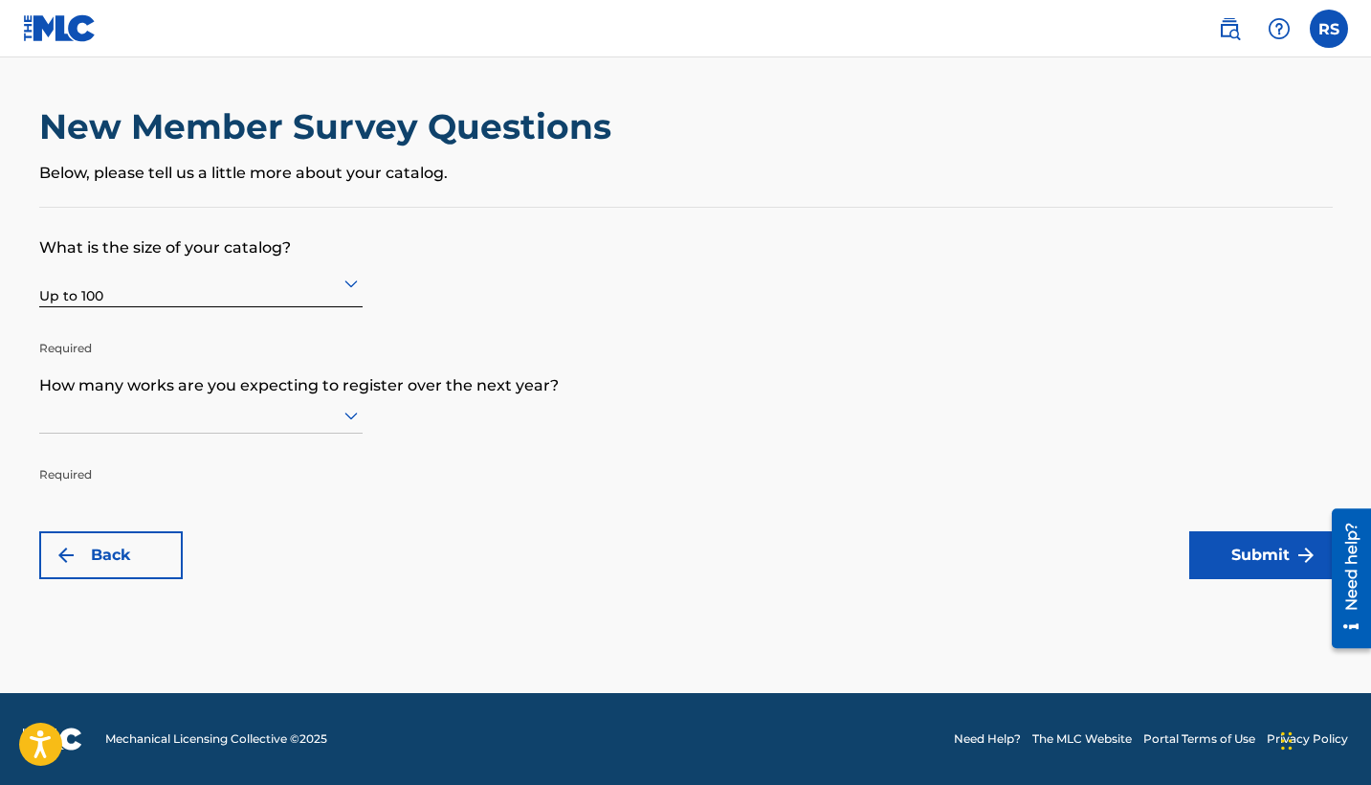
click at [340, 427] on icon at bounding box center [351, 415] width 23 height 23
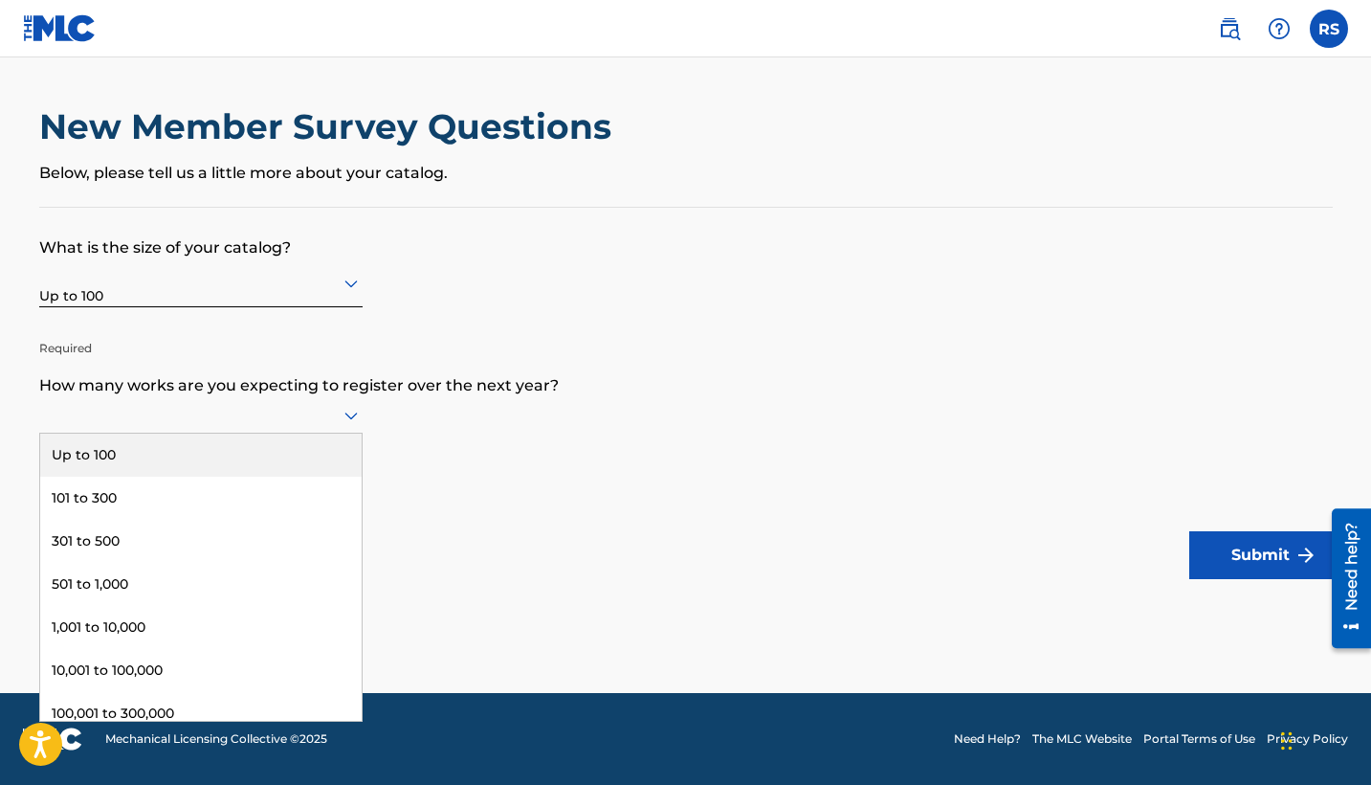
click at [229, 468] on div "Up to 100" at bounding box center [200, 454] width 321 height 43
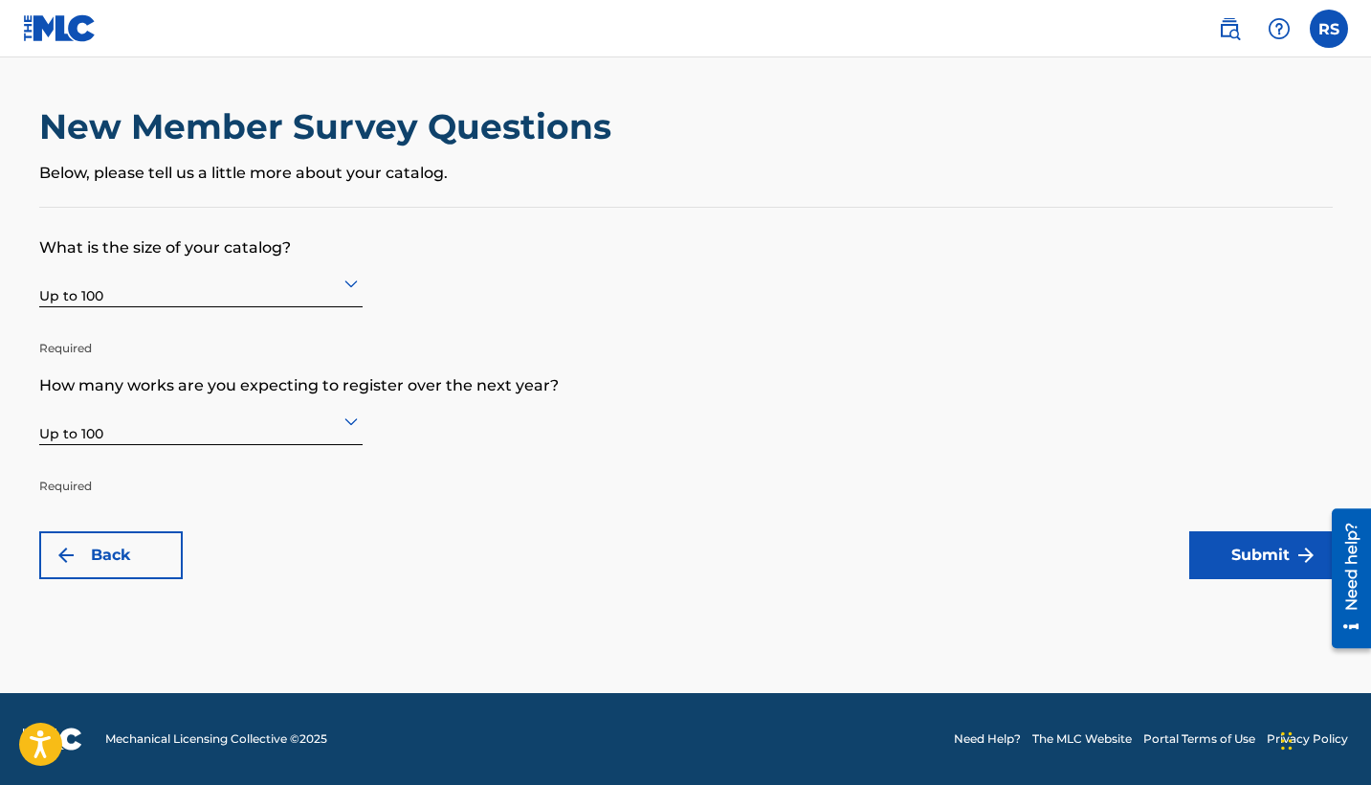
click at [1230, 540] on button "Submit" at bounding box center [1261, 555] width 144 height 48
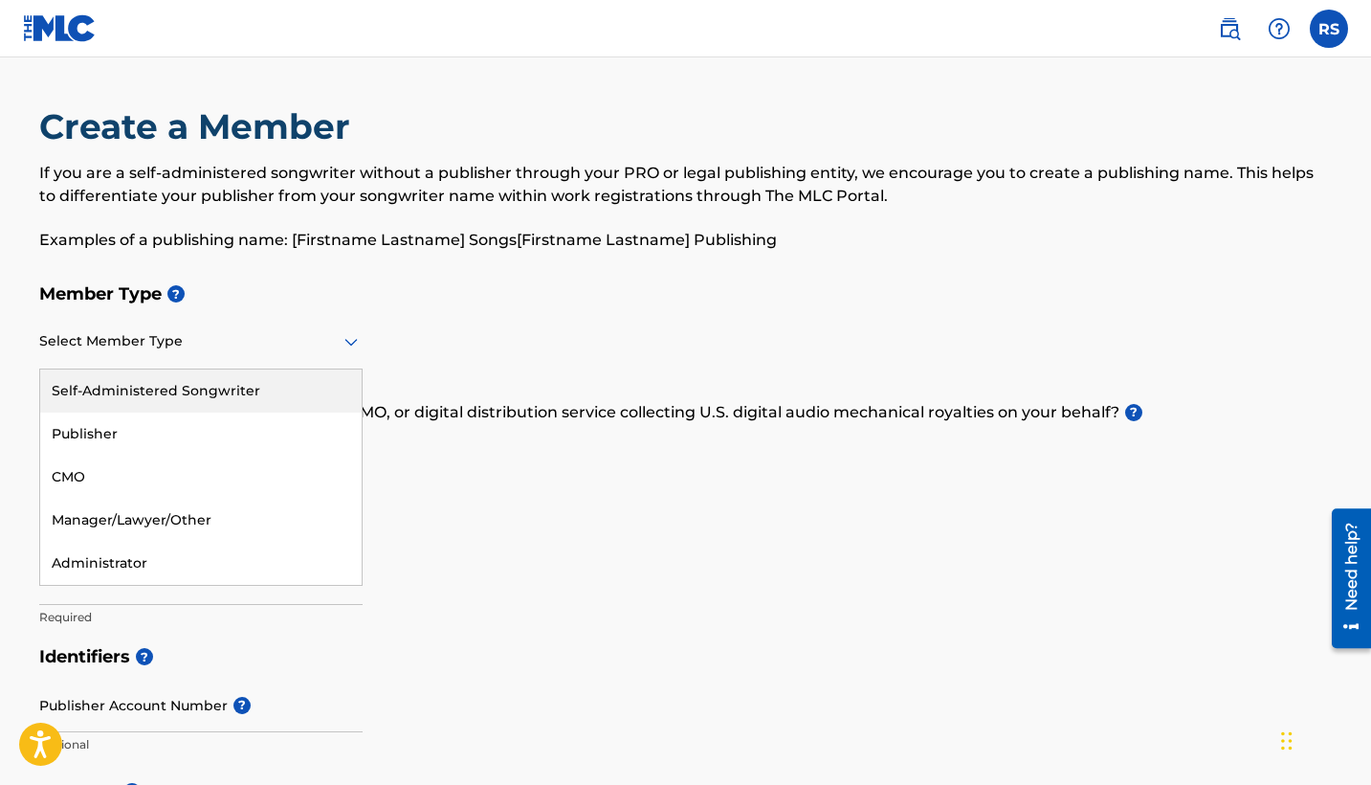
click at [344, 348] on icon at bounding box center [351, 341] width 23 height 23
click at [166, 391] on div "Self-Administered Songwriter" at bounding box center [200, 390] width 321 height 43
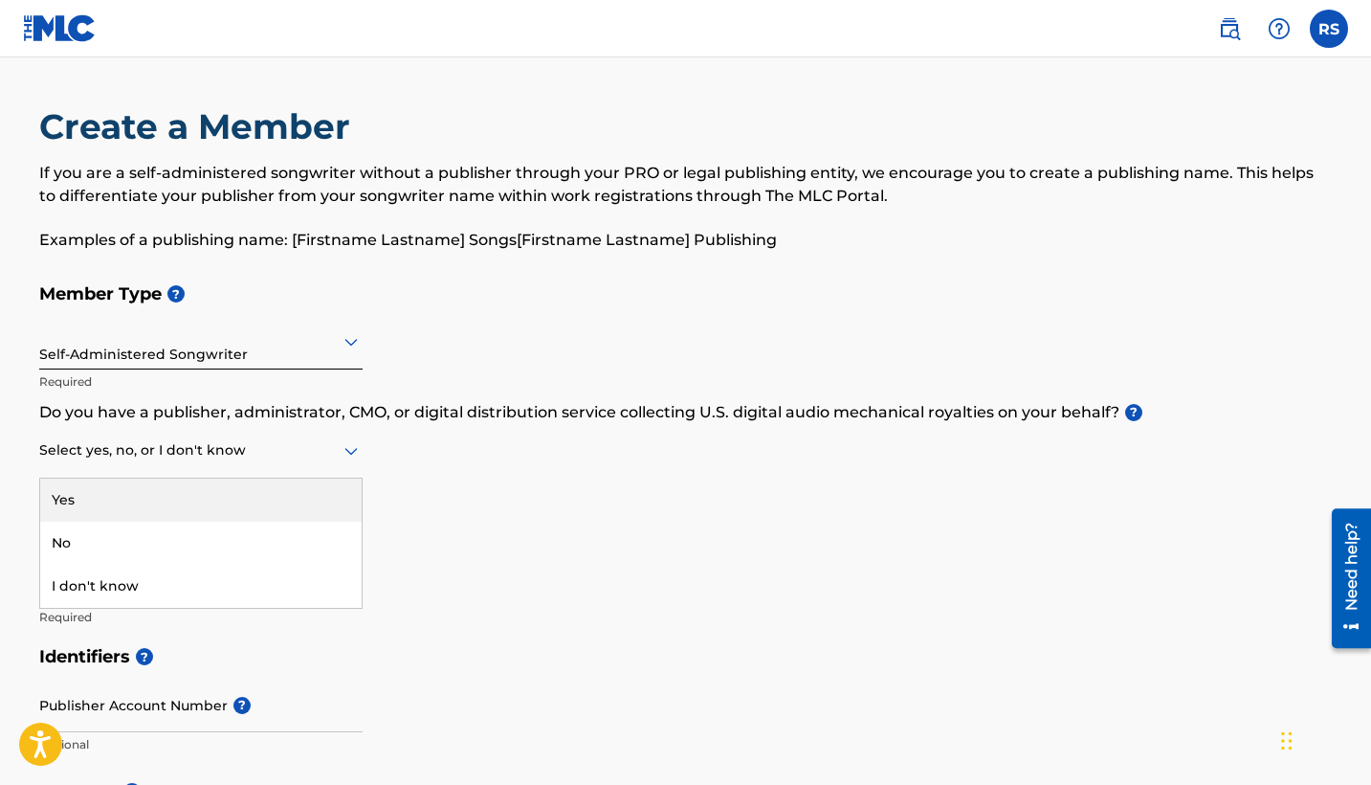
click at [339, 463] on div "Select yes, no, or I don't know" at bounding box center [200, 451] width 323 height 55
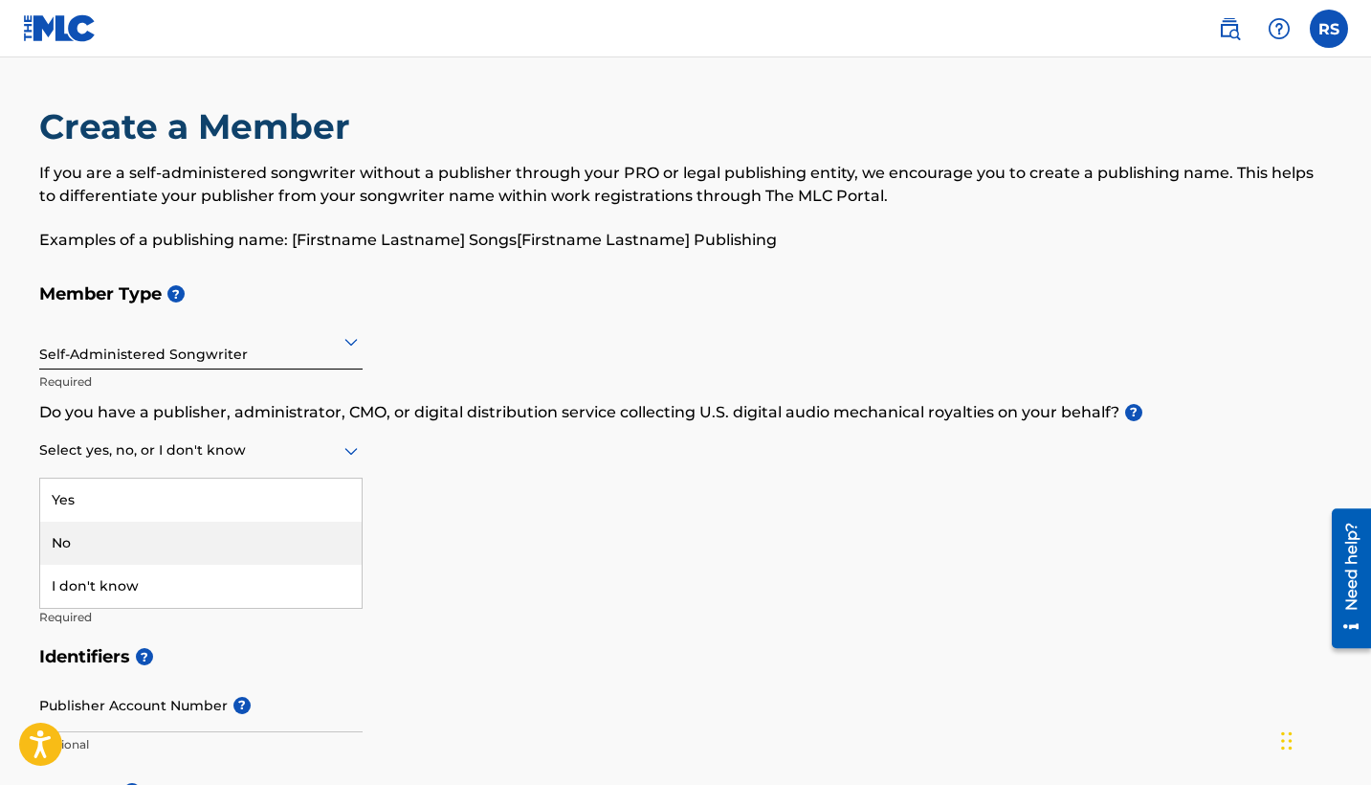
click at [94, 539] on div "No" at bounding box center [200, 542] width 321 height 43
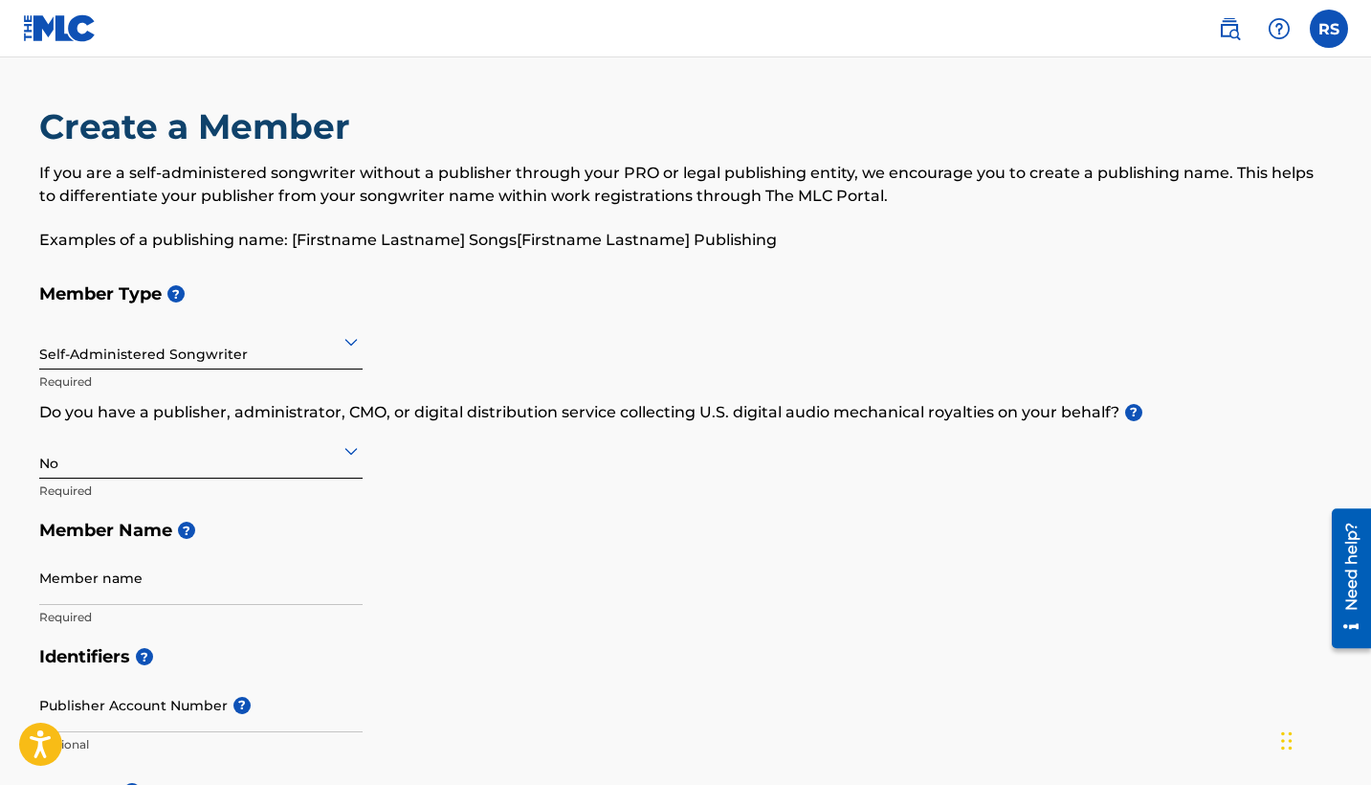
click at [256, 354] on div "Self-Administered Songwriter" at bounding box center [200, 341] width 323 height 47
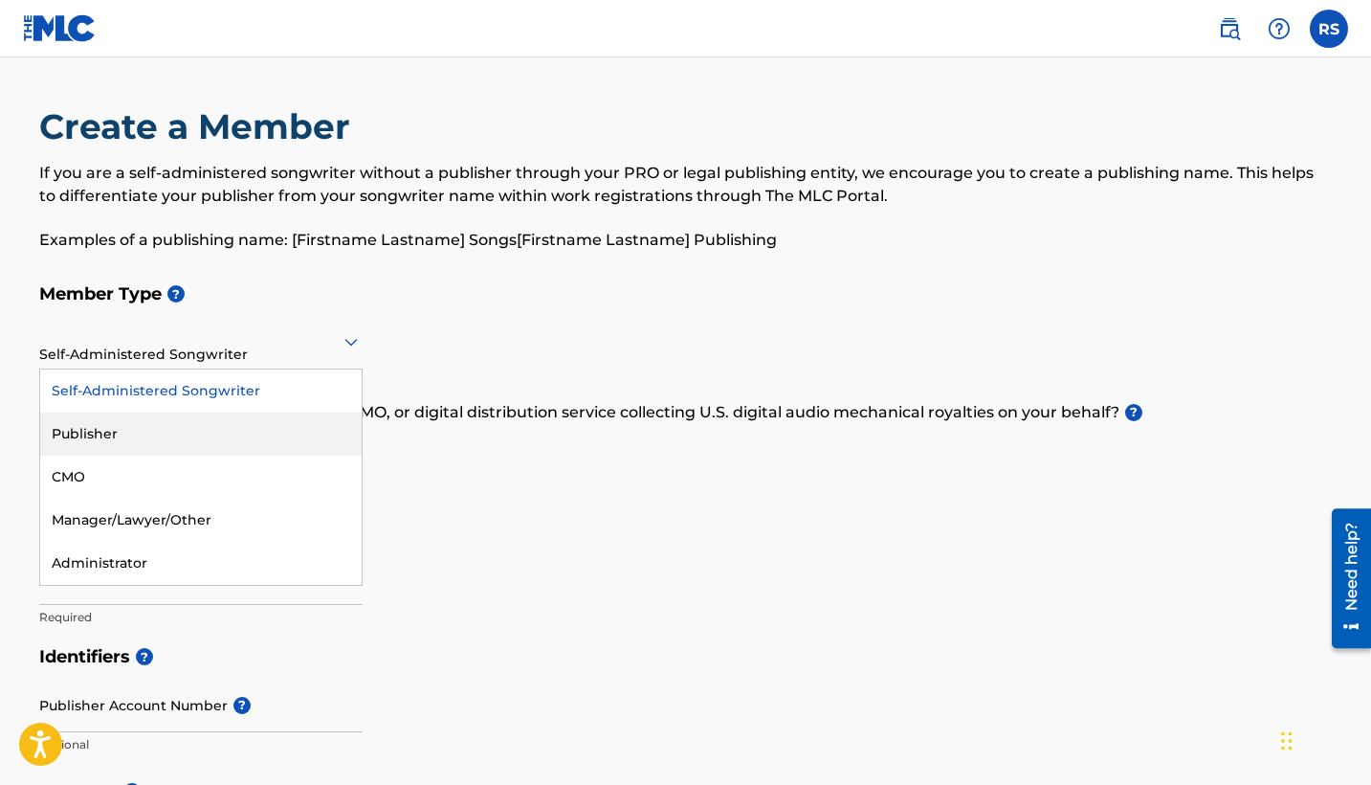
click at [98, 430] on div "Publisher" at bounding box center [200, 433] width 321 height 43
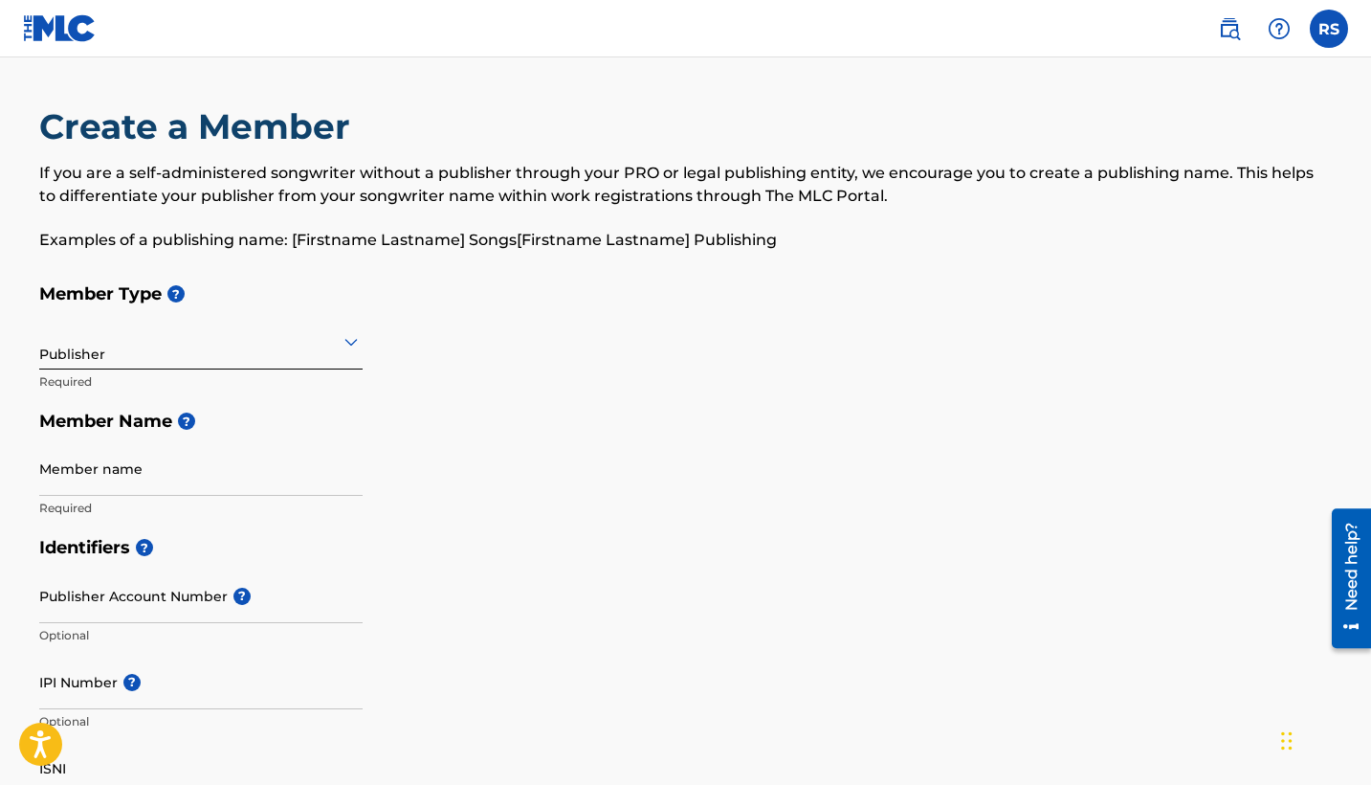
click at [1327, 27] on label at bounding box center [1329, 29] width 38 height 38
click at [1329, 29] on input "RS [PERSON_NAME] [EMAIL_ADDRESS][DOMAIN_NAME] Notification Preferences Profile …" at bounding box center [1329, 29] width 0 height 0
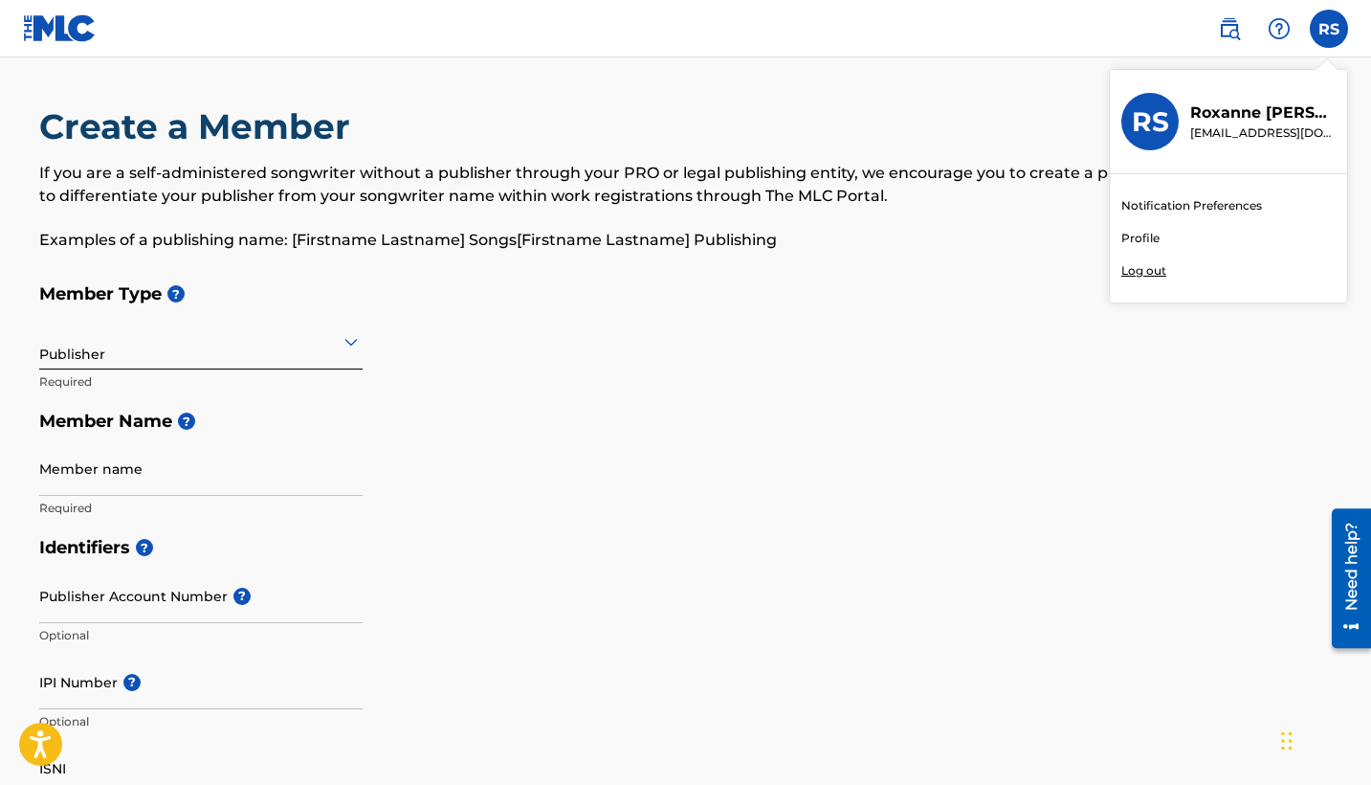
click at [1140, 236] on link "Profile" at bounding box center [1140, 238] width 38 height 17
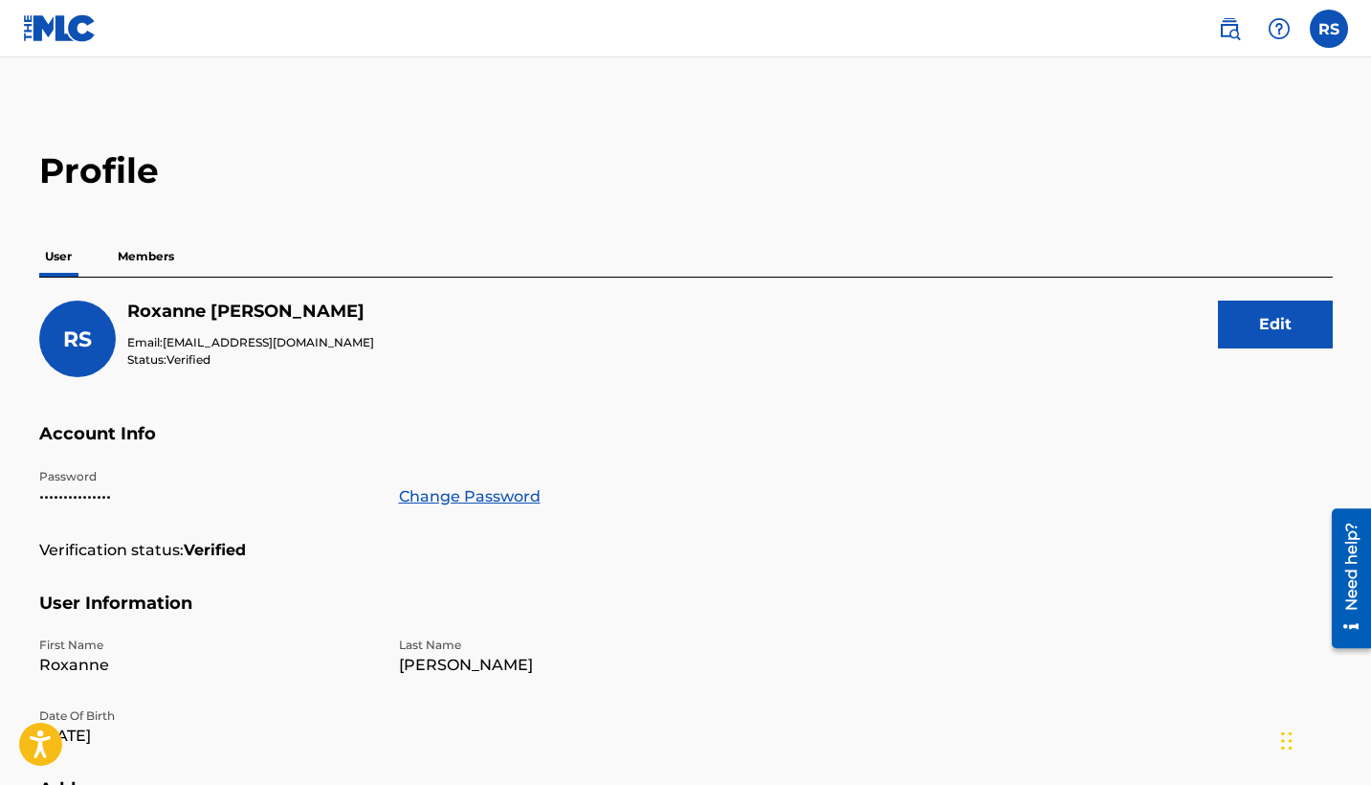
click at [136, 250] on p "Members" at bounding box center [146, 256] width 68 height 40
